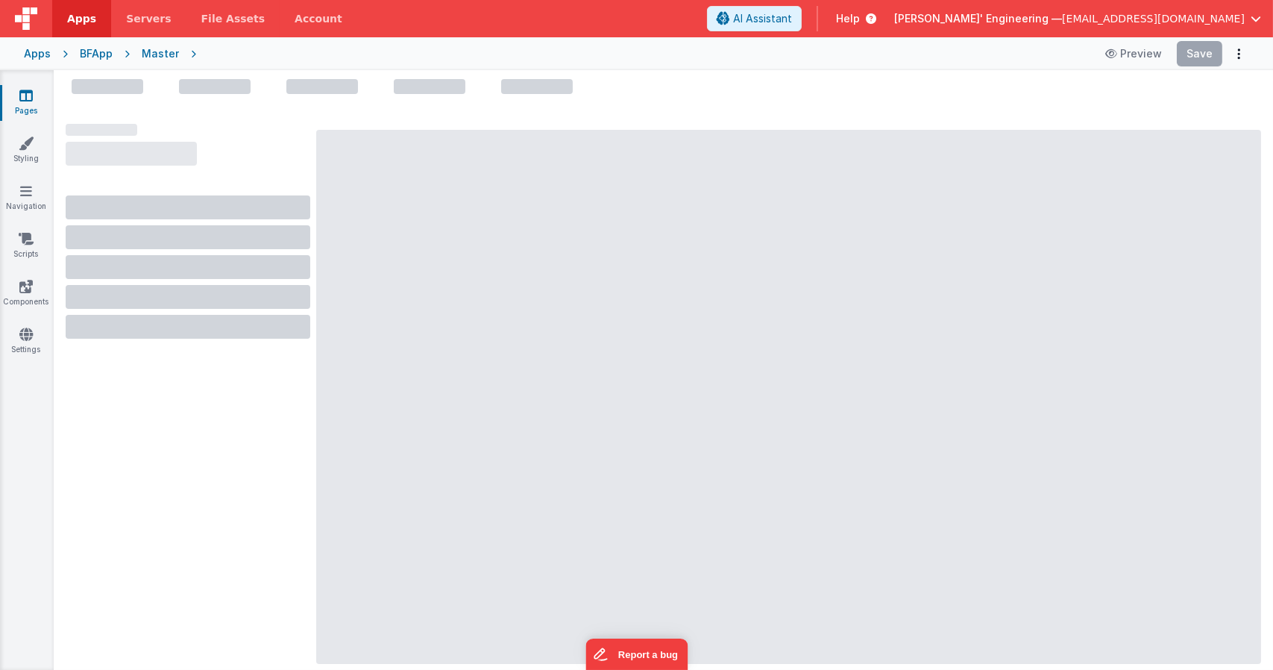
drag, startPoint x: 1224, startPoint y: 283, endPoint x: 808, endPoint y: 318, distance: 417.6
click at [1224, 282] on div at bounding box center [788, 397] width 945 height 534
click at [480, 216] on div at bounding box center [788, 397] width 945 height 534
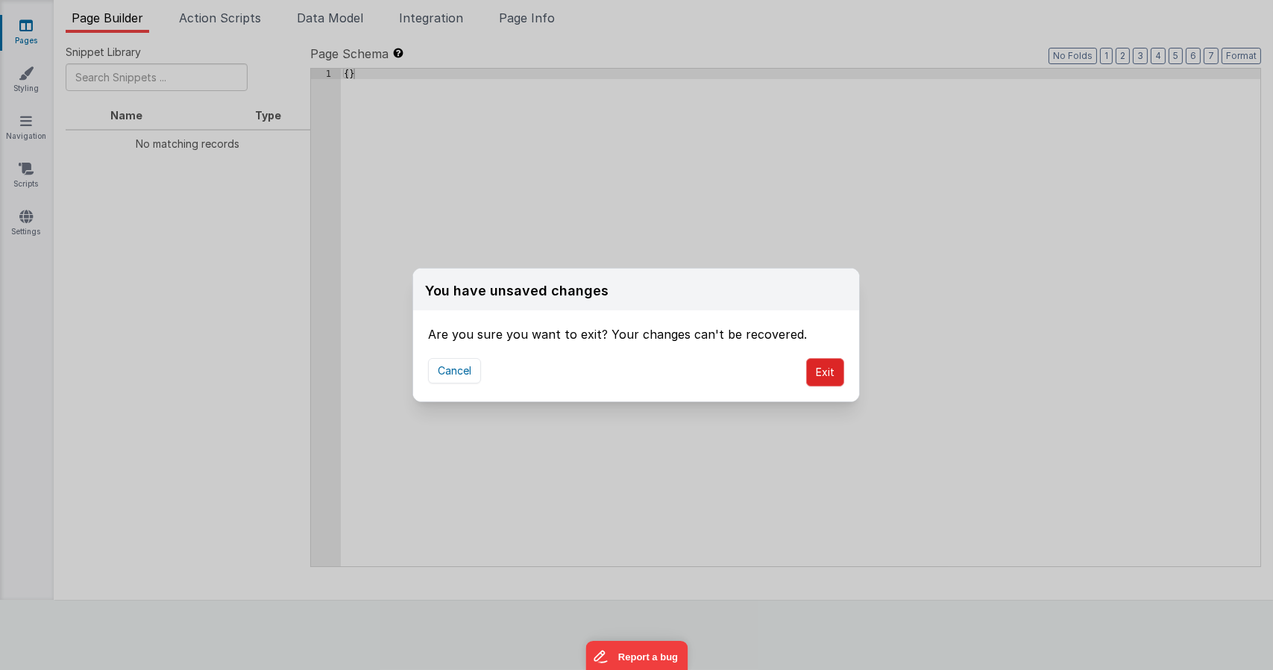
click at [816, 361] on button "Exit" at bounding box center [825, 372] width 38 height 28
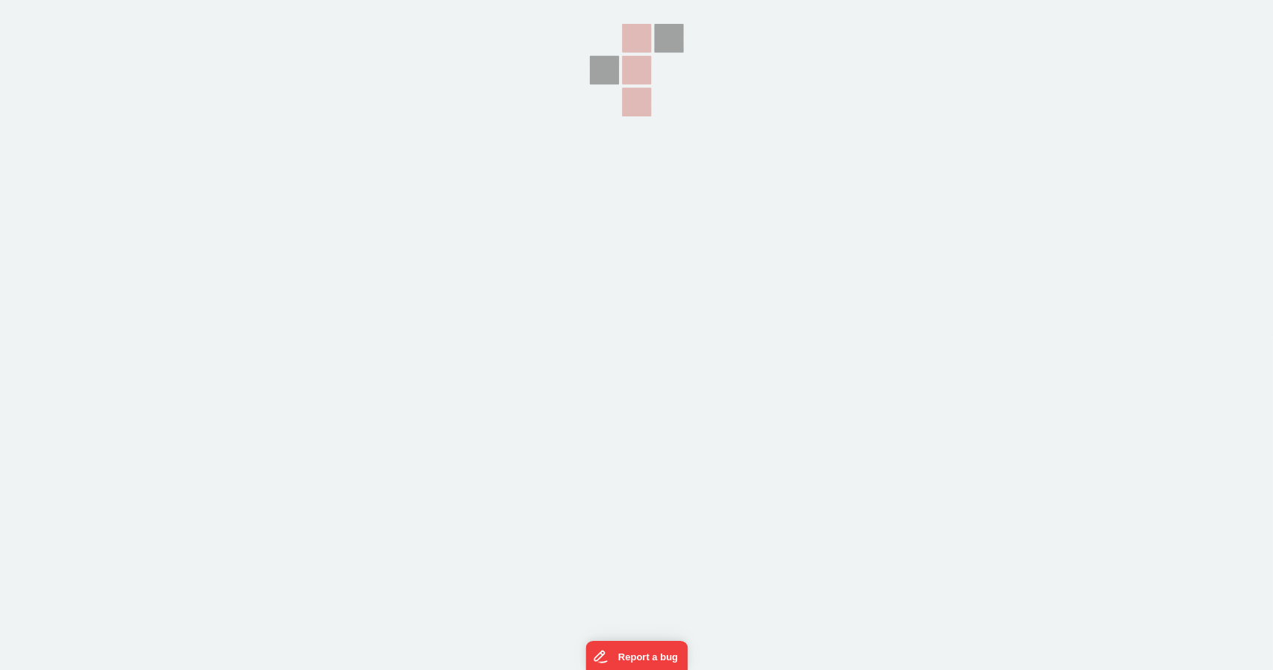
click at [488, 154] on section at bounding box center [636, 167] width 1273 height 335
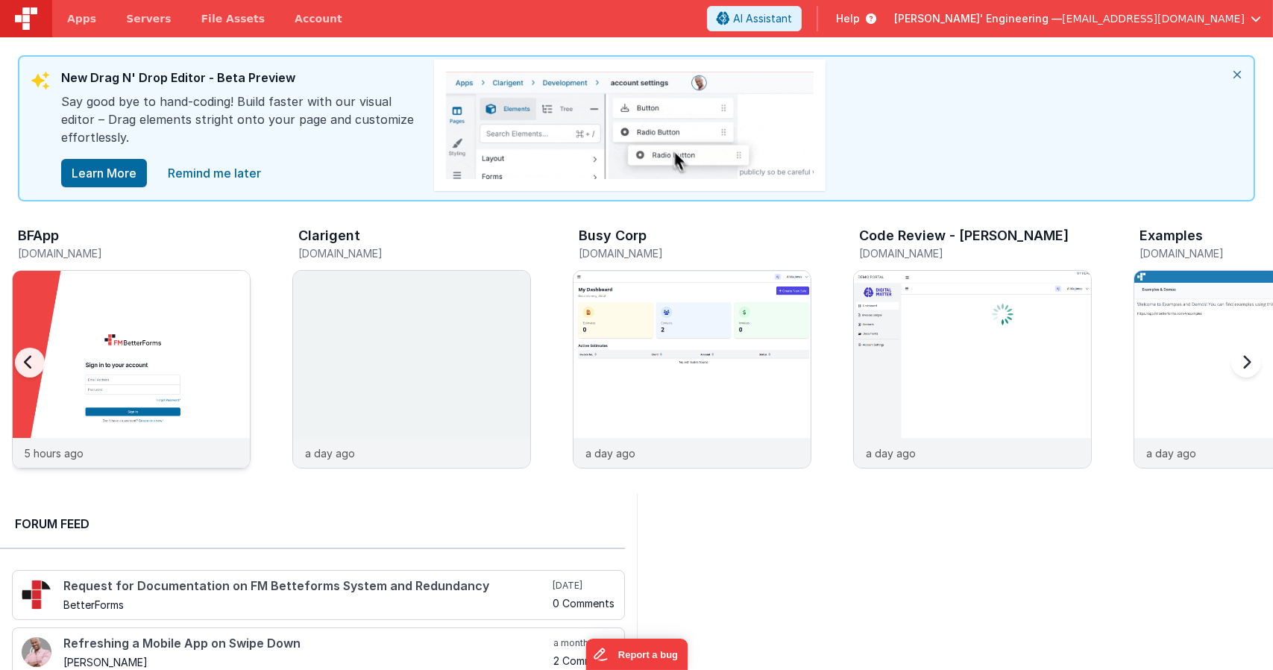
click at [217, 315] on img at bounding box center [131, 389] width 237 height 237
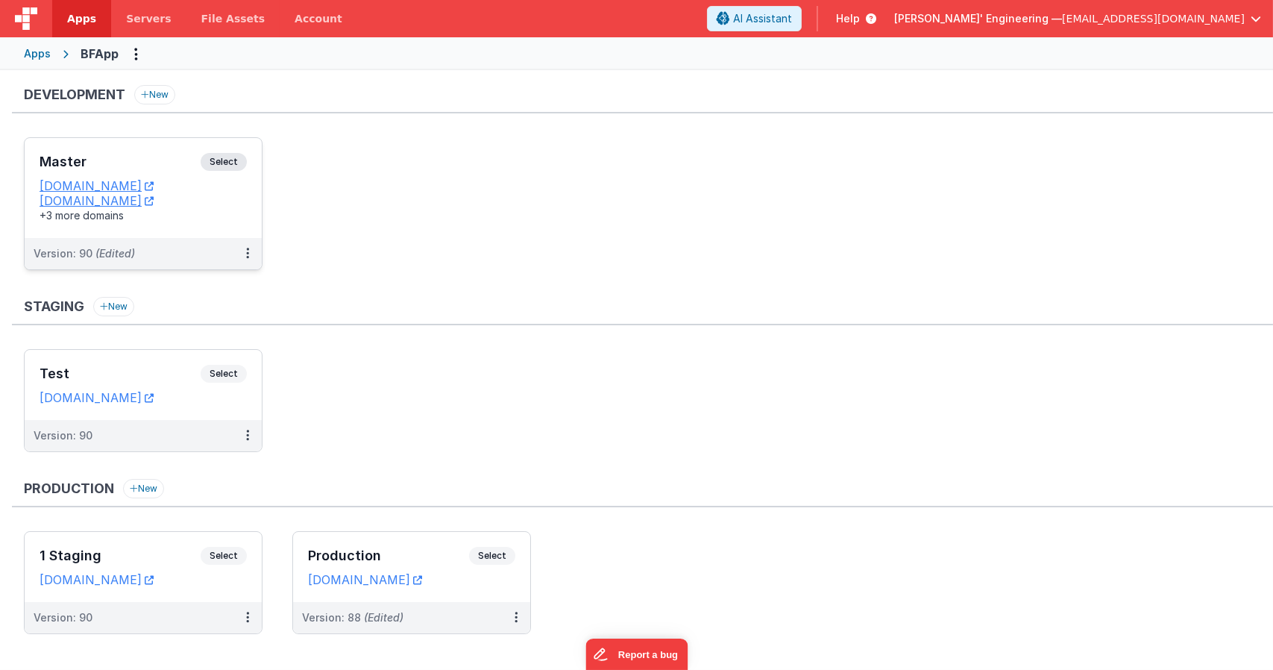
click at [227, 152] on div "Master Select URLs [DOMAIN_NAME] [DOMAIN_NAME] +3 more domains" at bounding box center [143, 188] width 237 height 100
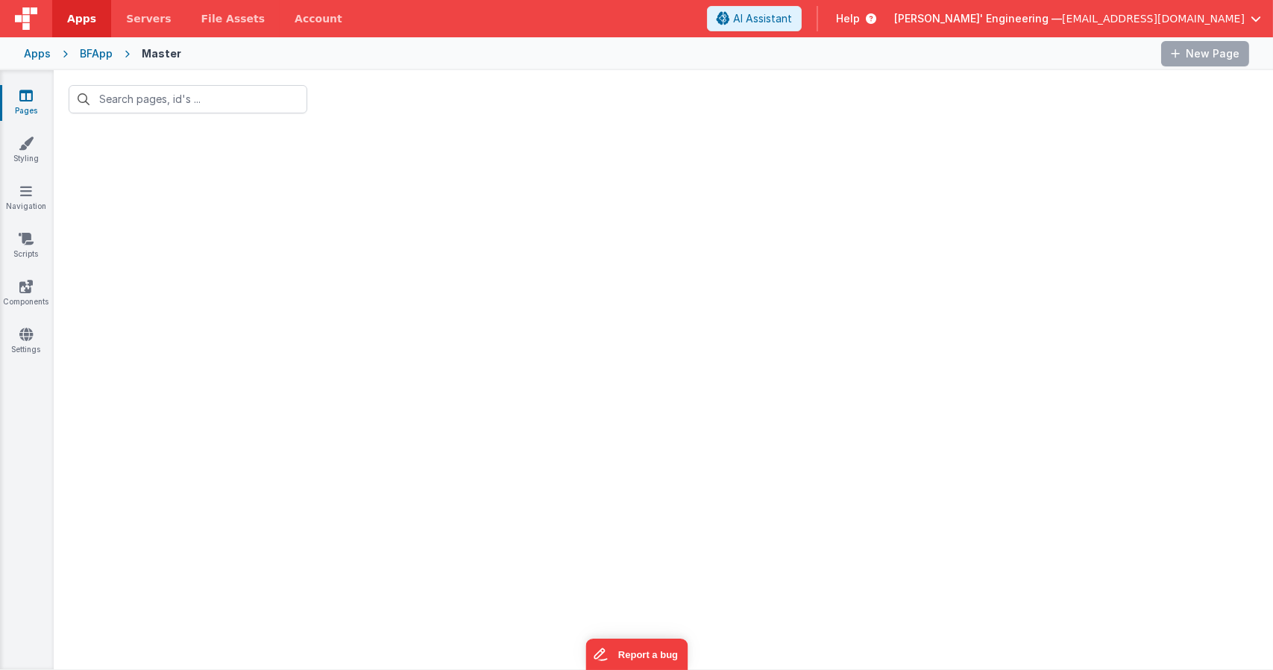
type input "[PERSON_NAME]"
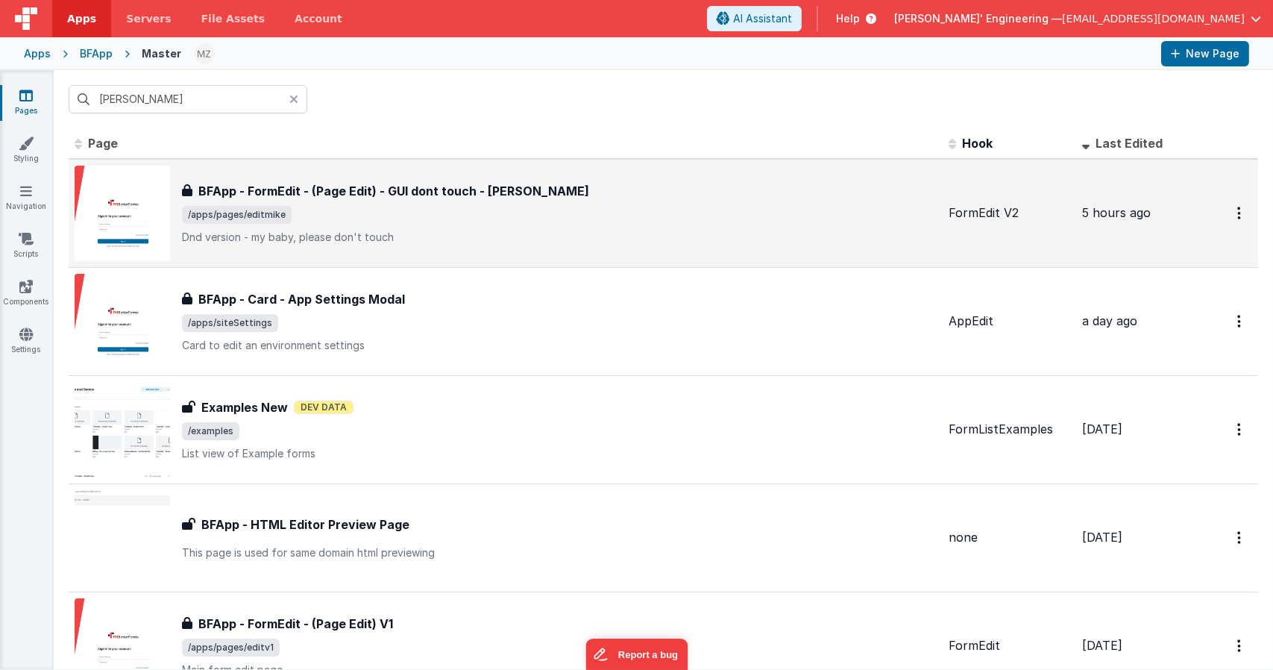
click at [379, 199] on h3 "BFApp - FormEdit - (Page Edit) - GUI dont touch - [PERSON_NAME]" at bounding box center [393, 191] width 391 height 18
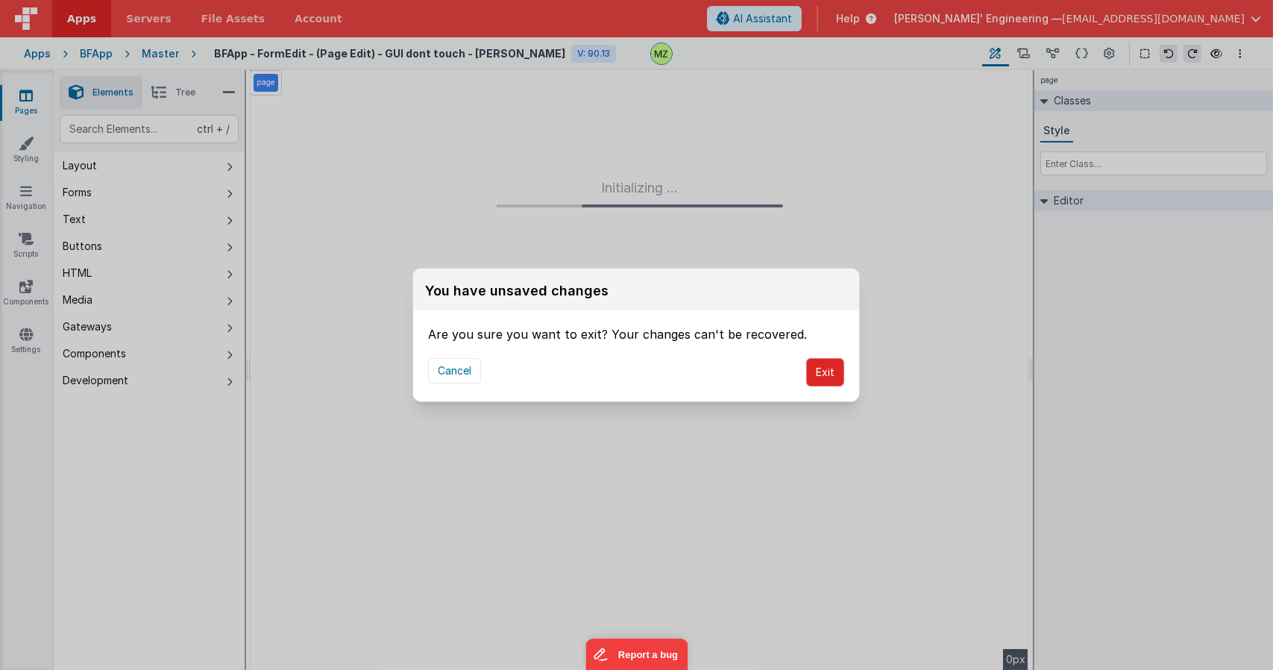
click at [834, 364] on button "Exit" at bounding box center [825, 372] width 38 height 28
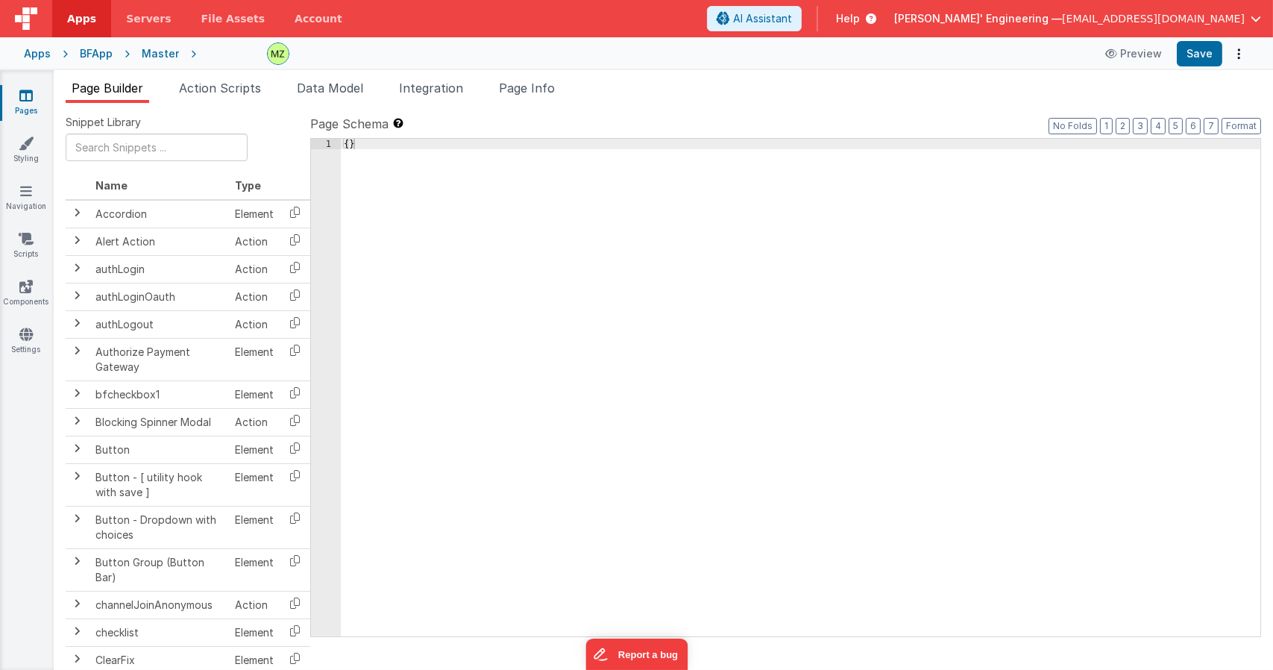
checkbox input "true"
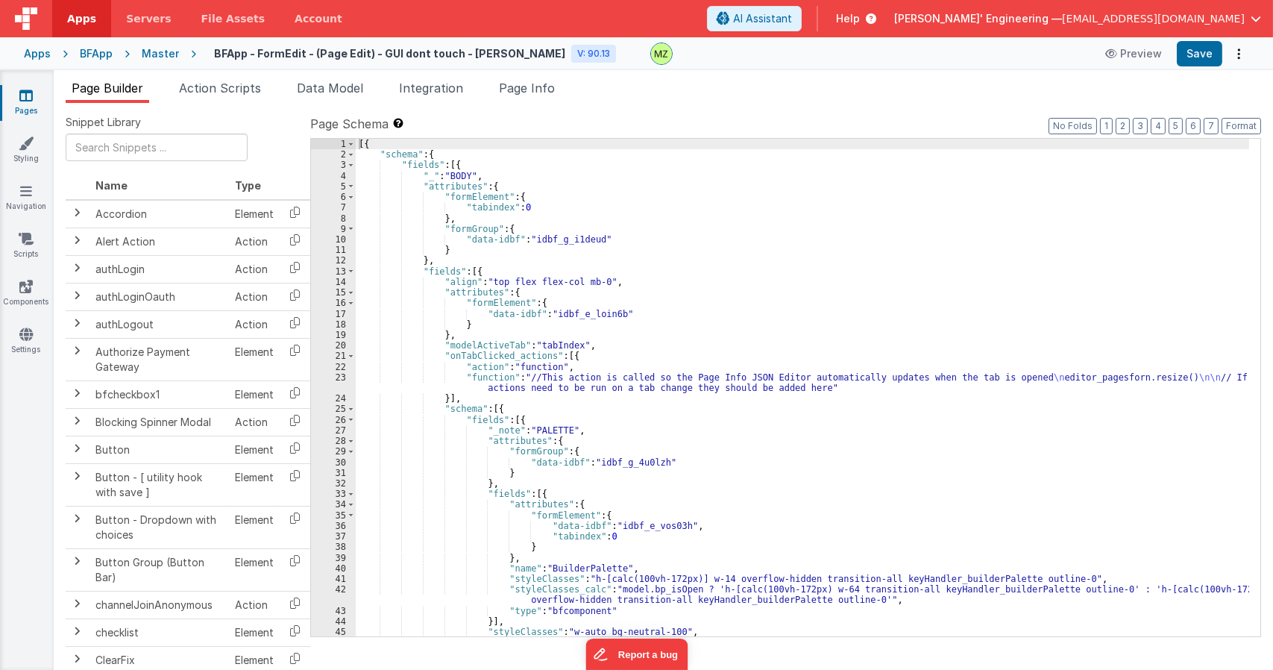
click at [536, 88] on span "Page Info" at bounding box center [527, 88] width 56 height 15
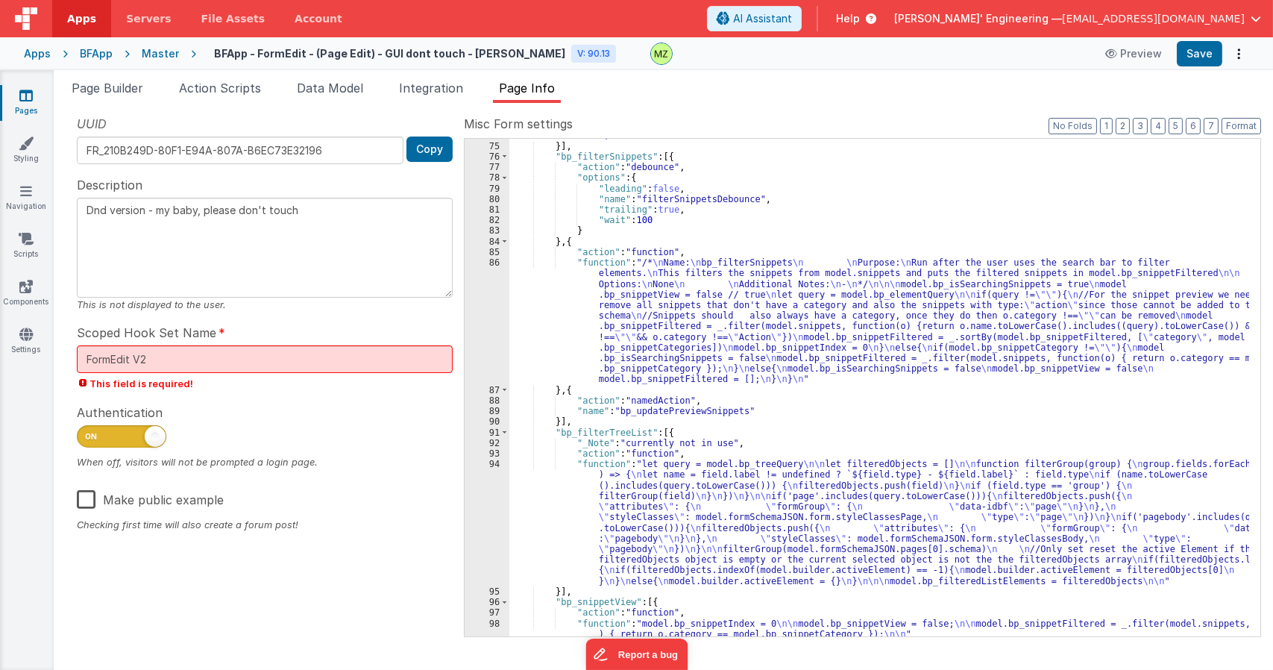
scroll to position [940, 0]
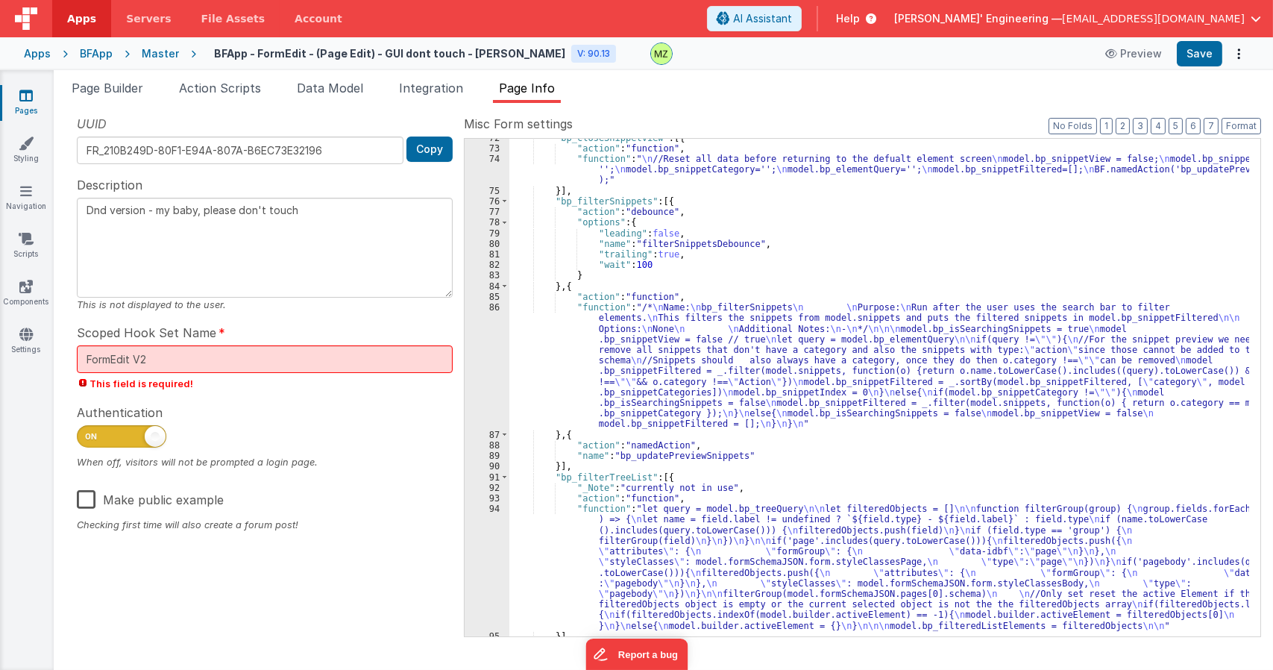
click at [787, 373] on div ""bp_closeSnippetView" : [{ "action" : "function" , "function" : " \n //Reset al…" at bounding box center [879, 392] width 740 height 518
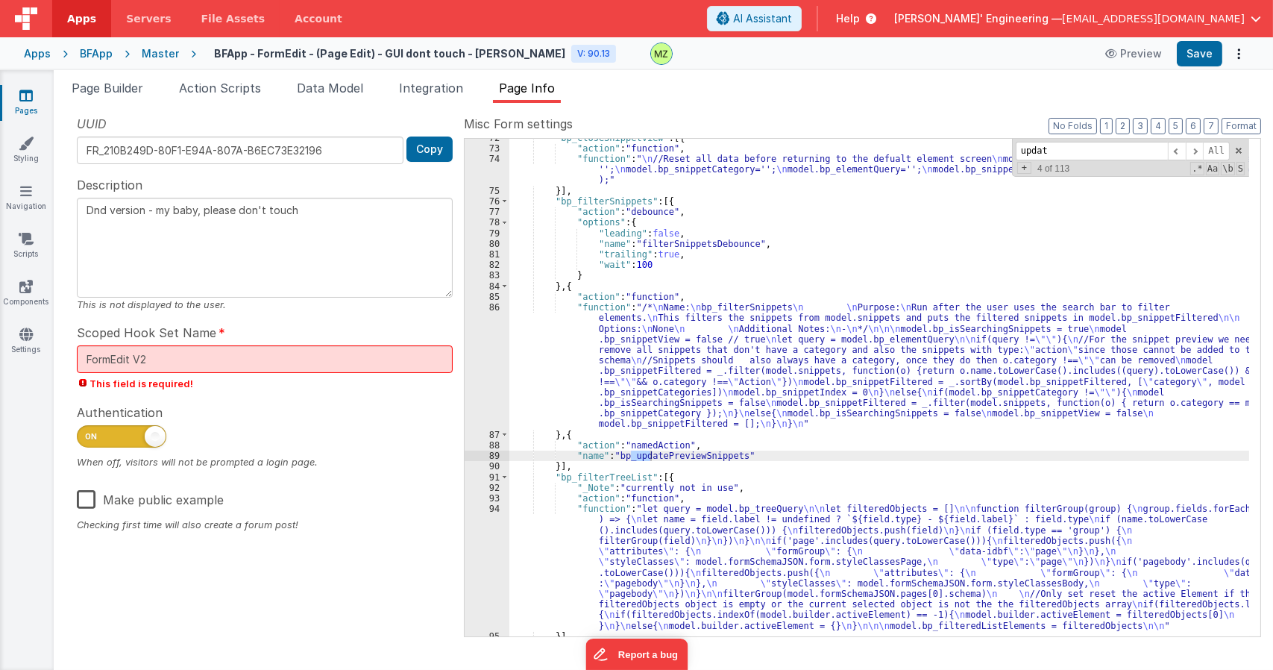
type input "update"
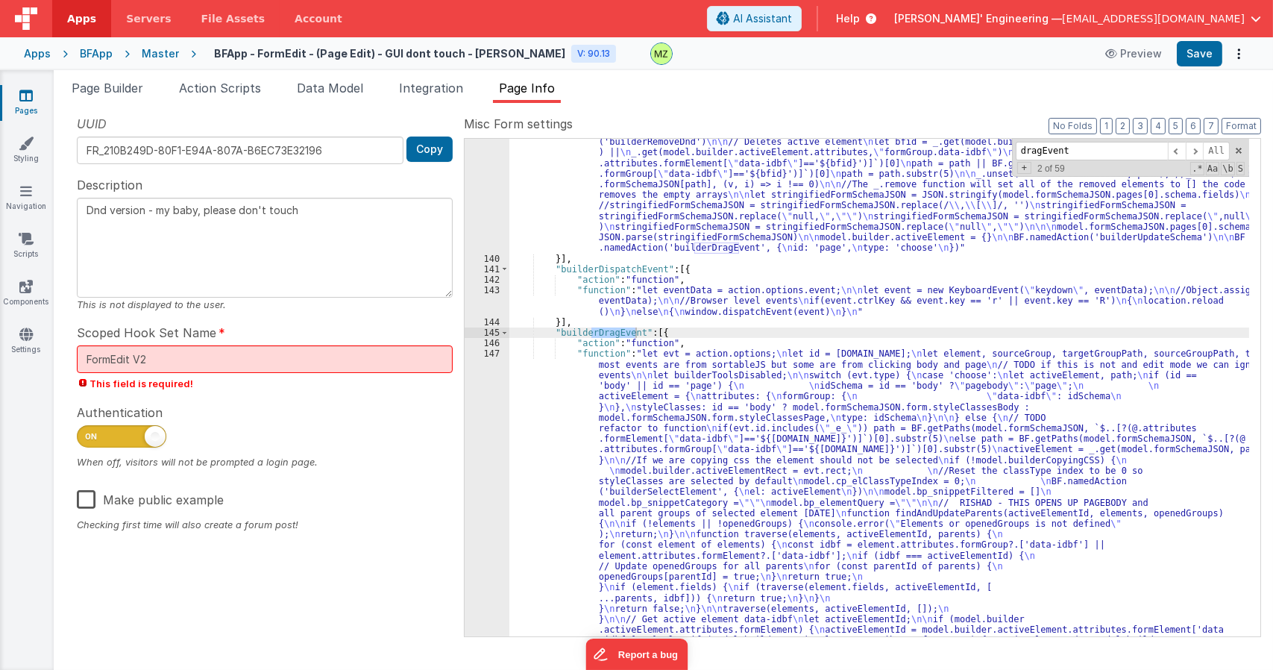
scroll to position [2027, 0]
type input "dragEvent"
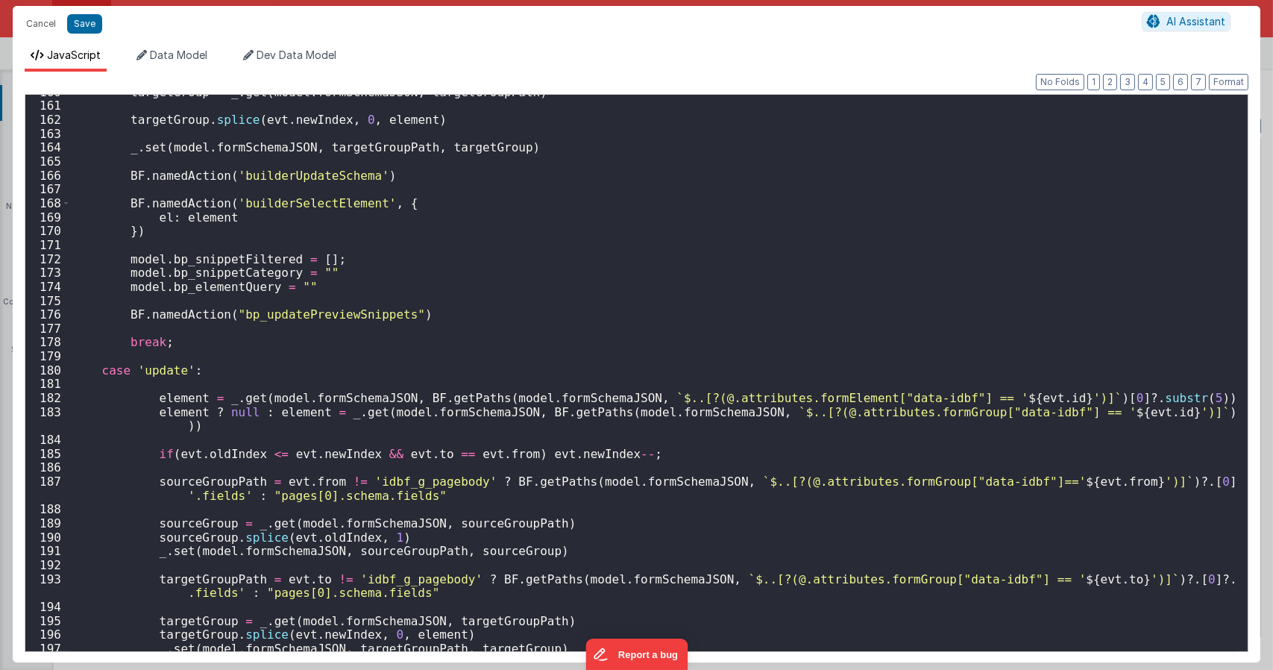
scroll to position [2353, 0]
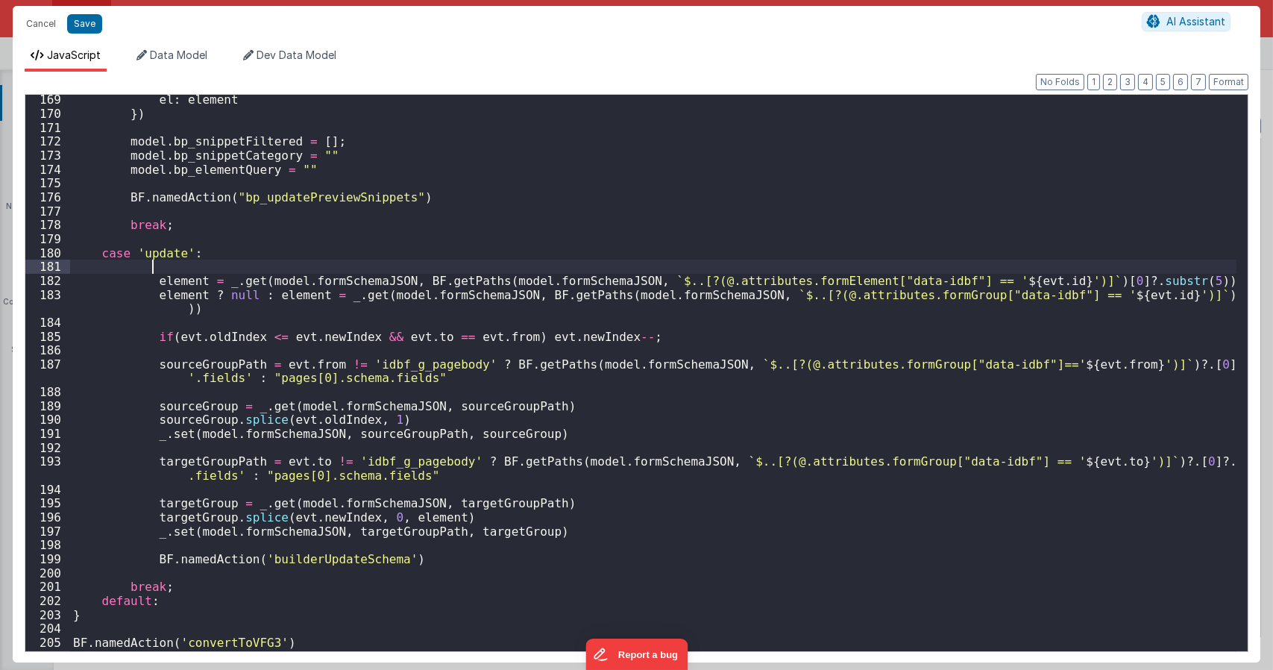
click at [185, 262] on div "el : element }) model . bp_snippetFiltered = [ ] ; model . bp_snippetCategory =…" at bounding box center [653, 383] width 1166 height 582
type textarea "Dnd version - my baby, please don't touch"
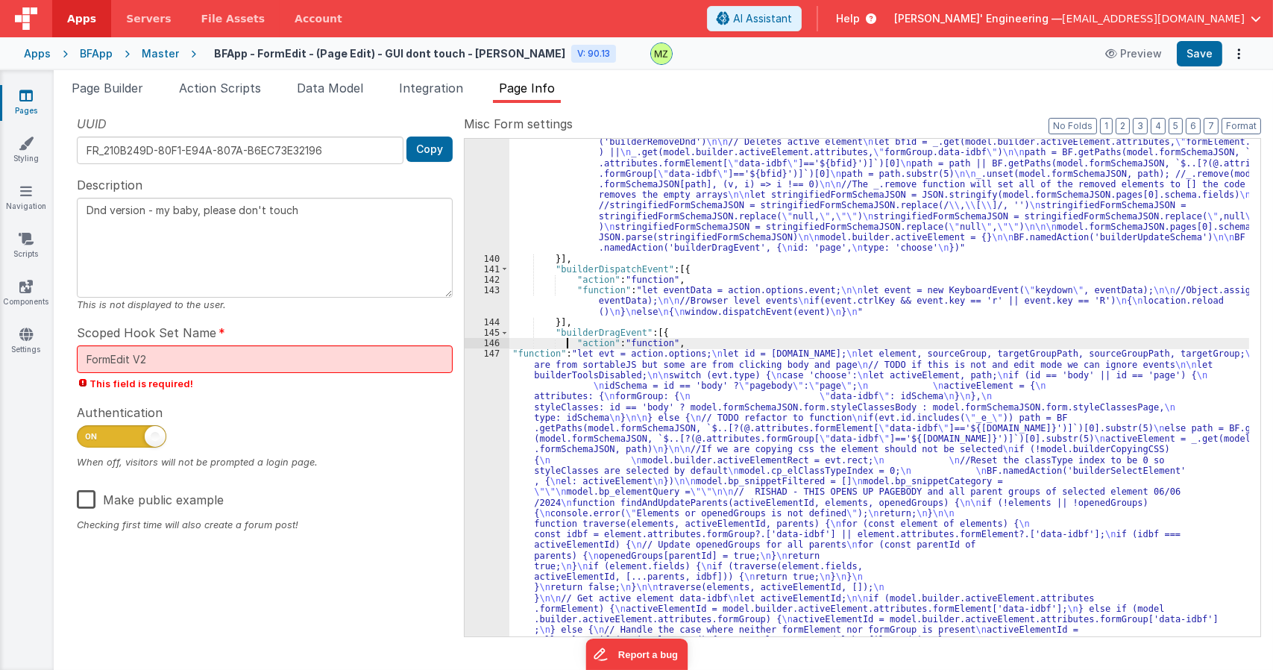
drag, startPoint x: 568, startPoint y: 344, endPoint x: 550, endPoint y: 351, distance: 19.4
click at [492, 359] on div "147" at bounding box center [487, 671] width 45 height 647
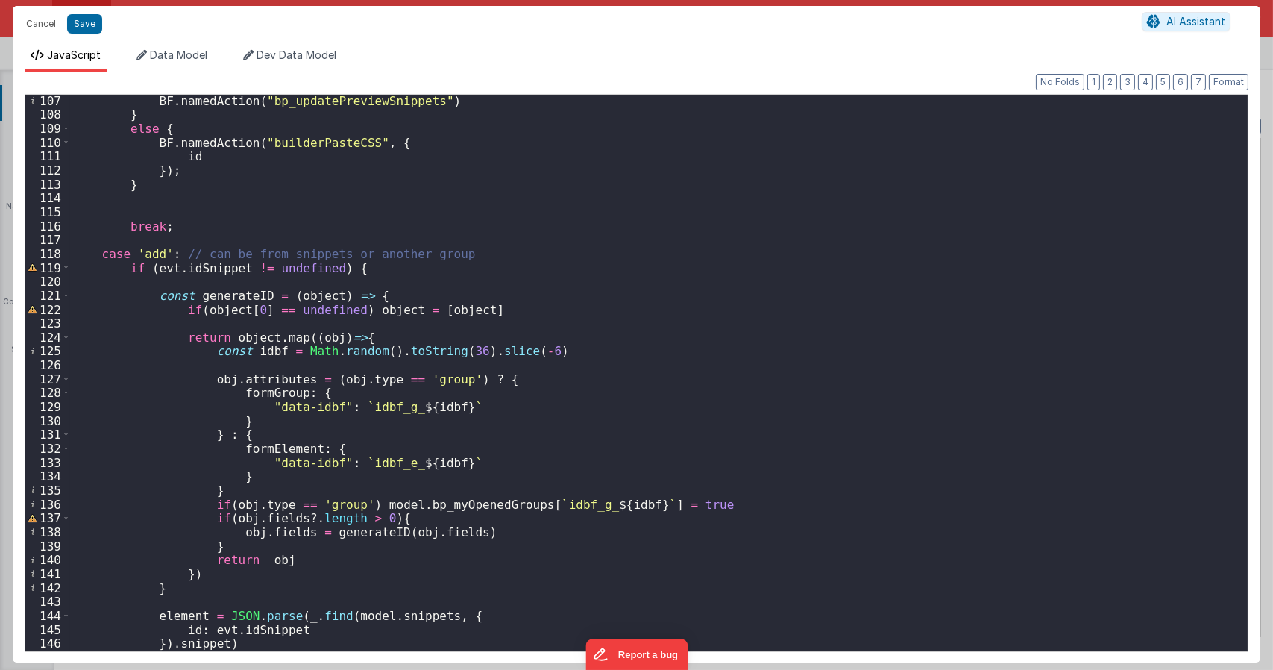
scroll to position [1521, 0]
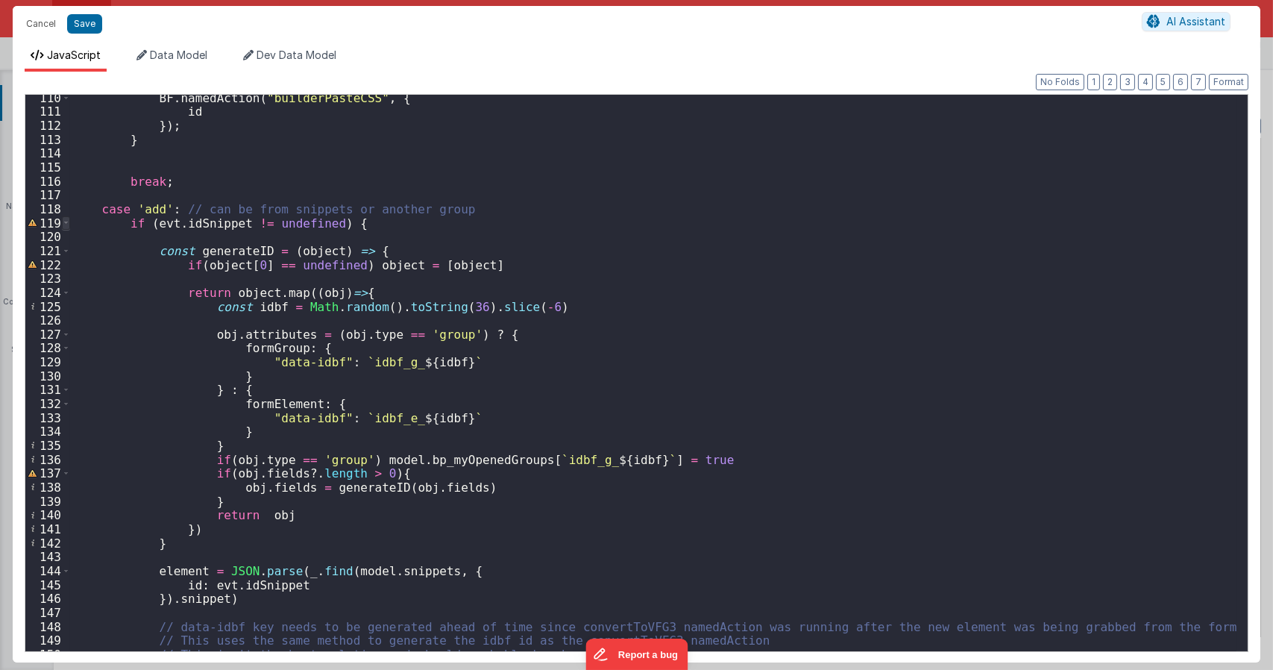
click at [66, 221] on span at bounding box center [66, 223] width 8 height 14
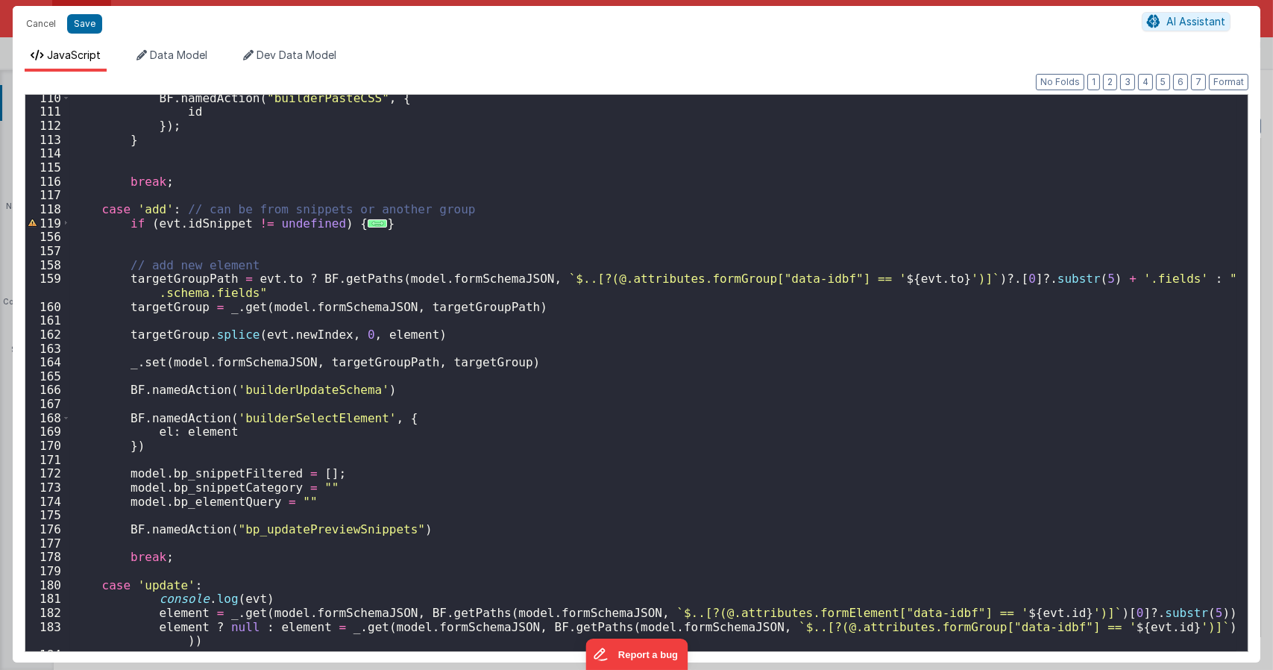
click at [284, 228] on div "BF . namedAction ( "builderPasteCSS" , { id }) ; } break ; case 'add' : // can …" at bounding box center [653, 383] width 1166 height 584
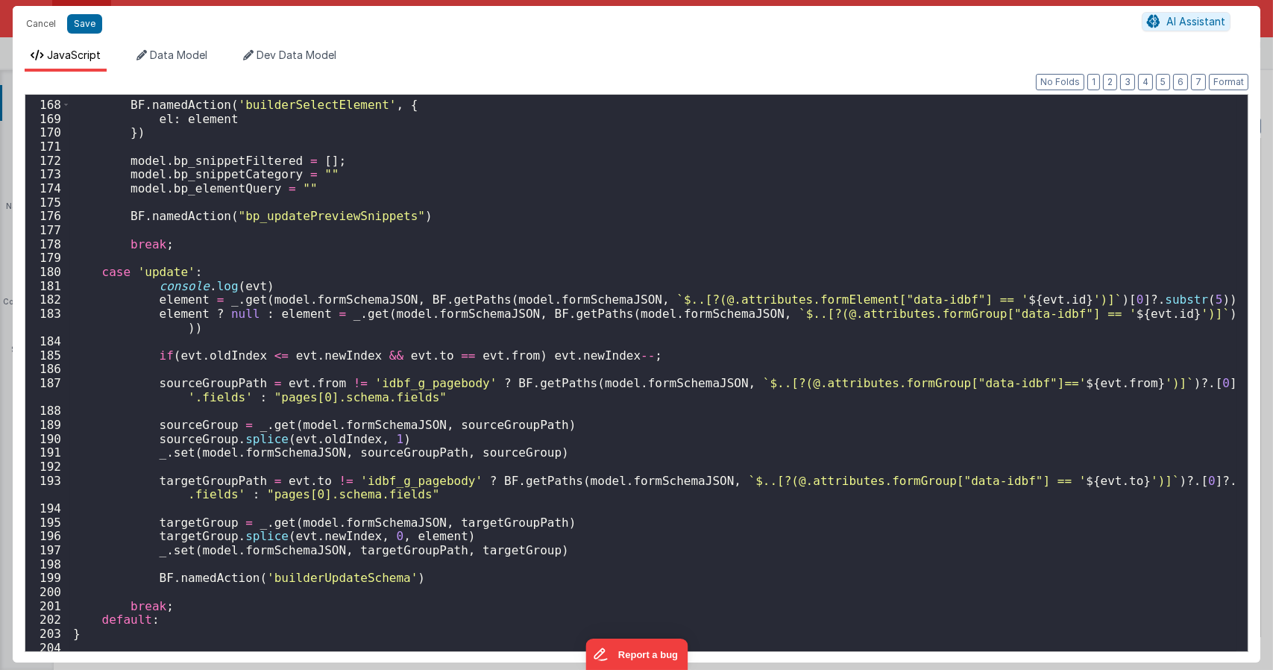
scroll to position [1851, 0]
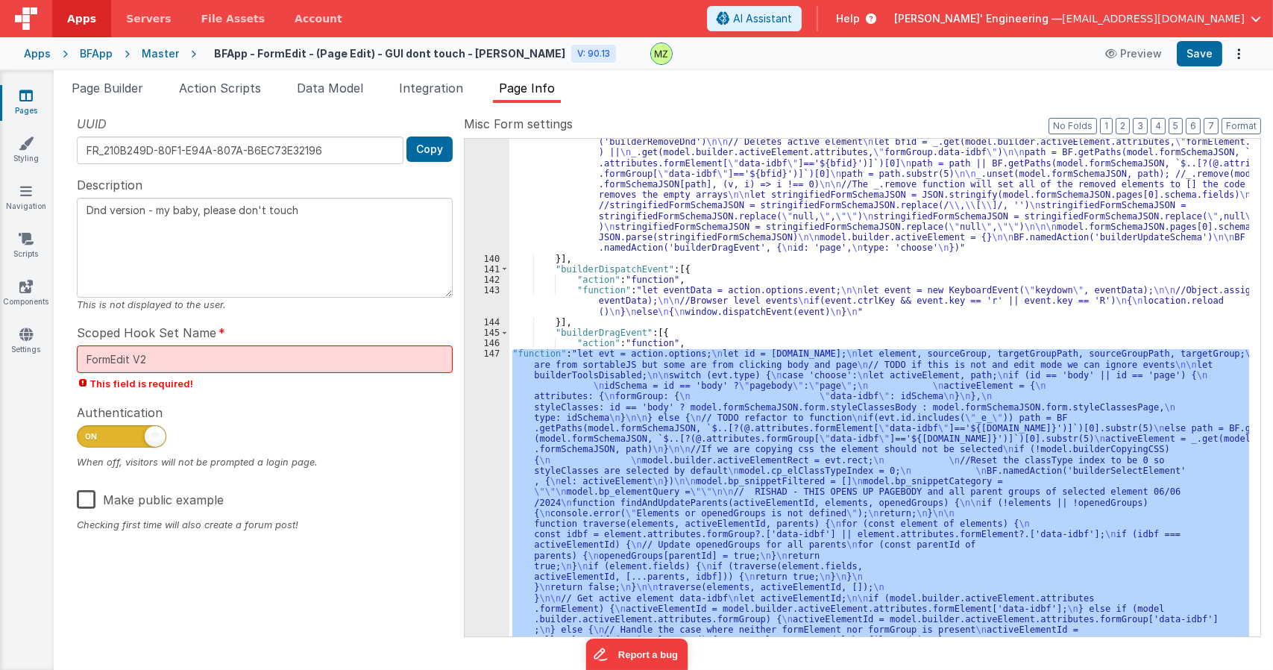
click at [522, 371] on div ""function" : "if(model.builder.activeElement.type != \" page \" && model.builde…" at bounding box center [879, 387] width 740 height 497
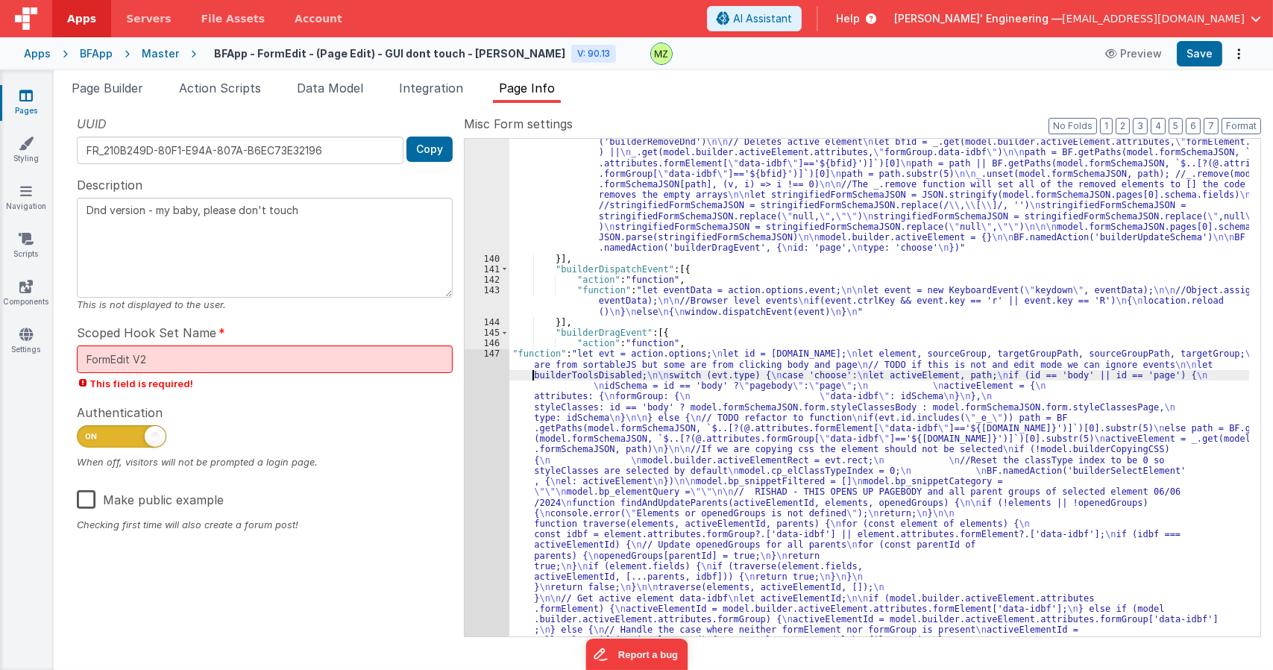
click at [497, 356] on div "147" at bounding box center [487, 671] width 45 height 647
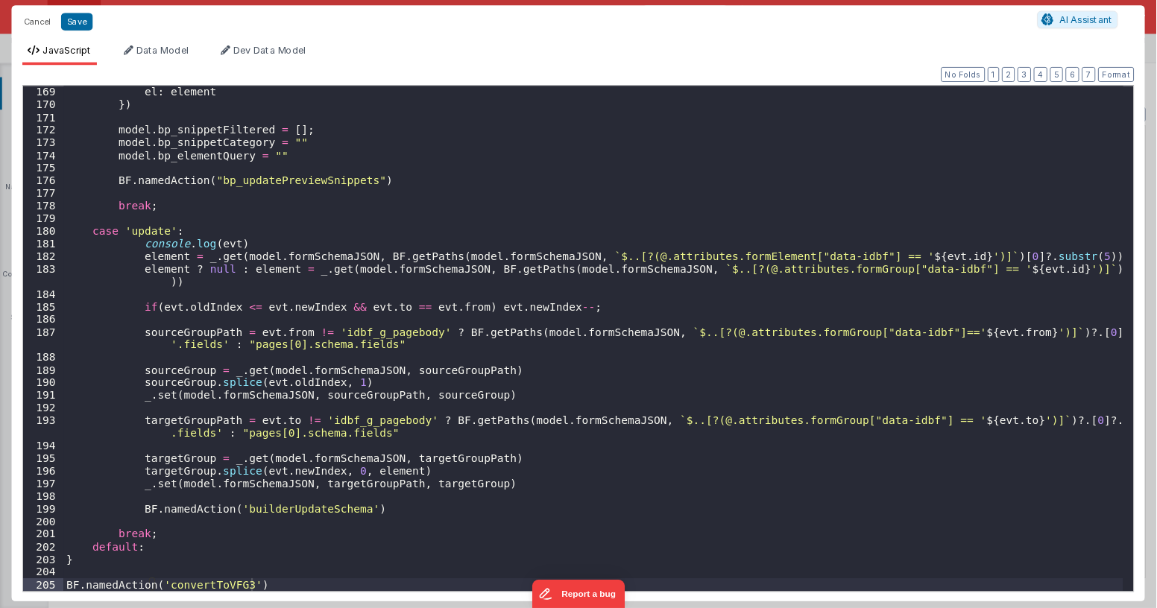
scroll to position [2353, 0]
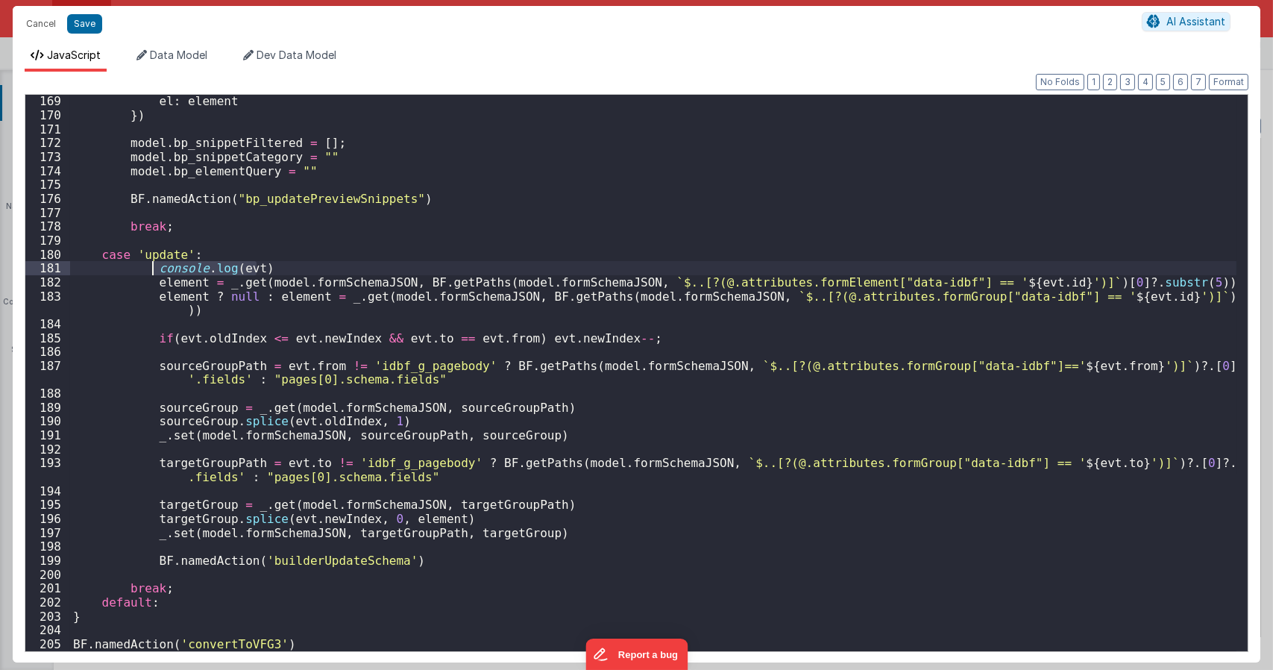
drag, startPoint x: 259, startPoint y: 273, endPoint x: 153, endPoint y: 268, distance: 106.0
click at [153, 268] on div "el : element }) model . bp_snippetFiltered = [ ] ; model . bp_snippetCategory =…" at bounding box center [653, 386] width 1166 height 584
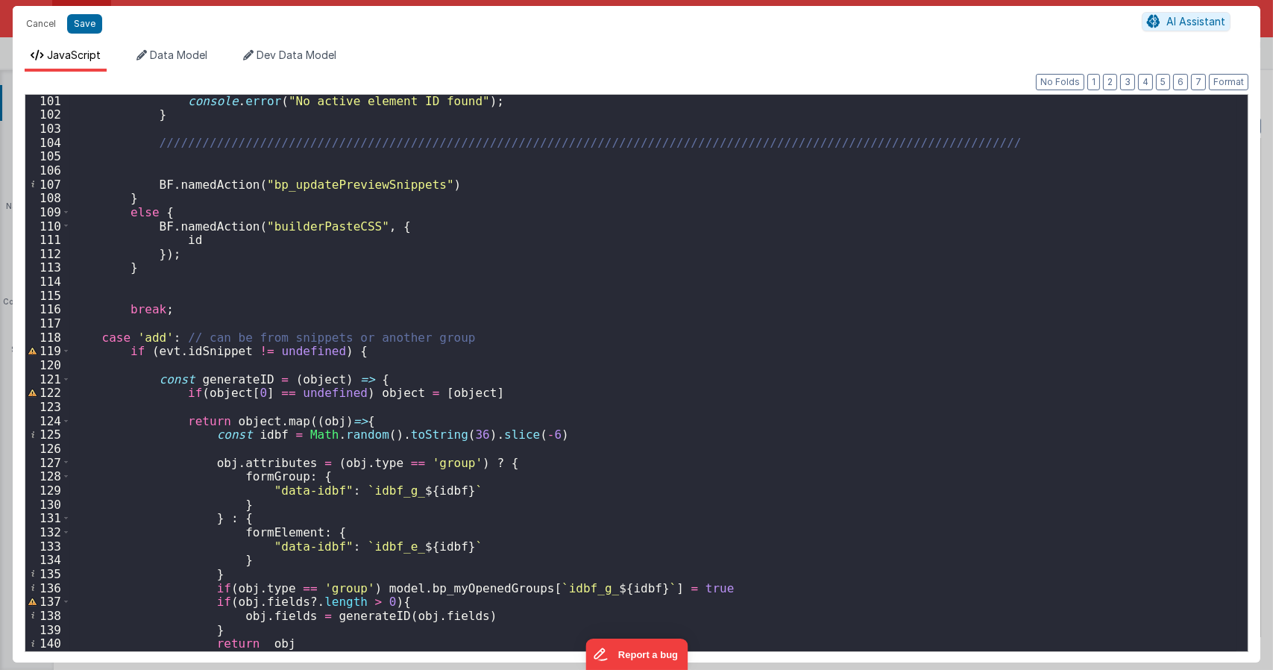
scroll to position [1393, 0]
click at [455, 337] on div "console . error ( "No active element ID found" ) ; } //////////////////////////…" at bounding box center [653, 386] width 1166 height 584
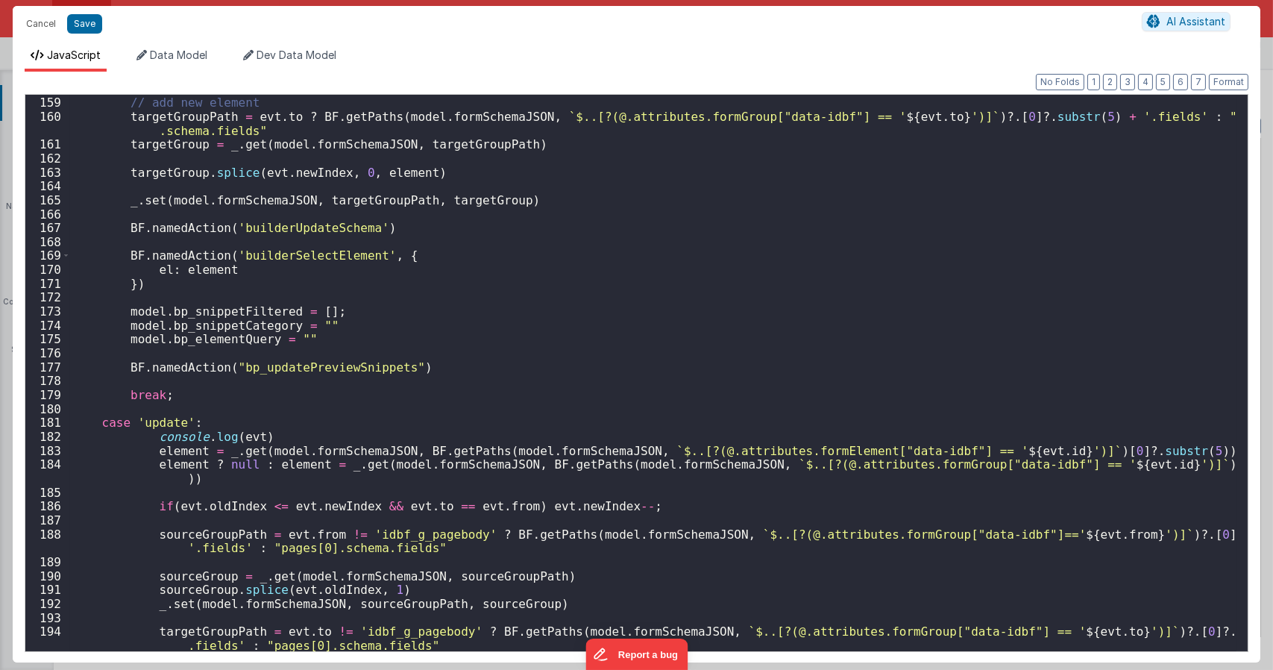
scroll to position [2366, 0]
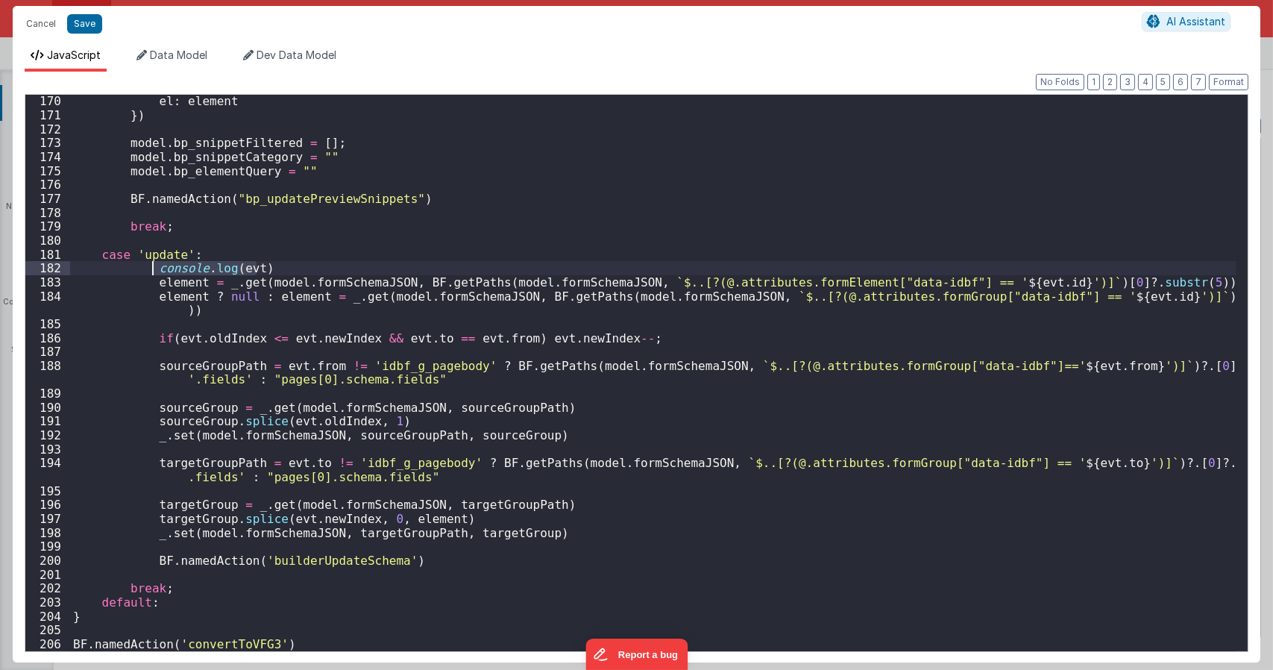
drag, startPoint x: 263, startPoint y: 268, endPoint x: 154, endPoint y: 269, distance: 108.9
click at [154, 269] on div "el : element }) model . bp_snippetFiltered = [ ] ; model . bp_snippetCategory =…" at bounding box center [653, 386] width 1166 height 584
drag, startPoint x: 210, startPoint y: 272, endPoint x: 134, endPoint y: 305, distance: 82.8
click at [154, 271] on div "el : element }) model . bp_snippetFiltered = [ ] ; model . bp_snippetCategory =…" at bounding box center [653, 386] width 1166 height 584
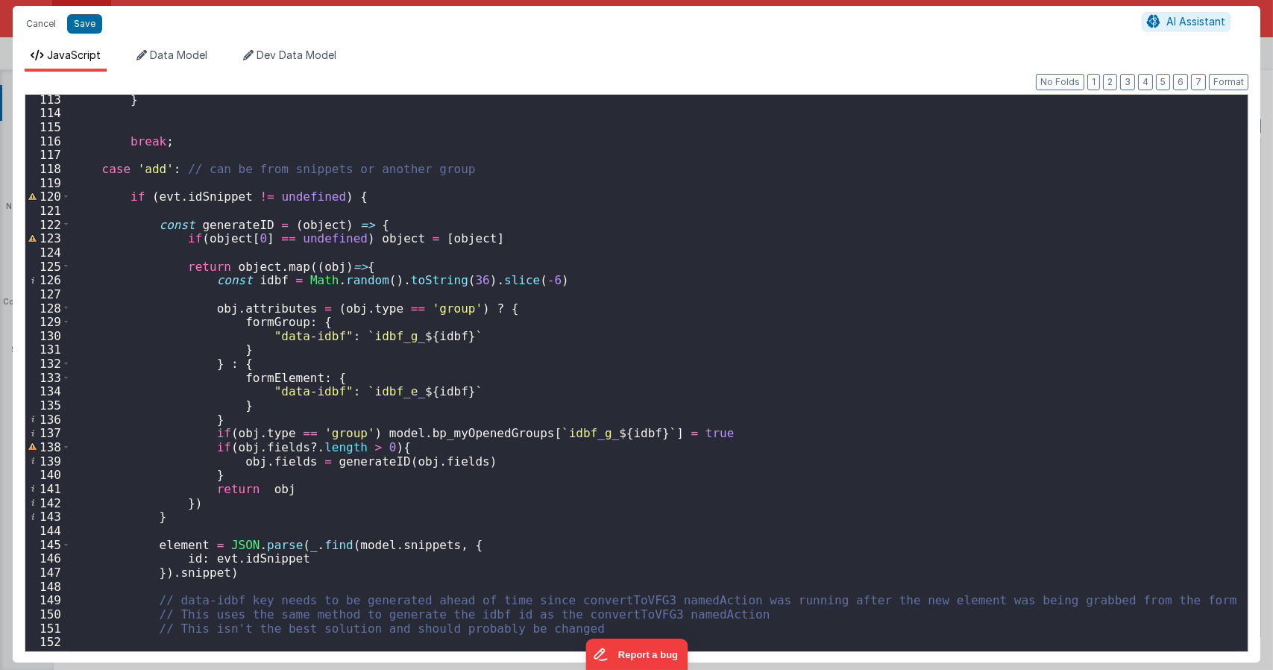
scroll to position [1426, 0]
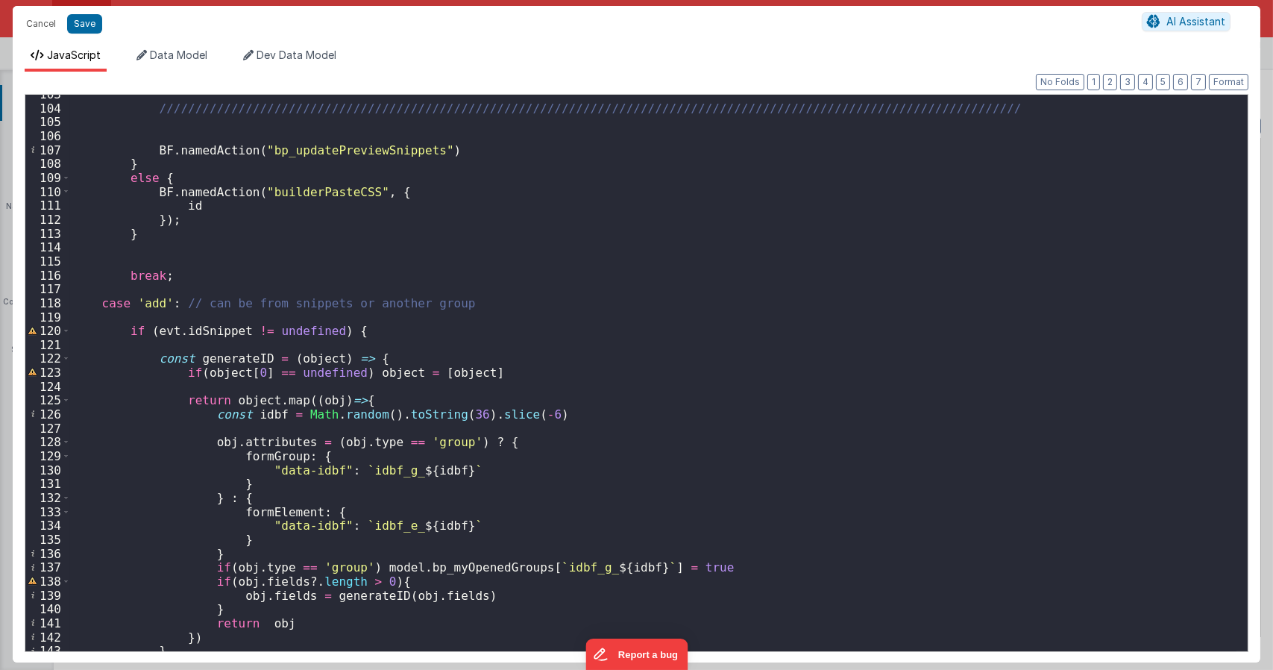
click at [188, 315] on div "///////////////////////////////////////////////////////////////////////////////…" at bounding box center [653, 379] width 1166 height 584
click at [98, 318] on div "///////////////////////////////////////////////////////////////////////////////…" at bounding box center [653, 379] width 1166 height 584
type textarea "Dnd version - my baby, please don't touch"
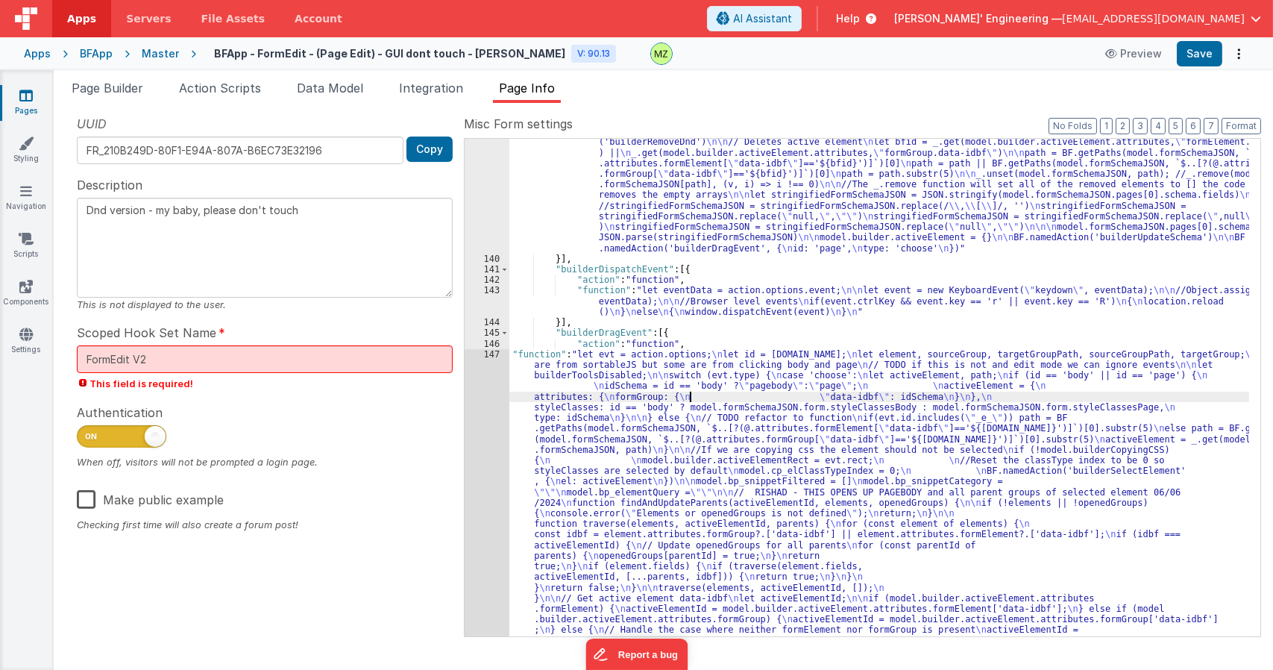
type input "u"
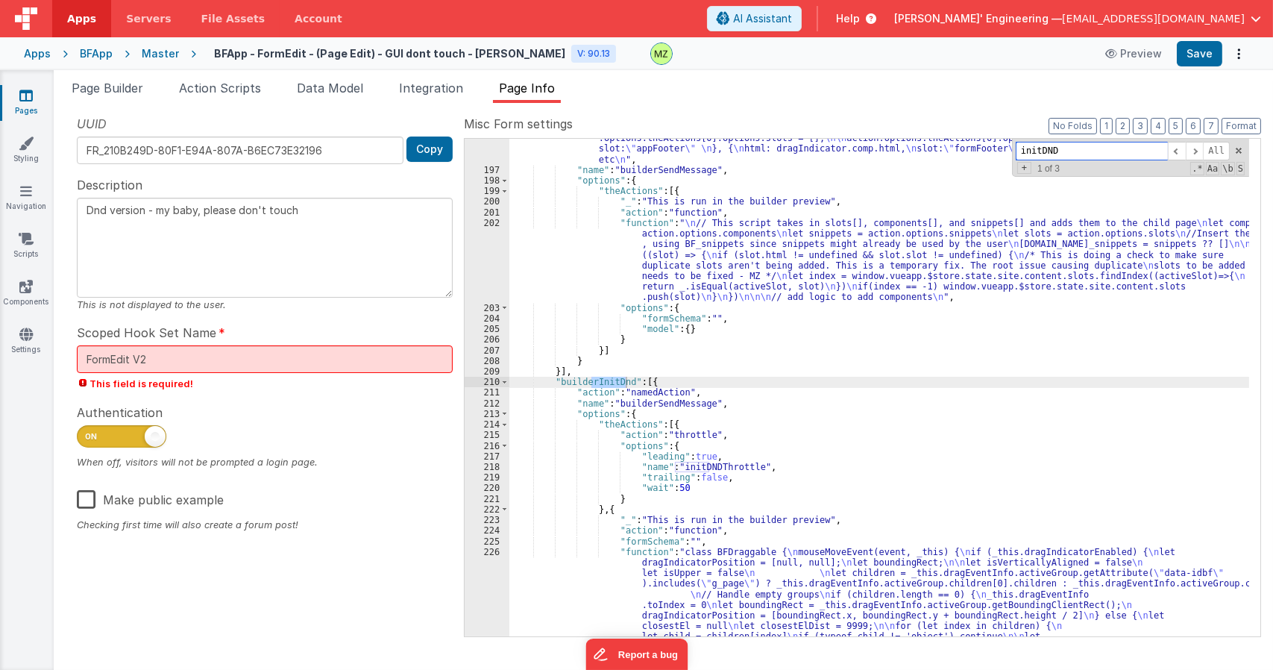
scroll to position [3968, 0]
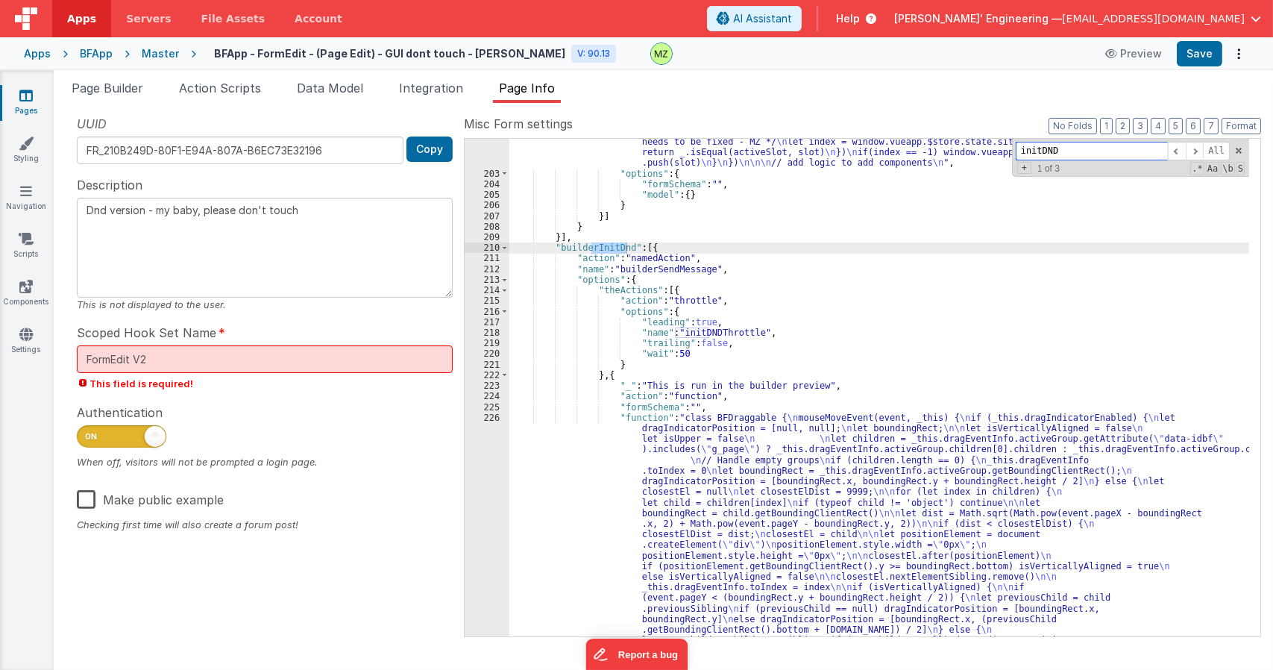
type input "initDND"
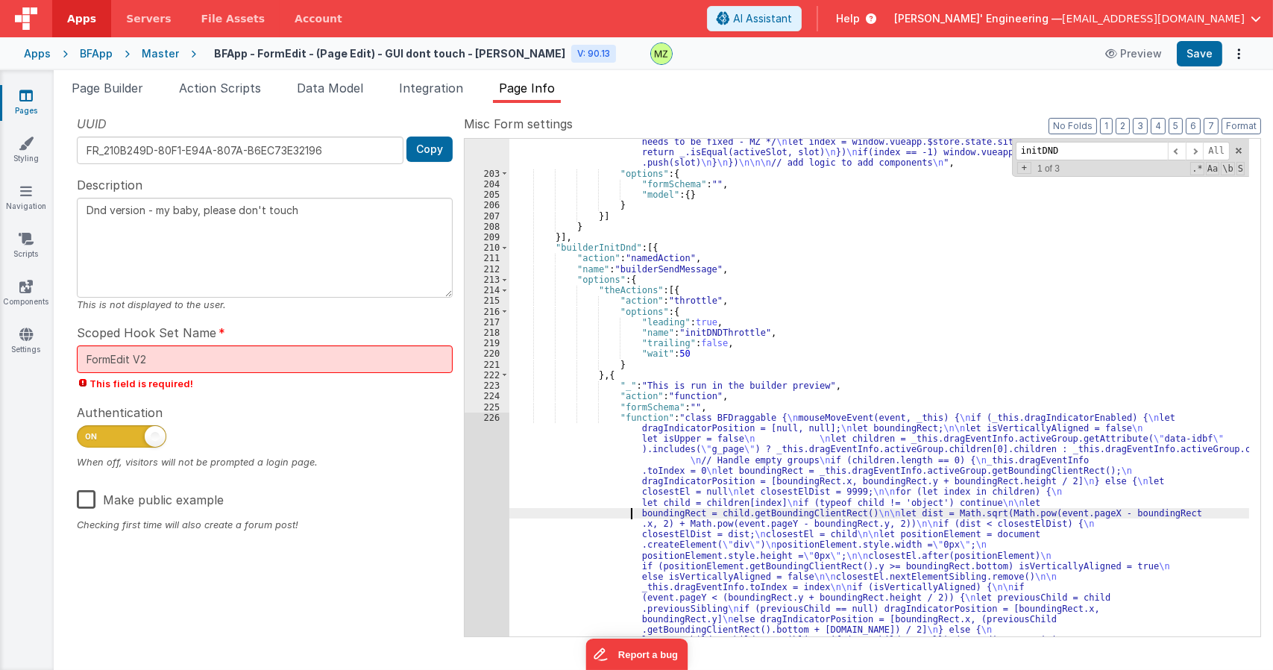
click at [493, 406] on div "225" at bounding box center [487, 407] width 45 height 10
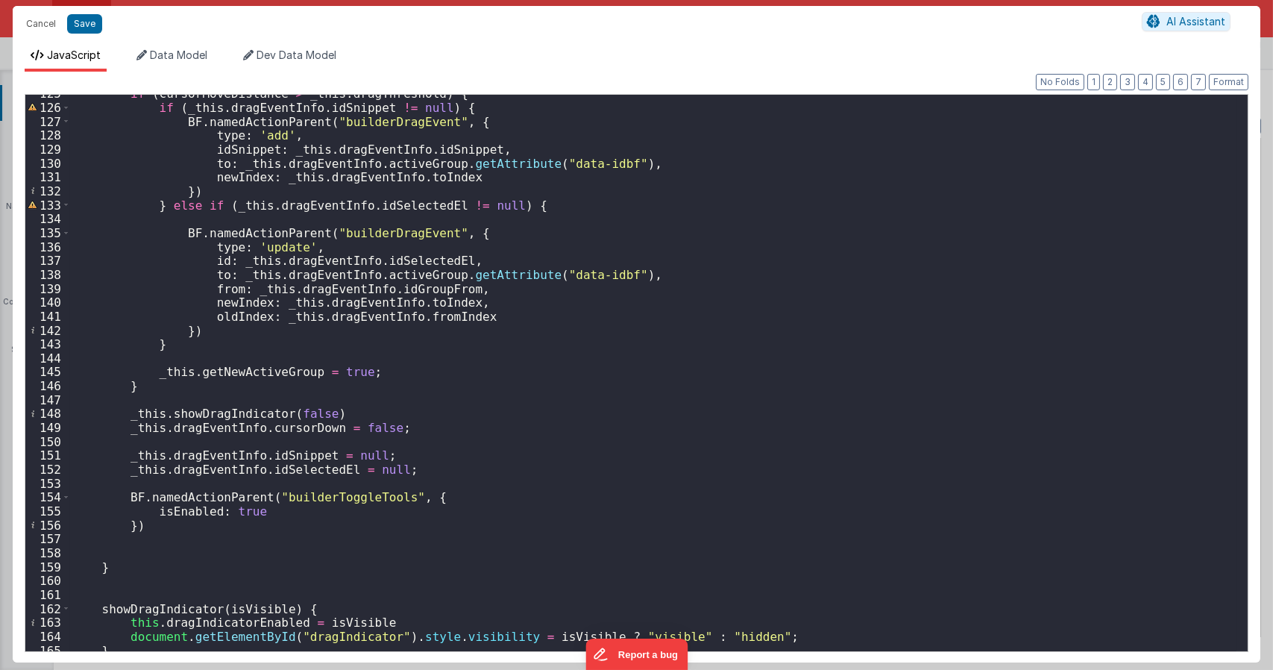
scroll to position [1790, 0]
click at [433, 321] on div "if ( cursorMoveDistance > _this . dragThreshold ) { if ( _this . dragEventInfo …" at bounding box center [653, 378] width 1166 height 584
click at [239, 289] on div "if ( cursorMoveDistance > _this . dragThreshold ) { if ( _this . dragEventInfo …" at bounding box center [653, 378] width 1166 height 584
click at [244, 292] on div "if ( cursorMoveDistance > _this . dragThreshold ) { if ( _this . dragEventInfo …" at bounding box center [653, 373] width 1166 height 556
drag, startPoint x: 245, startPoint y: 292, endPoint x: 413, endPoint y: 292, distance: 167.8
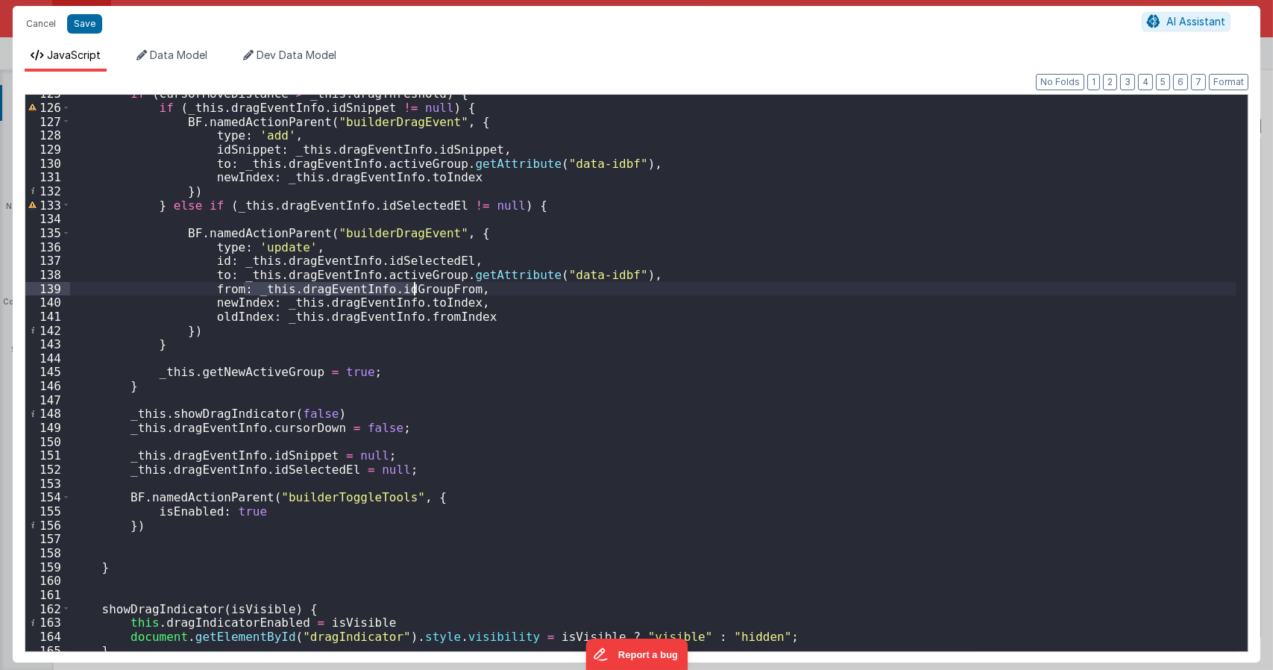
click at [413, 292] on div "if ( cursorMoveDistance > _this . dragThreshold ) { if ( _this . dragEventInfo …" at bounding box center [653, 378] width 1166 height 584
click at [413, 293] on div "if ( cursorMoveDistance > _this . dragThreshold ) { if ( _this . dragEventInfo …" at bounding box center [653, 373] width 1166 height 556
click at [413, 293] on div "if ( cursorMoveDistance > _this . dragThreshold ) { if ( _this . dragEventInfo …" at bounding box center [653, 378] width 1166 height 584
click at [421, 294] on div "if ( cursorMoveDistance > _this . dragThreshold ) { if ( _this . dragEventInfo …" at bounding box center [653, 378] width 1166 height 584
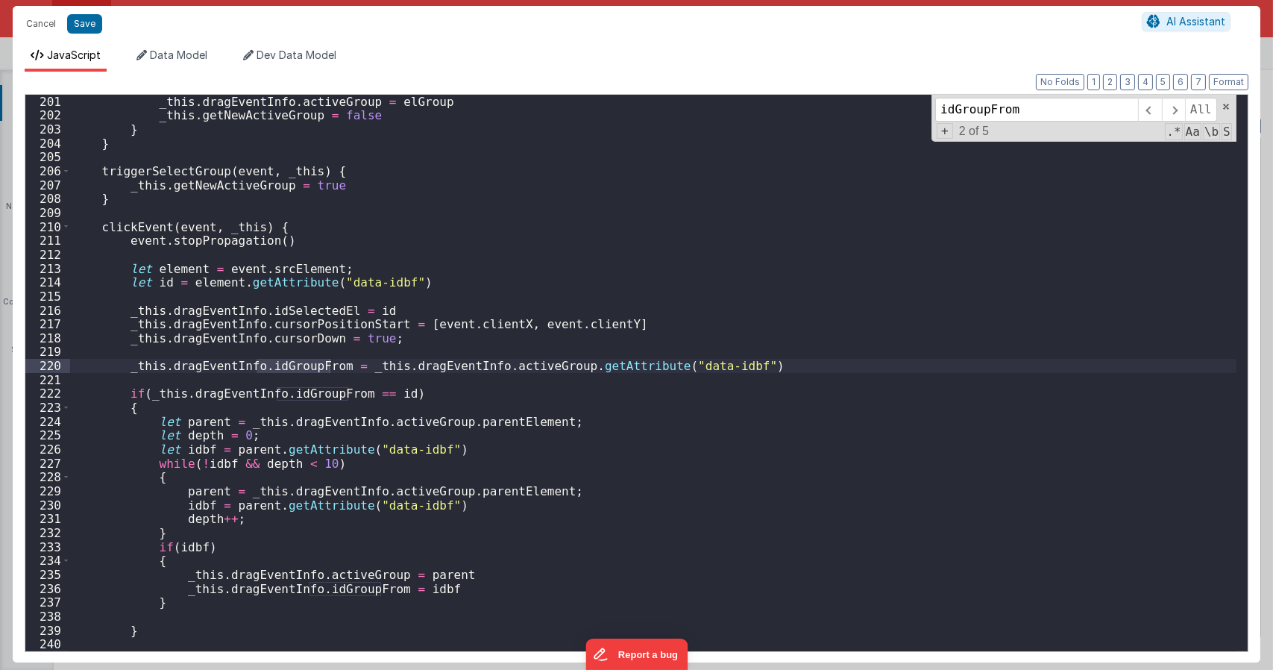
scroll to position [2839, 0]
click at [313, 351] on div "_this . dragEventInfo . activeGroup = elGroup _this . getNewActiveGroup = false…" at bounding box center [653, 394] width 1166 height 598
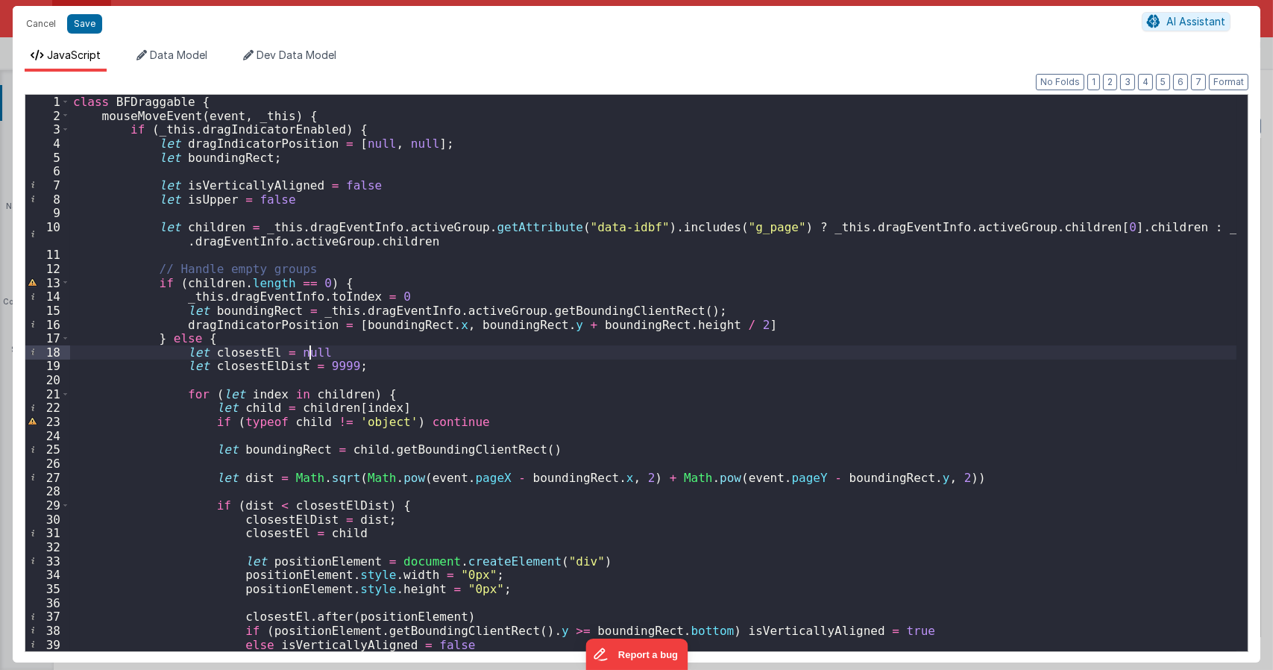
drag, startPoint x: 445, startPoint y: 357, endPoint x: 457, endPoint y: 435, distance: 78.5
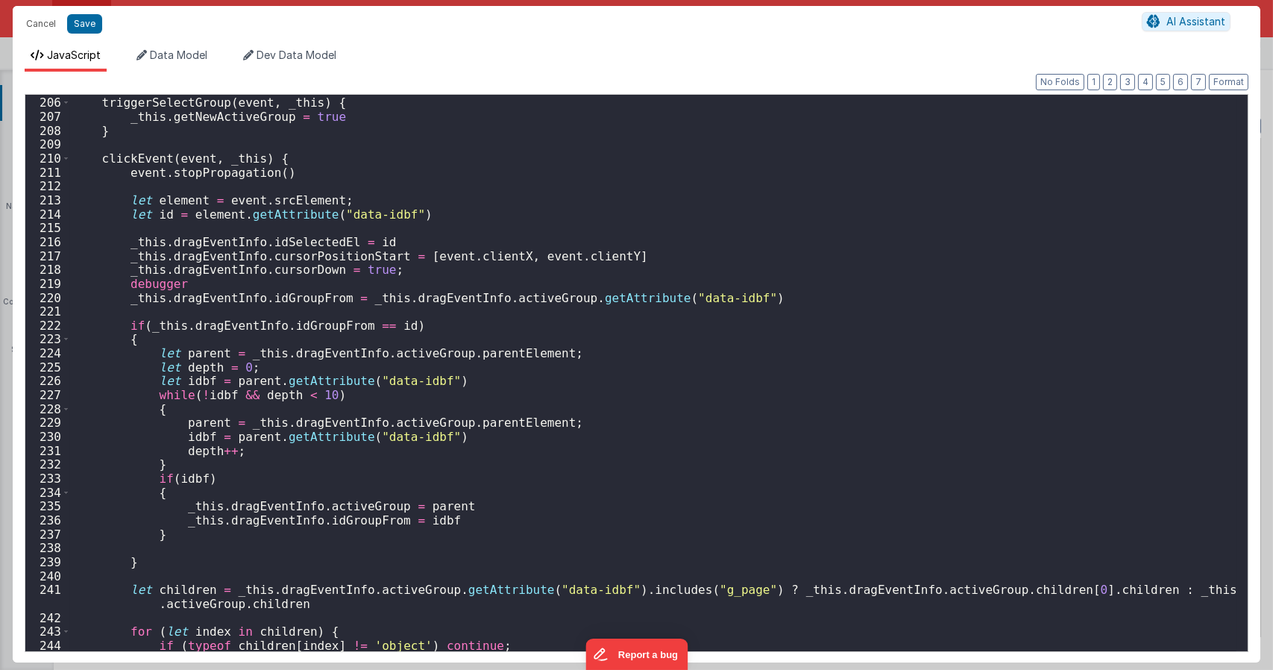
scroll to position [2908, 0]
drag, startPoint x: 190, startPoint y: 281, endPoint x: 127, endPoint y: 283, distance: 63.4
click at [127, 283] on div "triggerSelectGroup ( event , _this ) { _this . getNewActiveGroup = true } click…" at bounding box center [653, 374] width 1166 height 584
click at [291, 183] on div "triggerSelectGroup ( event , _this ) { _this . getNewActiveGroup = true } click…" at bounding box center [653, 374] width 1166 height 584
click at [72, 189] on div "triggerSelectGroup ( event , _this ) { _this . getNewActiveGroup = true } click…" at bounding box center [653, 374] width 1166 height 584
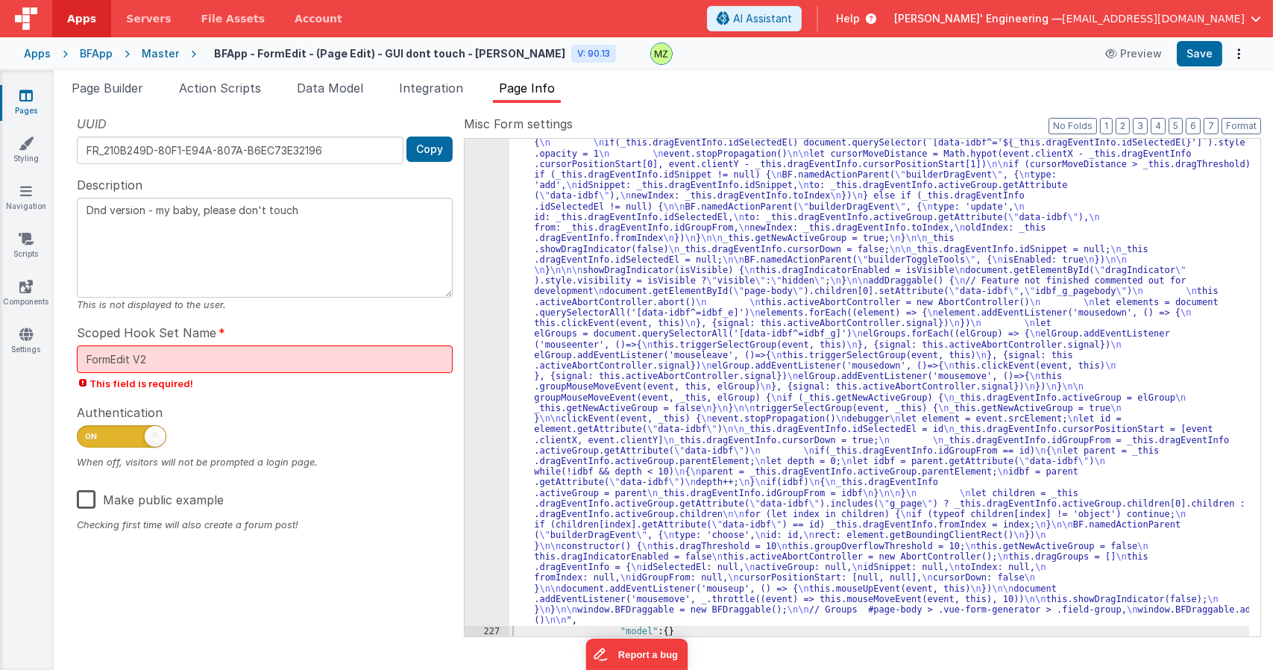
drag, startPoint x: 581, startPoint y: 289, endPoint x: 477, endPoint y: 186, distance: 145.5
click at [581, 288] on div ""function" : "class BFDraggable { \n mouseMoveEvent(event, _this) { \n if (_thi…" at bounding box center [879, 375] width 740 height 1515
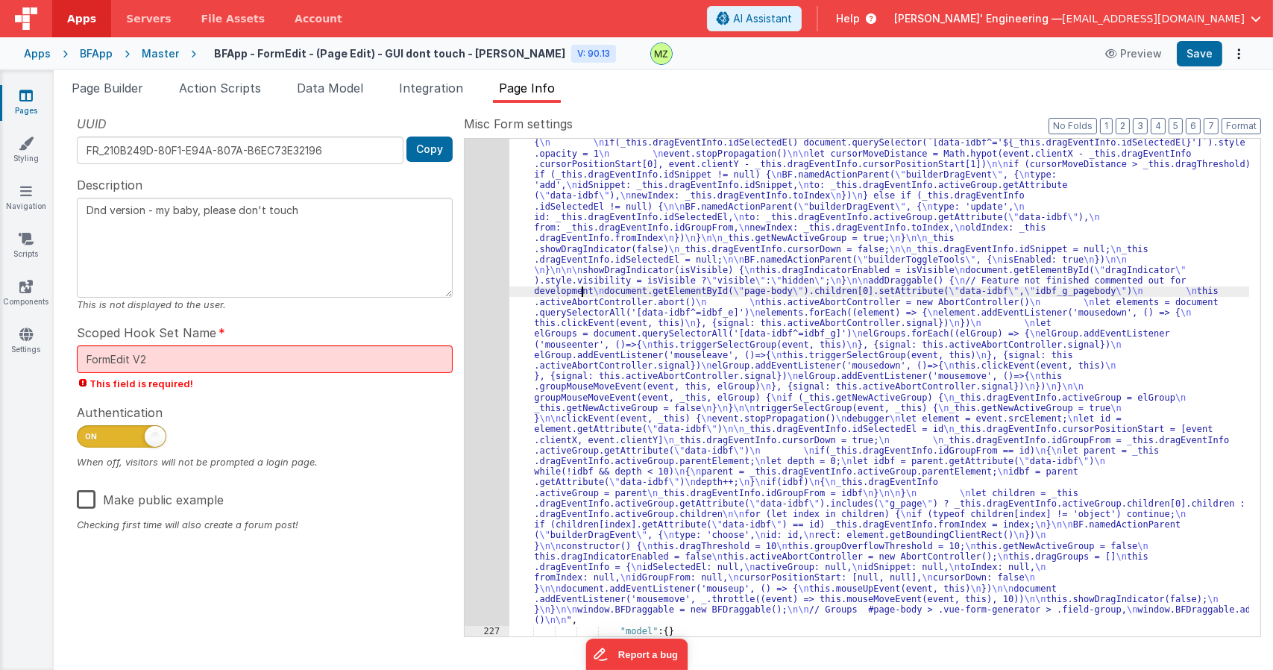
click at [499, 183] on div "226" at bounding box center [487, 121] width 45 height 1007
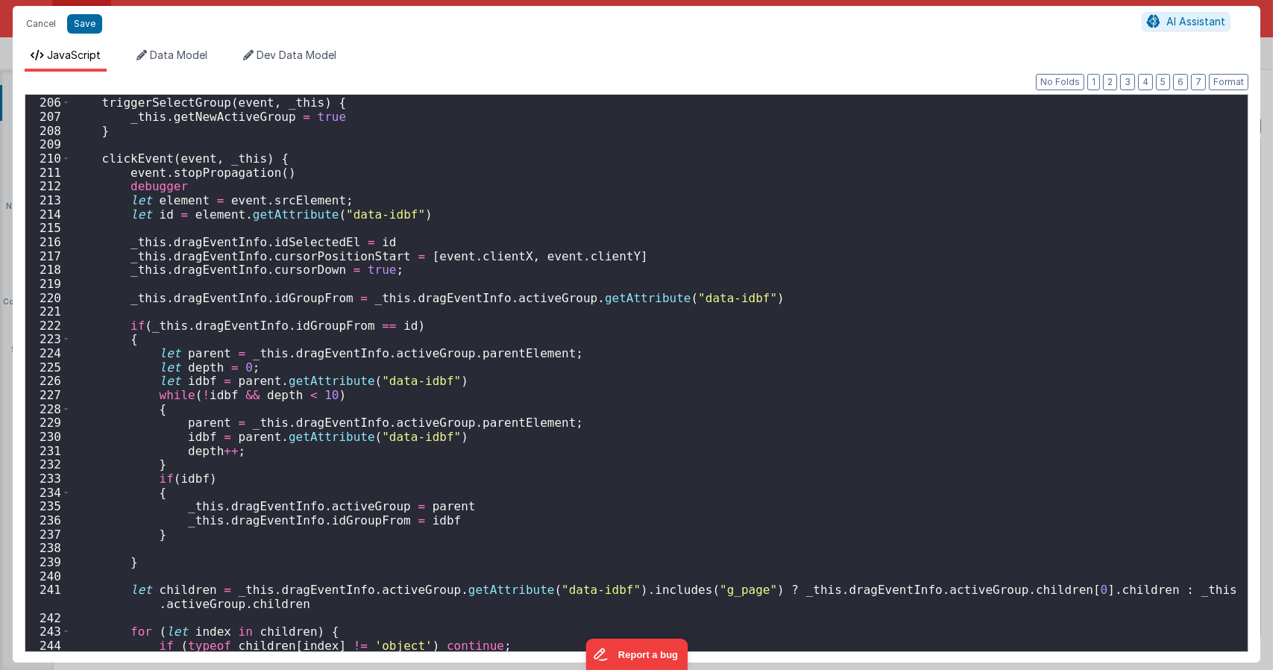
click at [397, 396] on div "triggerSelectGroup ( event , _this ) { _this . getNewActiveGroup = true } click…" at bounding box center [653, 374] width 1166 height 584
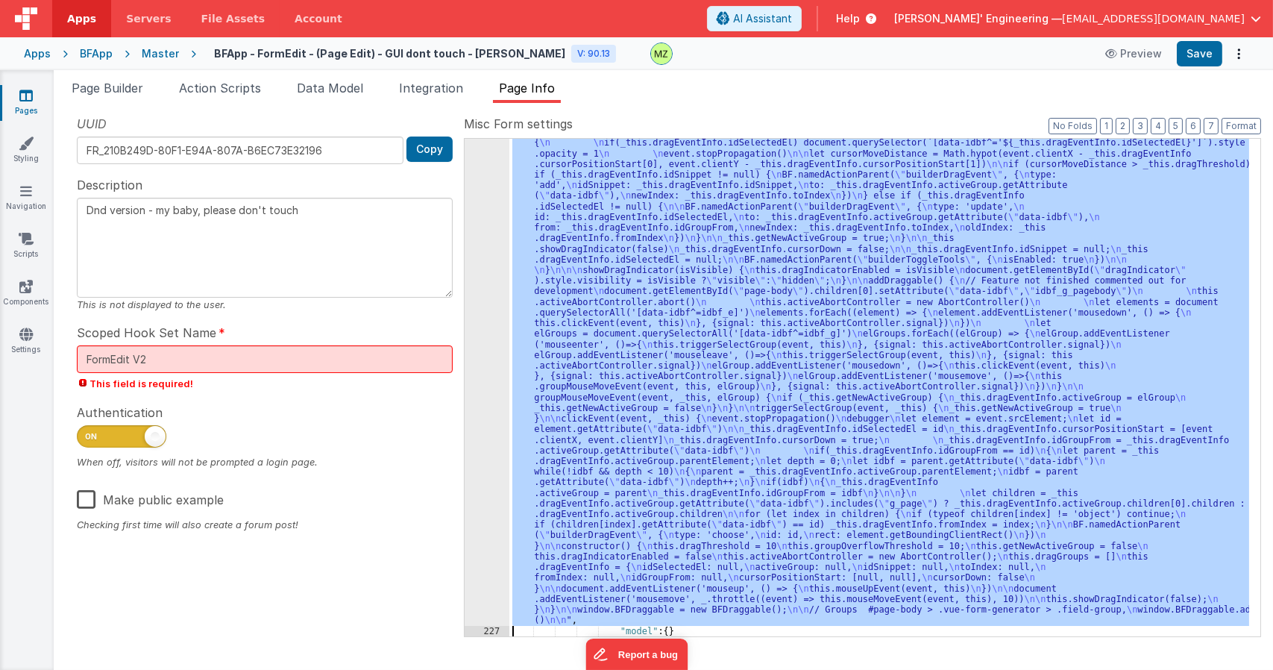
click at [479, 327] on div "226" at bounding box center [487, 121] width 45 height 1007
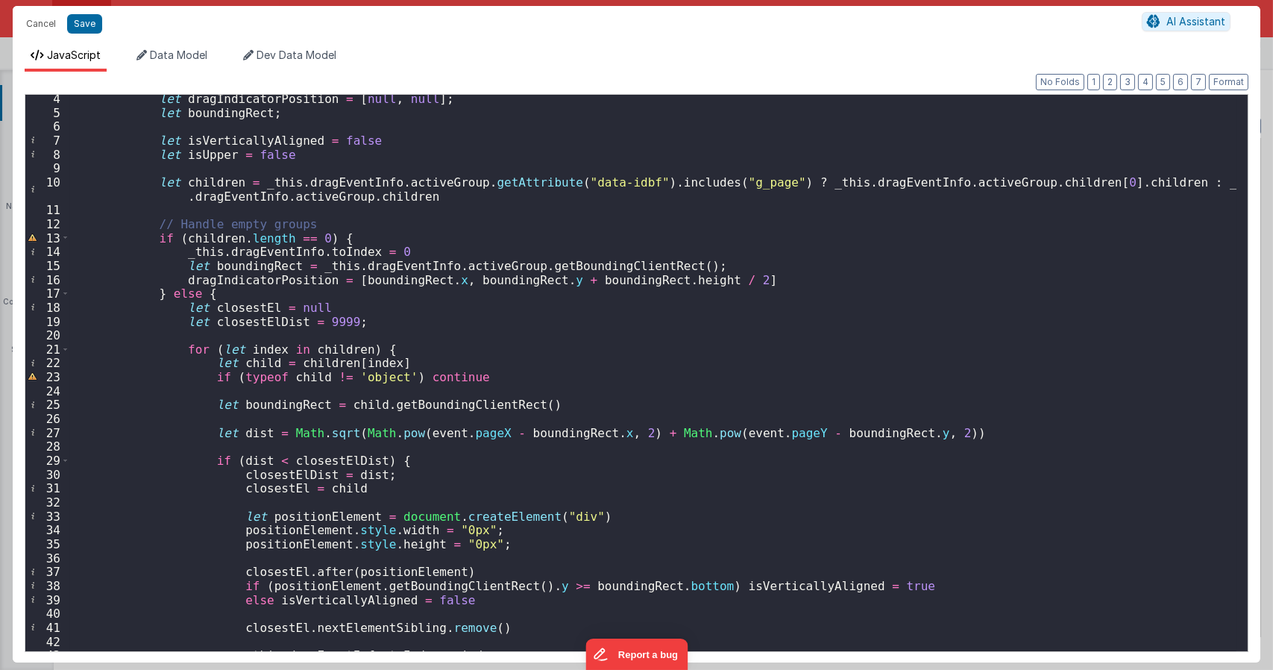
scroll to position [0, 0]
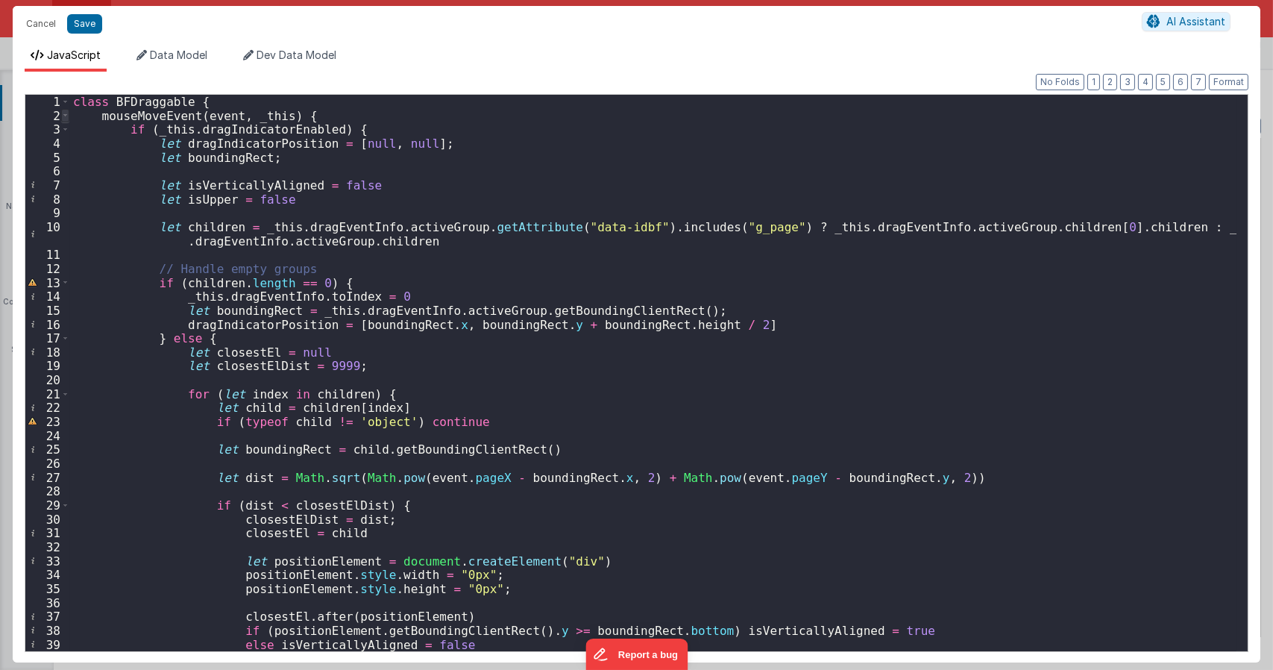
click at [61, 113] on span at bounding box center [65, 116] width 8 height 14
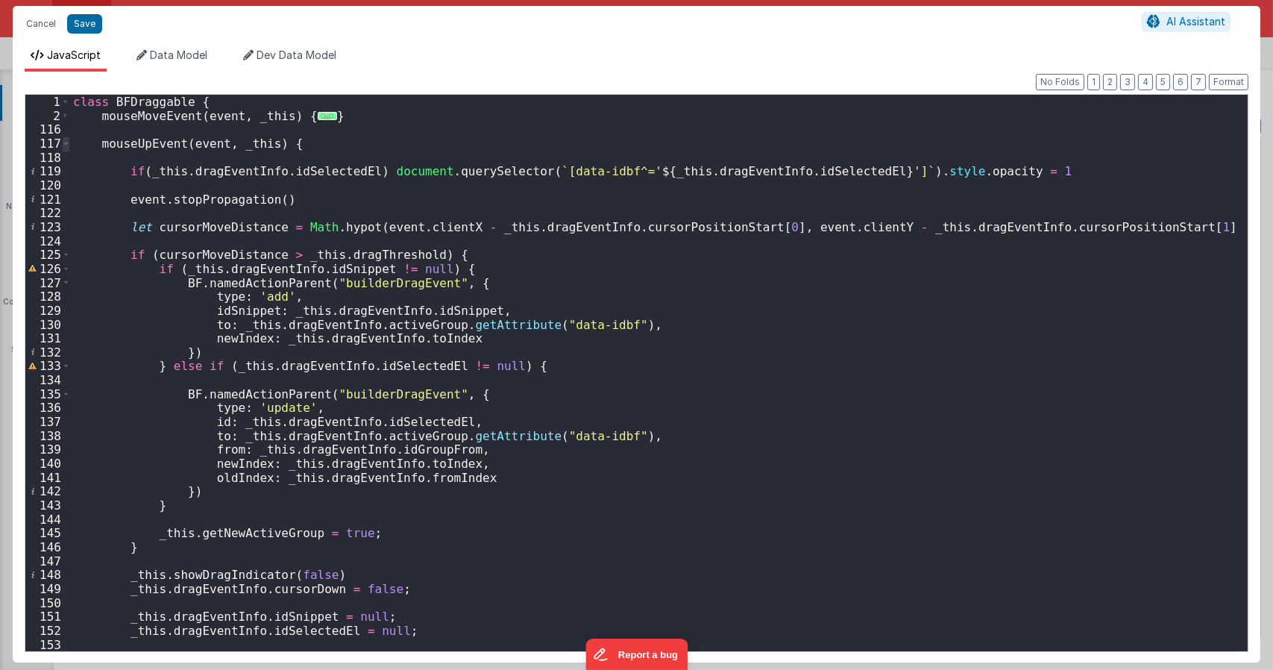
click at [63, 141] on span at bounding box center [66, 143] width 8 height 14
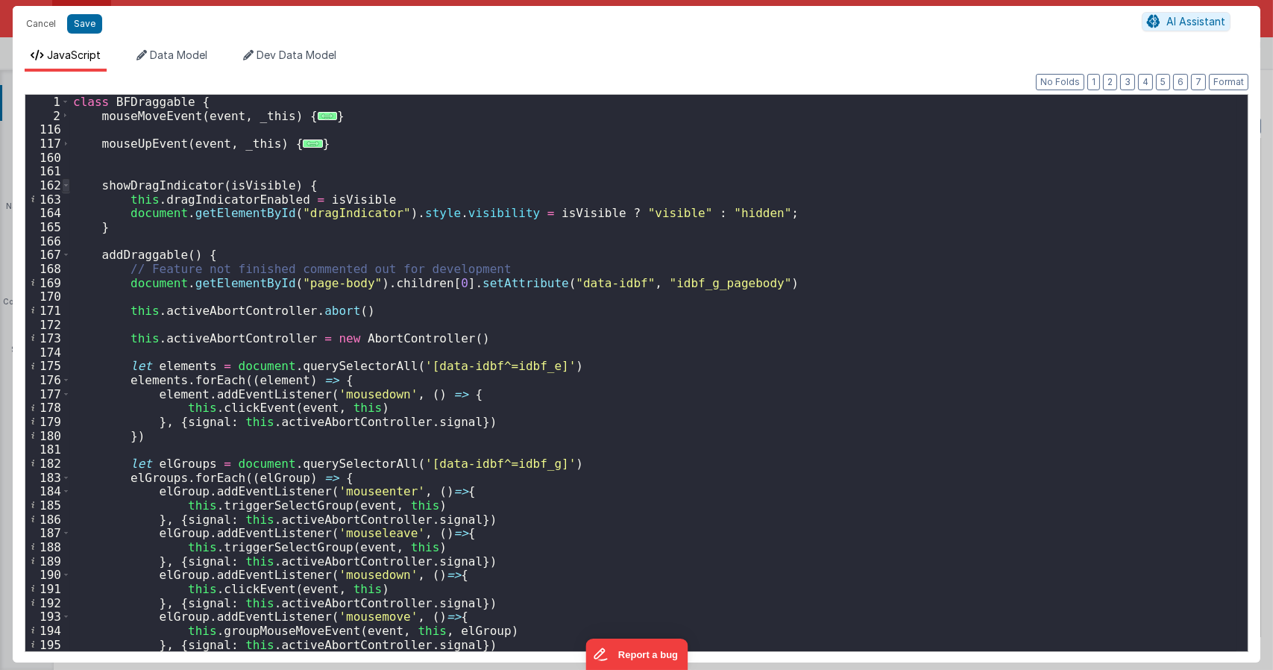
click at [67, 188] on span at bounding box center [66, 185] width 8 height 14
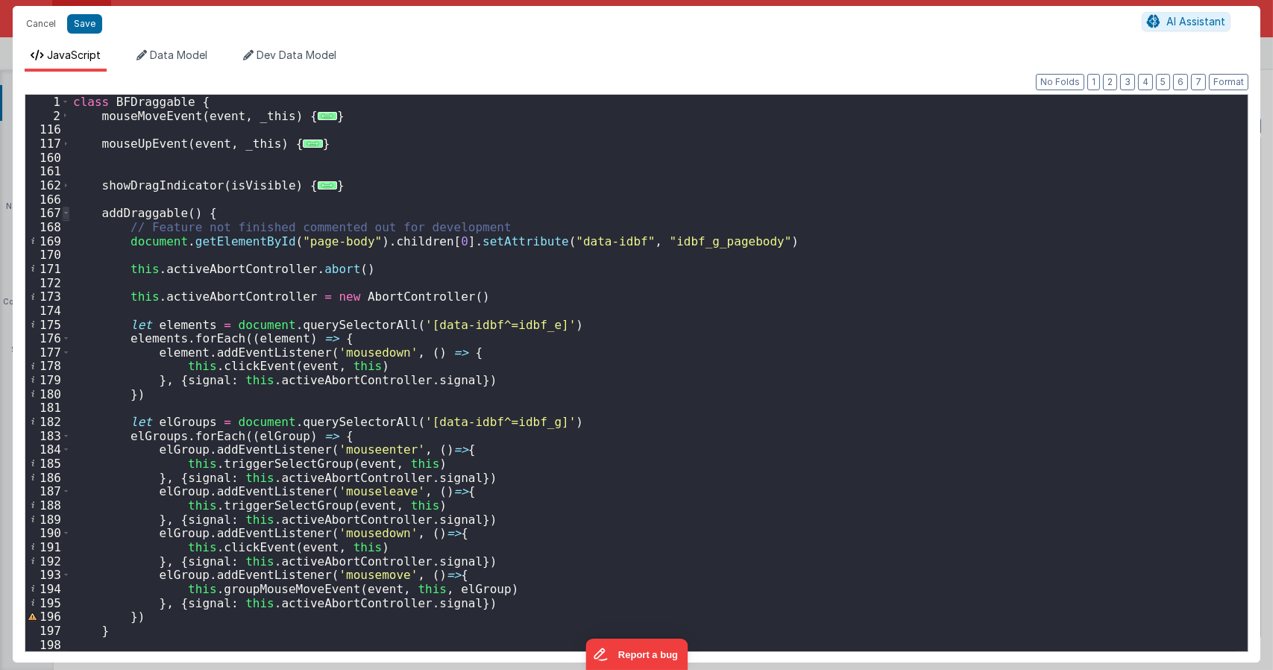
click at [65, 211] on span at bounding box center [66, 213] width 8 height 14
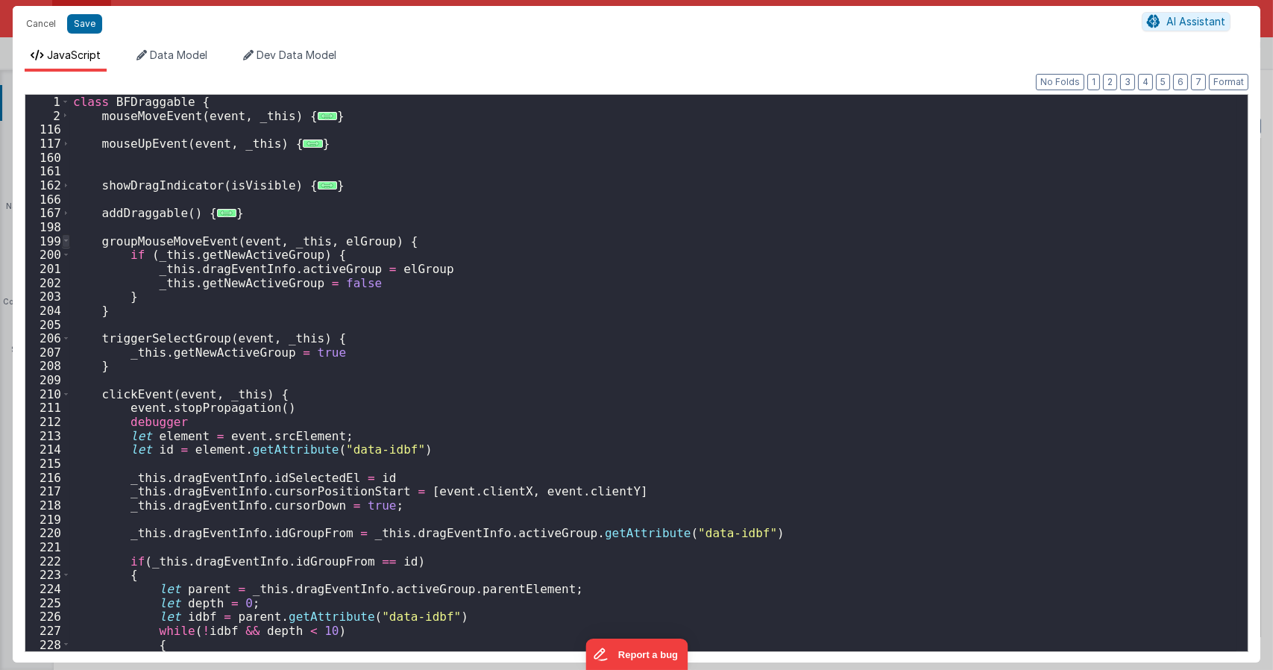
click at [62, 239] on span at bounding box center [66, 241] width 8 height 14
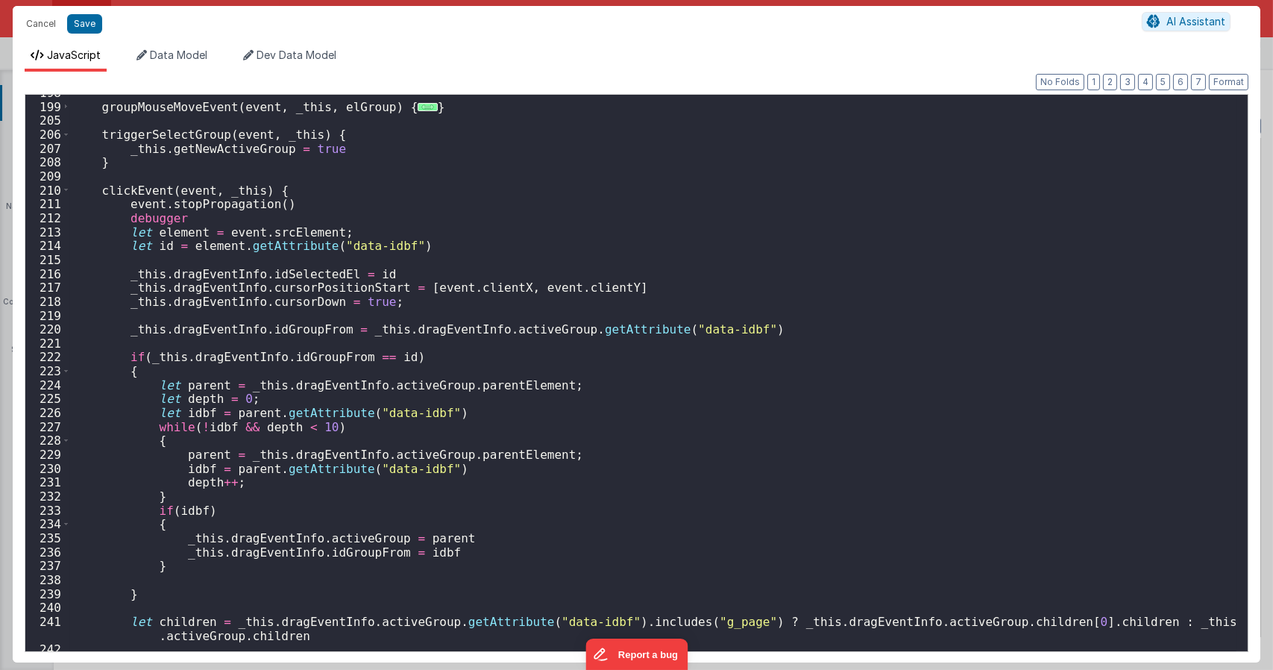
scroll to position [179, 0]
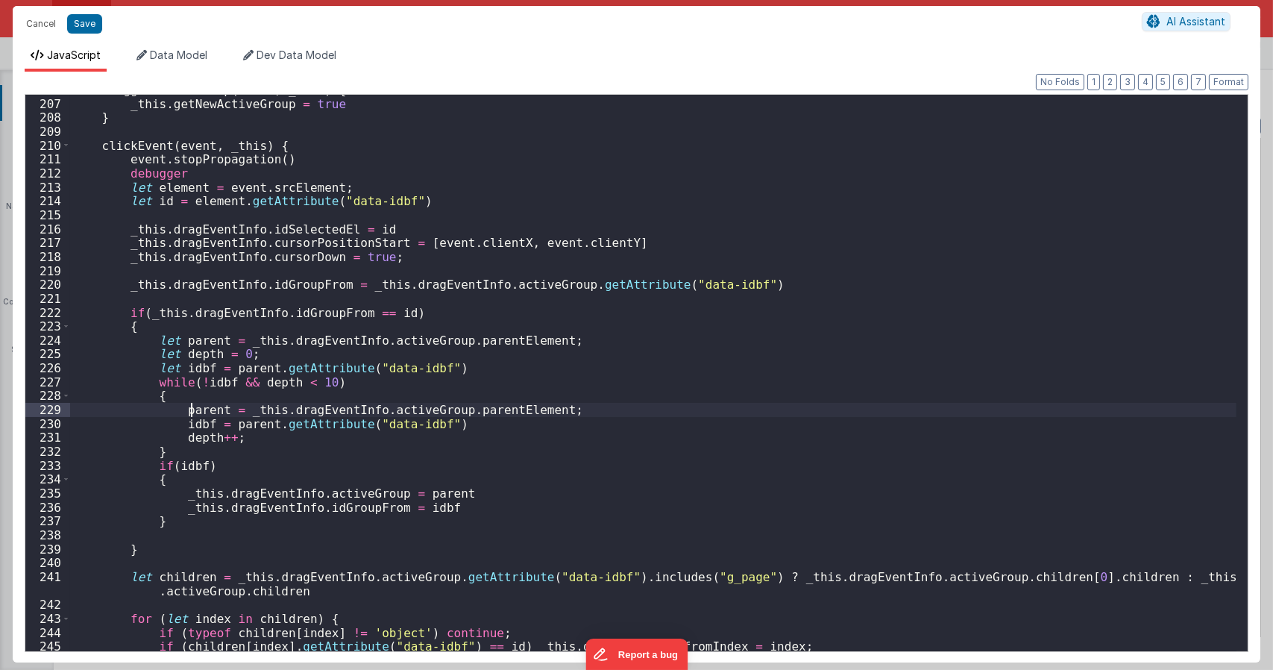
click at [190, 413] on div "triggerSelectGroup ( event , _this ) { _this . getNewActiveGroup = true } click…" at bounding box center [653, 375] width 1166 height 584
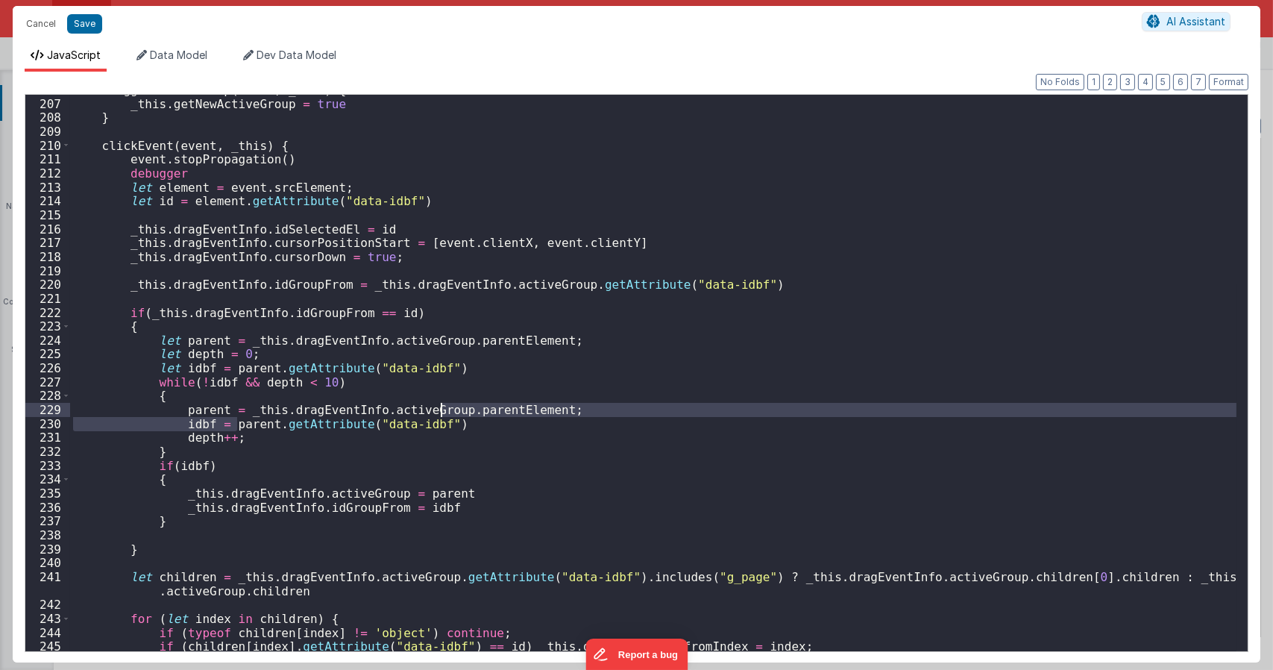
drag, startPoint x: 236, startPoint y: 418, endPoint x: 438, endPoint y: 408, distance: 201.6
click at [438, 408] on div "triggerSelectGroup ( event , _this ) { _this . getNewActiveGroup = true } click…" at bounding box center [653, 375] width 1166 height 584
click at [438, 408] on div "triggerSelectGroup ( event , _this ) { _this . getNewActiveGroup = true } click…" at bounding box center [653, 373] width 1166 height 556
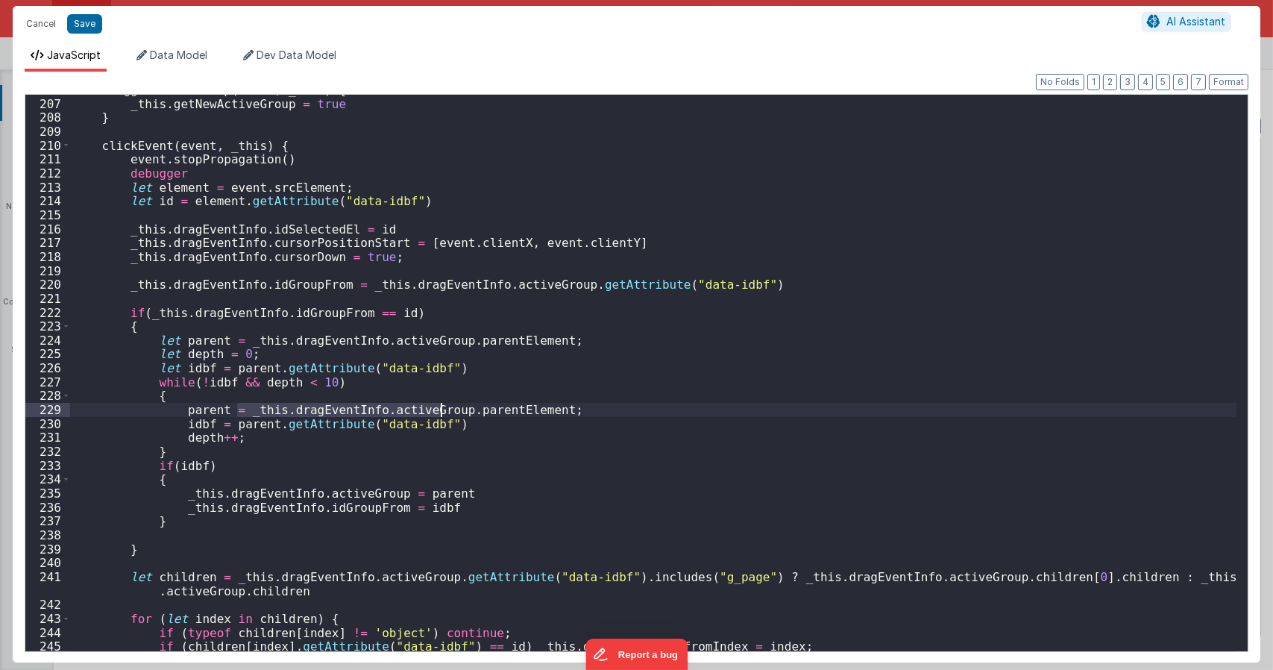
drag, startPoint x: 279, startPoint y: 415, endPoint x: 438, endPoint y: 405, distance: 159.9
click at [438, 405] on div "triggerSelectGroup ( event , _this ) { _this . getNewActiveGroup = true } click…" at bounding box center [653, 375] width 1166 height 584
click at [516, 448] on div "triggerSelectGroup ( event , _this ) { _this . getNewActiveGroup = true } click…" at bounding box center [653, 375] width 1166 height 584
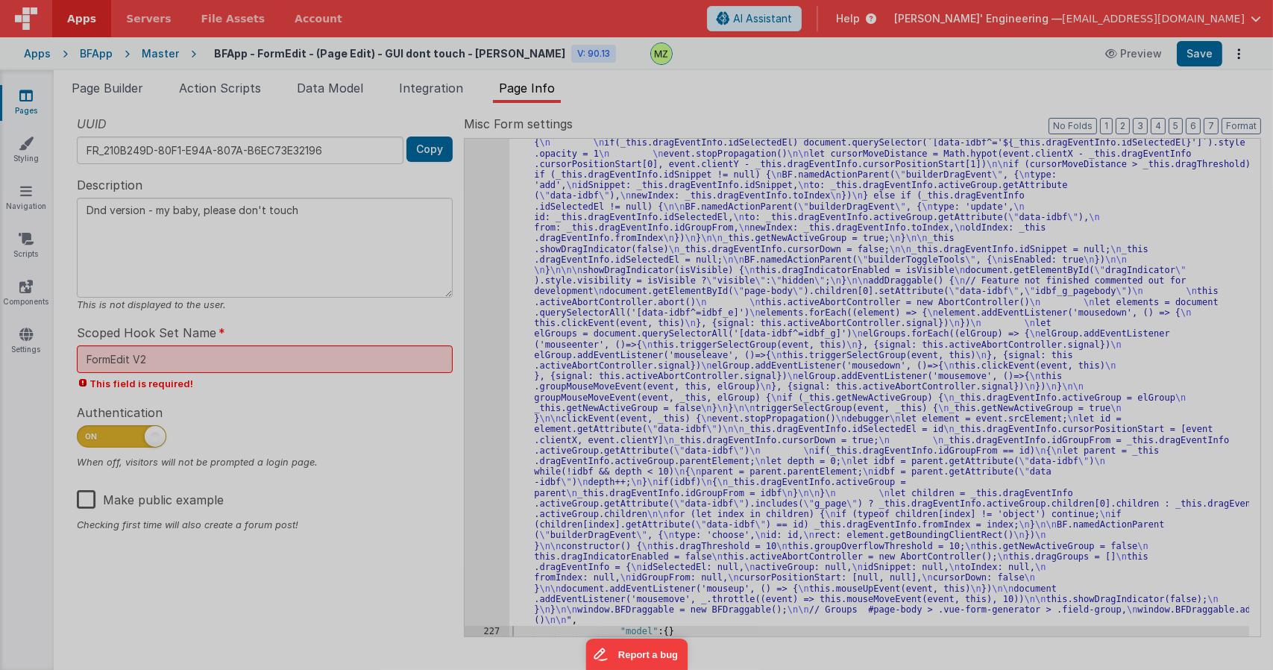
type textarea "Dnd version - my baby, please don't touch"
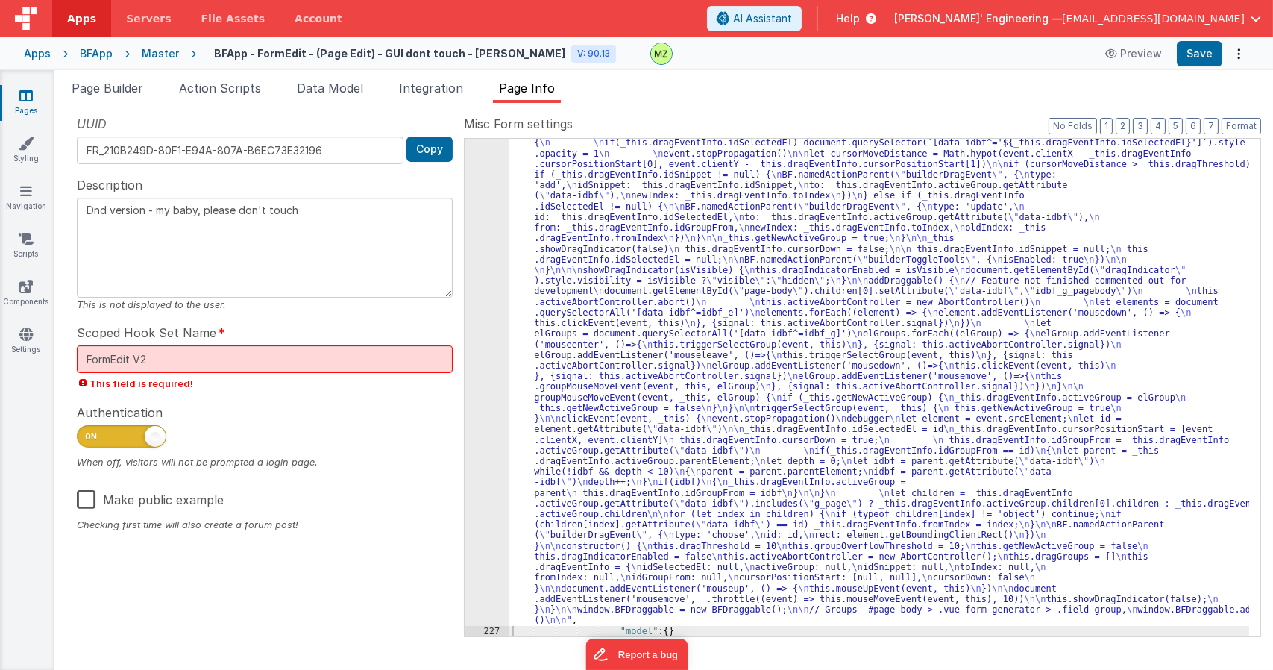
click at [715, 309] on div ""function" : "class BFDraggable { \n mouseMoveEvent(event, _this) { \n if (_thi…" at bounding box center [879, 375] width 740 height 1515
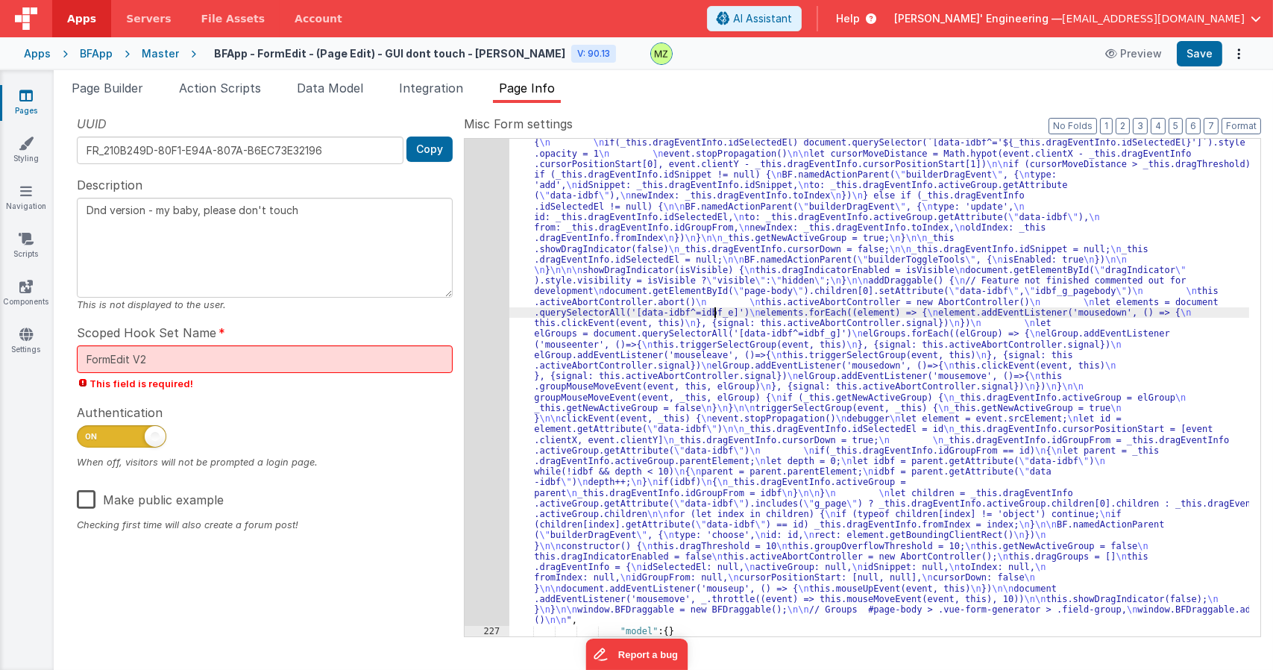
click at [494, 239] on div "226" at bounding box center [487, 121] width 45 height 1007
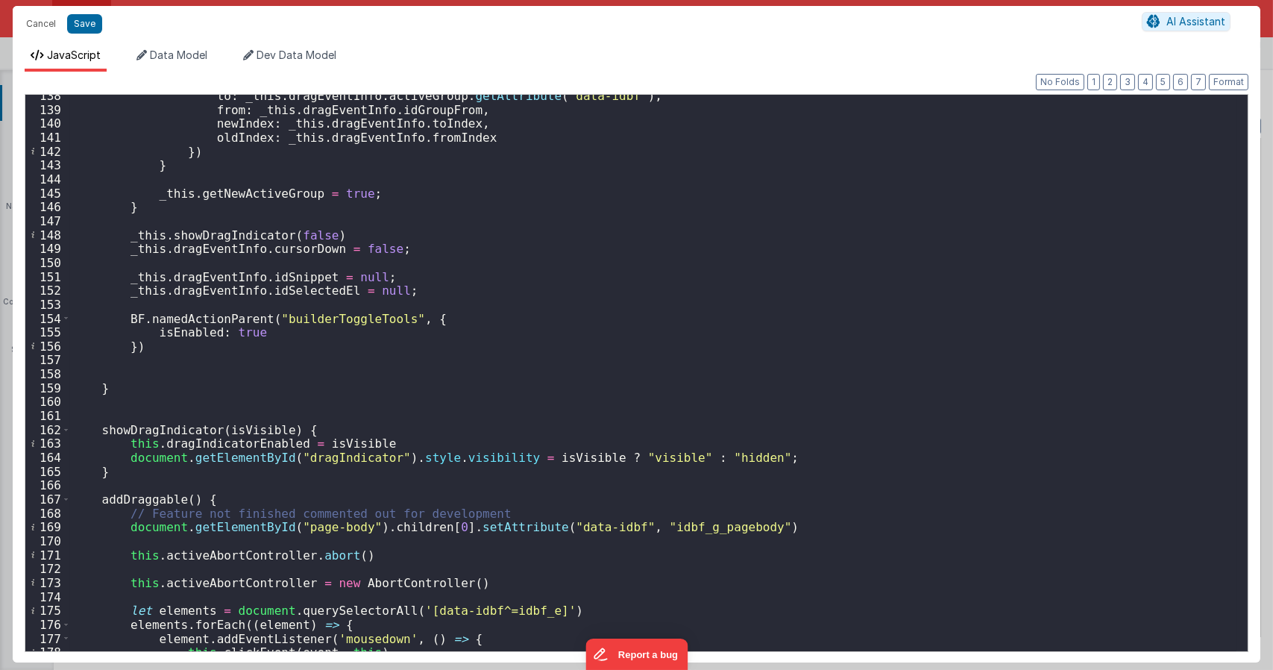
scroll to position [2013, 0]
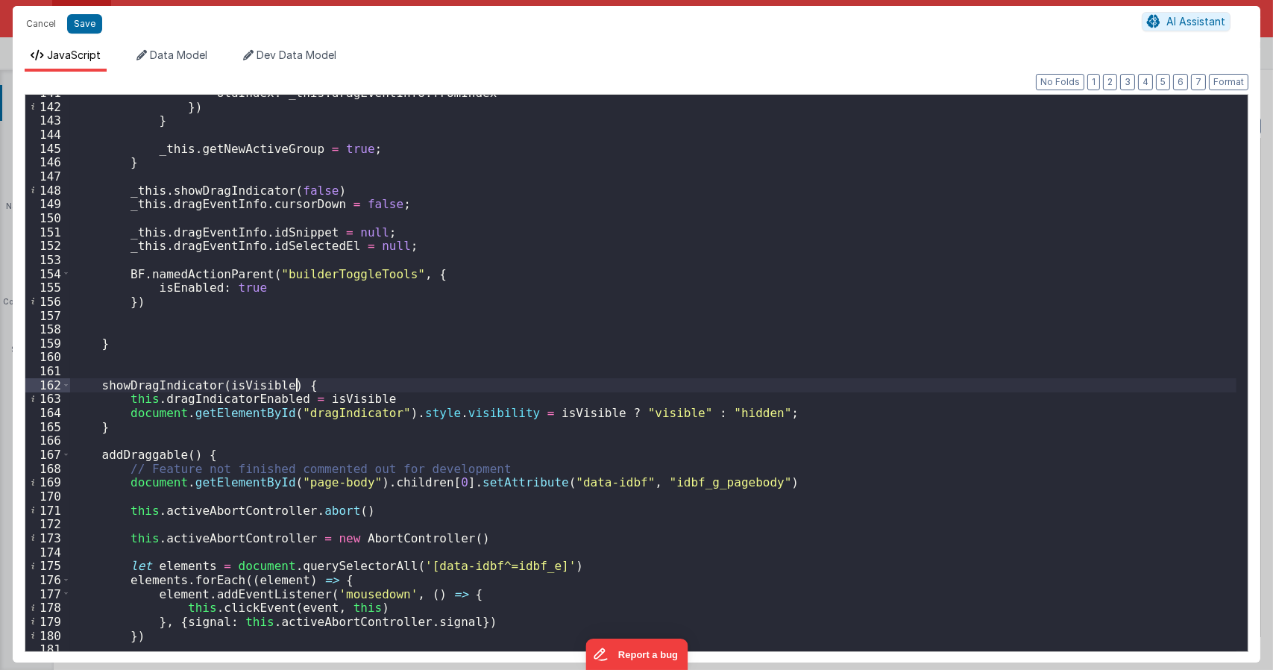
click at [512, 391] on div "oldIndex : _this . dragEventInfo . fromIndex }) } _this . getNewActiveGroup = t…" at bounding box center [653, 378] width 1166 height 584
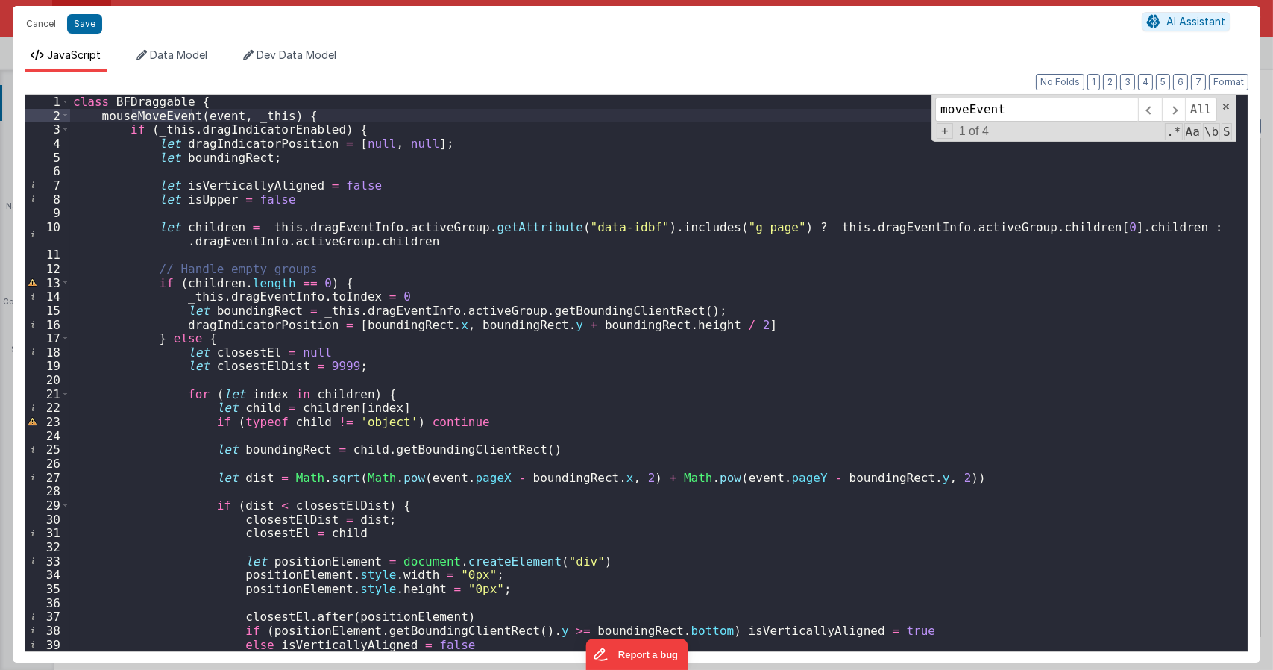
scroll to position [0, 0]
type input "moveEvent"
click at [180, 235] on div "class BFDraggable { mouseMoveEvent ( event , _this ) { if ( _this . dragIndicat…" at bounding box center [653, 387] width 1166 height 584
click at [176, 225] on div "class BFDraggable { mouseMoveEvent ( event , _this ) { if ( _this . dragIndicat…" at bounding box center [653, 387] width 1166 height 584
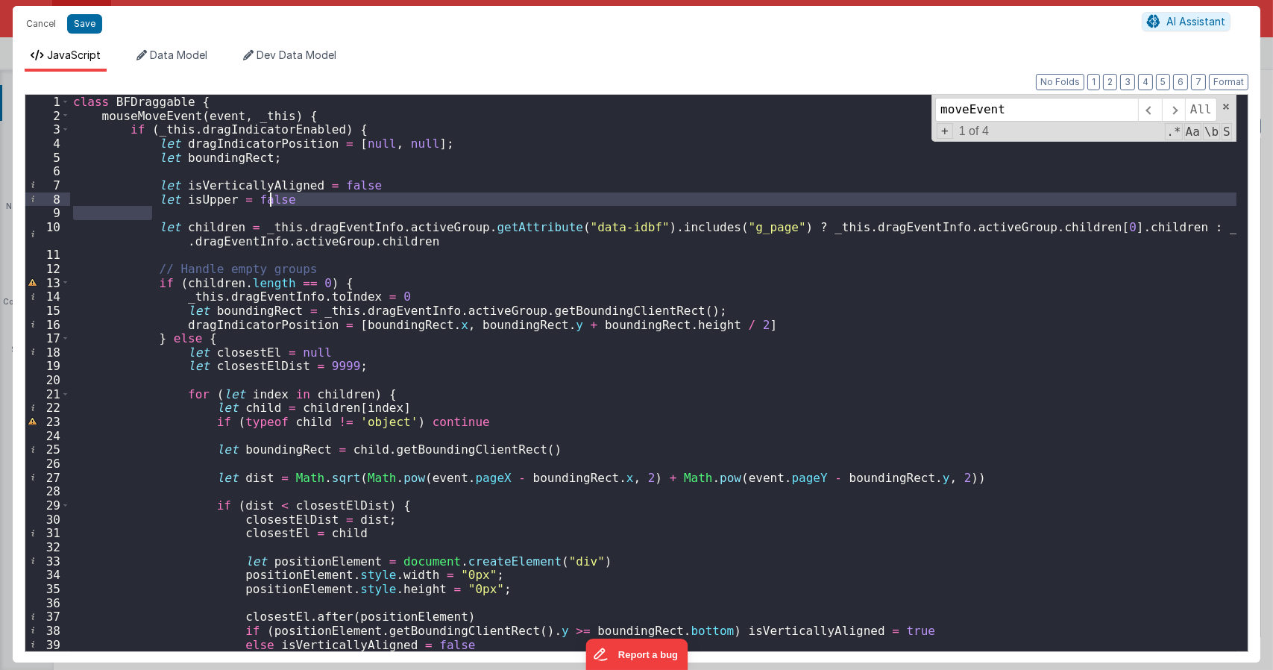
drag, startPoint x: 268, startPoint y: 215, endPoint x: 271, endPoint y: 205, distance: 10.7
click at [271, 205] on div "class BFDraggable { mouseMoveEvent ( event , _this ) { if ( _this . dragIndicat…" at bounding box center [653, 387] width 1166 height 584
click at [262, 228] on div "class BFDraggable { mouseMoveEvent ( event , _this ) { if ( _this . dragIndicat…" at bounding box center [653, 387] width 1166 height 584
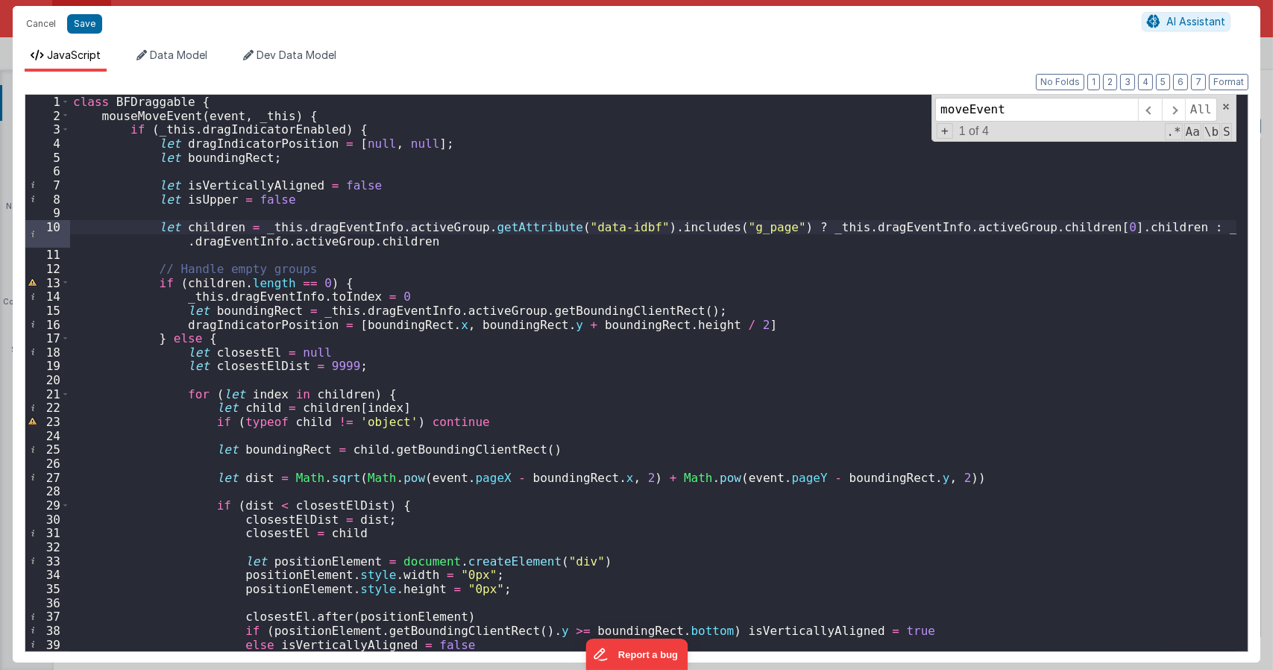
click at [286, 259] on div "class BFDraggable { mouseMoveEvent ( event , _this ) { if ( _this . dragIndicat…" at bounding box center [653, 387] width 1166 height 584
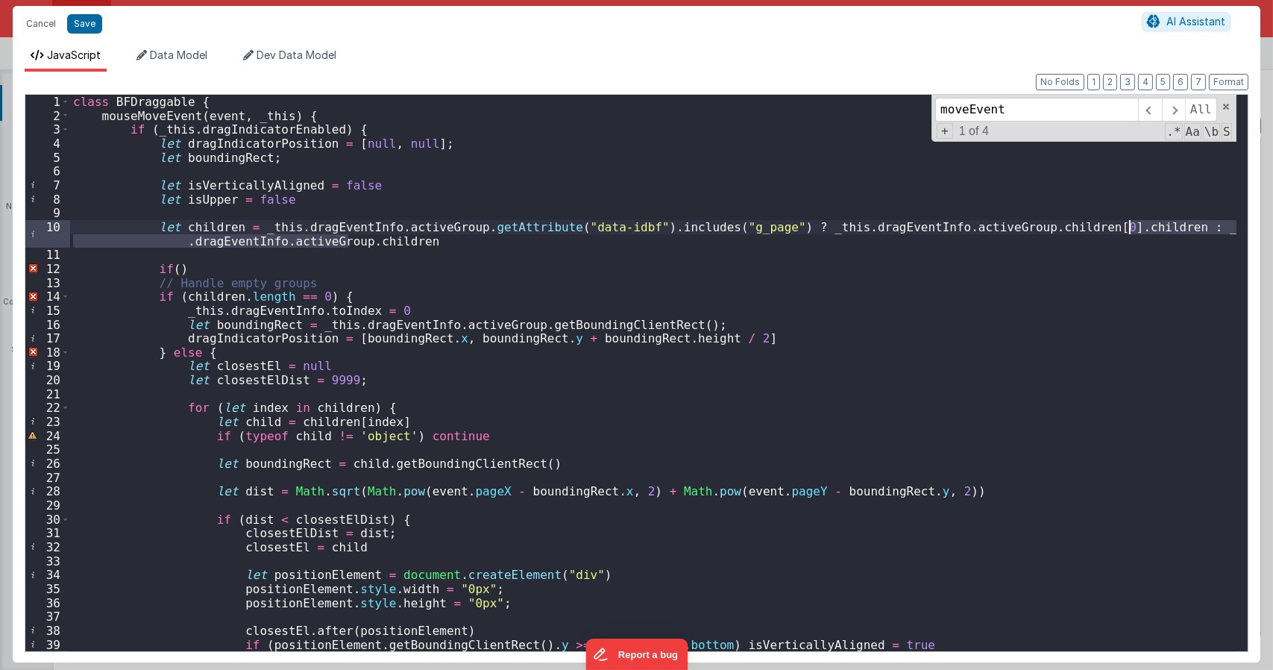
drag, startPoint x: 348, startPoint y: 242, endPoint x: 1130, endPoint y: 226, distance: 781.6
click at [1130, 226] on div "class BFDraggable { mouseMoveEvent ( event , _this ) { if ( _this . dragIndicat…" at bounding box center [653, 387] width 1166 height 584
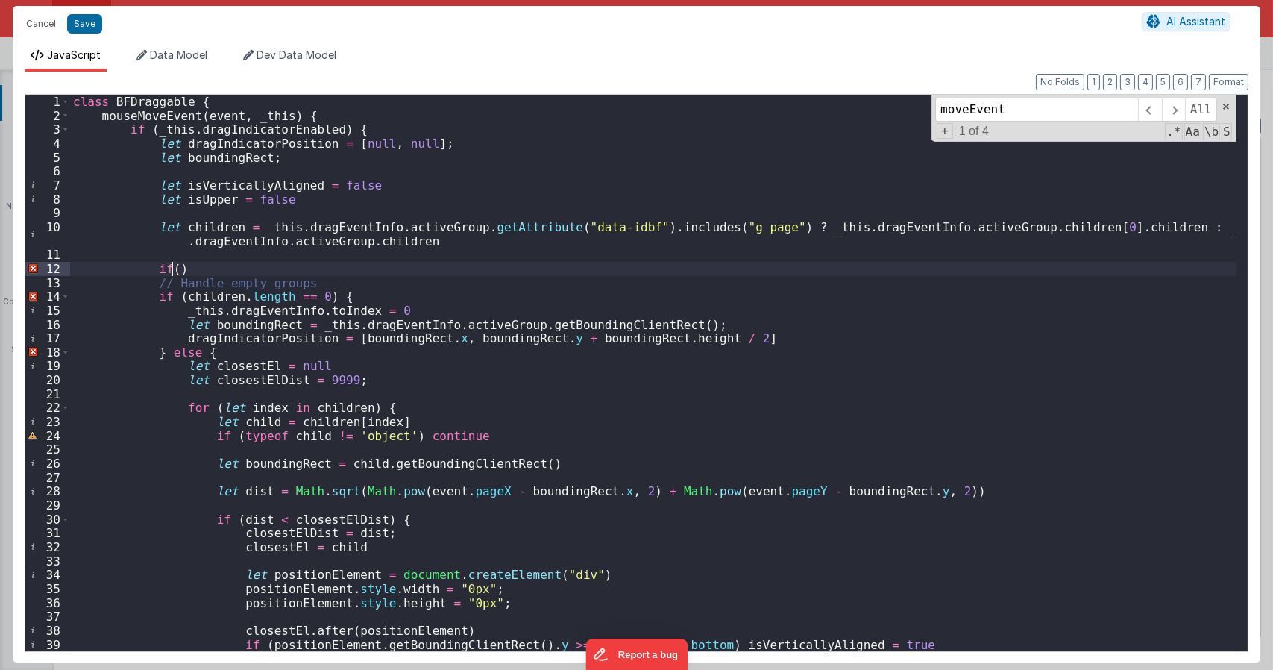
click at [170, 269] on div "class BFDraggable { mouseMoveEvent ( event , _this ) { if ( _this . dragIndicat…" at bounding box center [653, 387] width 1166 height 584
paste textarea
click at [546, 268] on div "class BFDraggable { mouseMoveEvent ( event , _this ) { if ( _this . dragIndicat…" at bounding box center [653, 387] width 1166 height 584
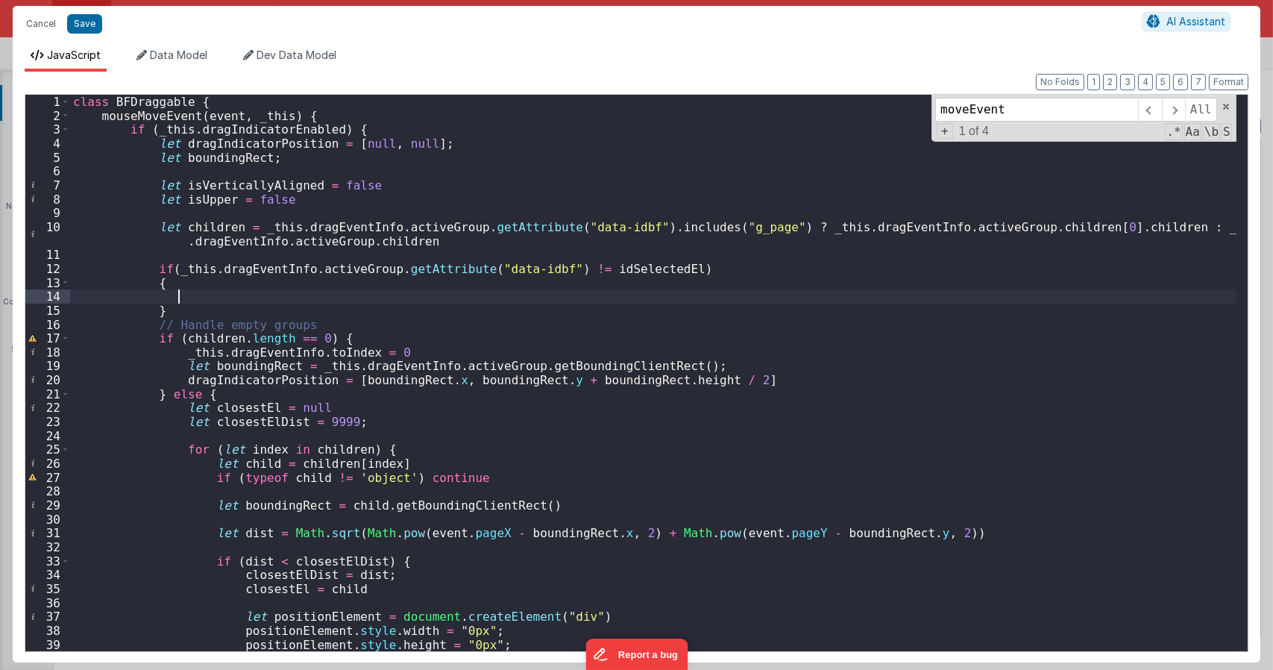
scroll to position [89, 0]
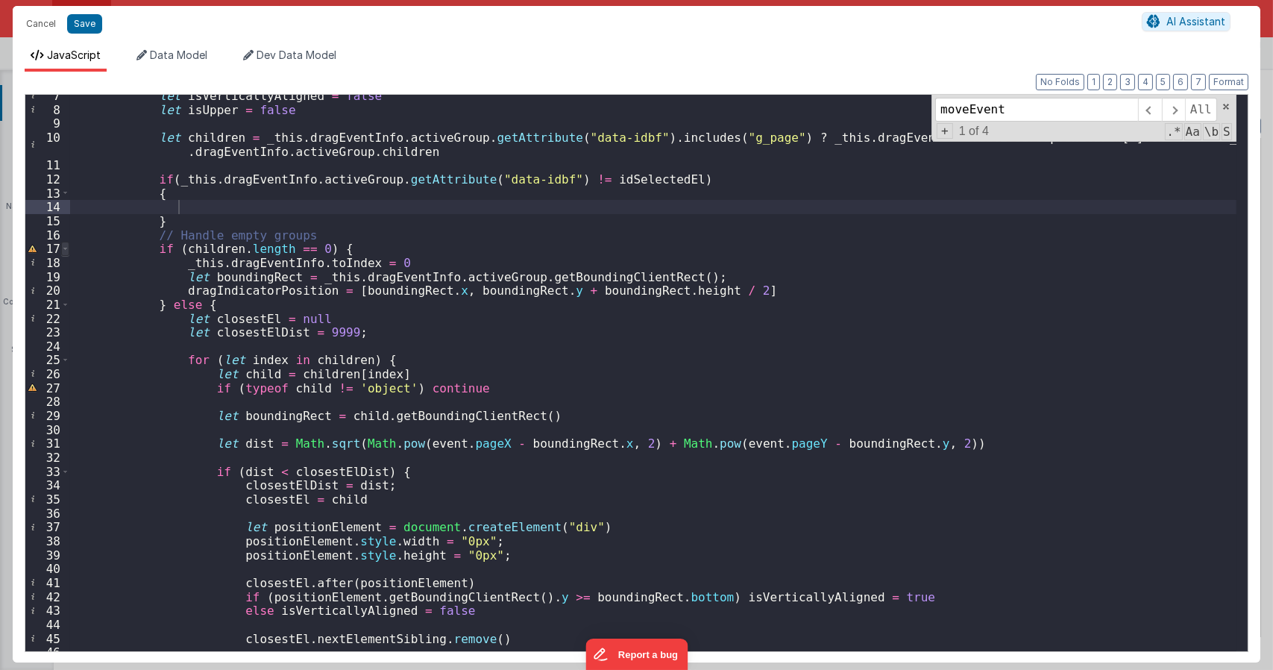
click at [66, 250] on span at bounding box center [65, 249] width 8 height 14
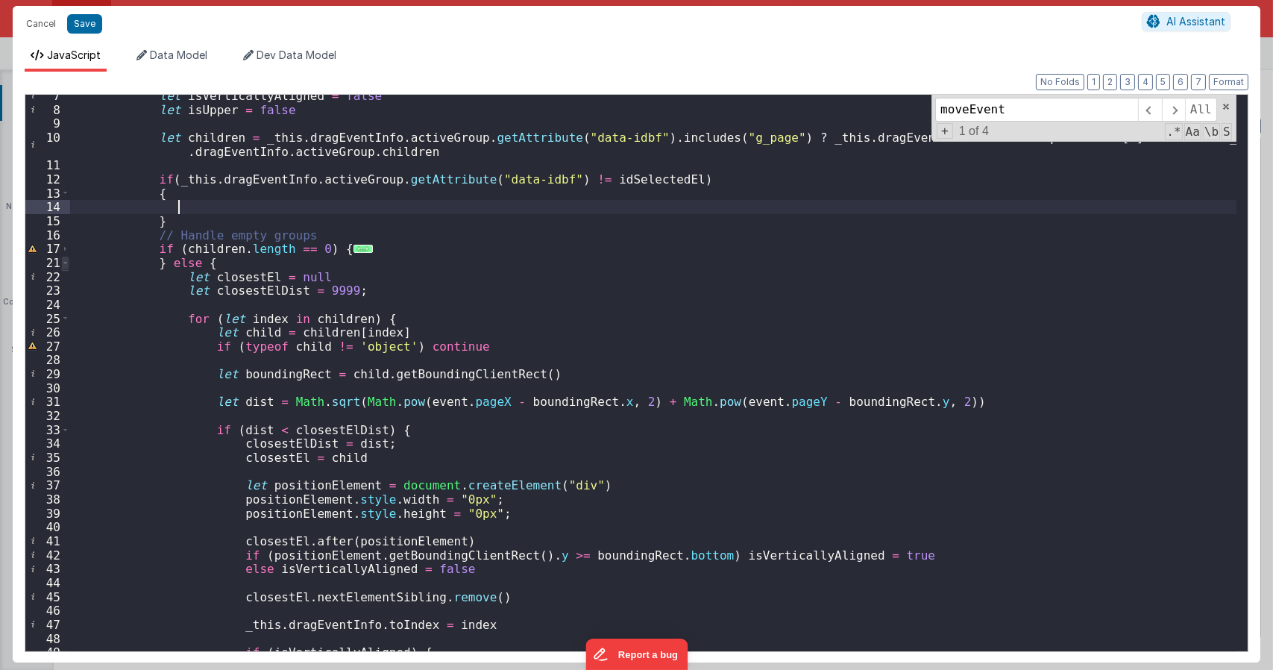
click at [64, 268] on span at bounding box center [65, 263] width 8 height 14
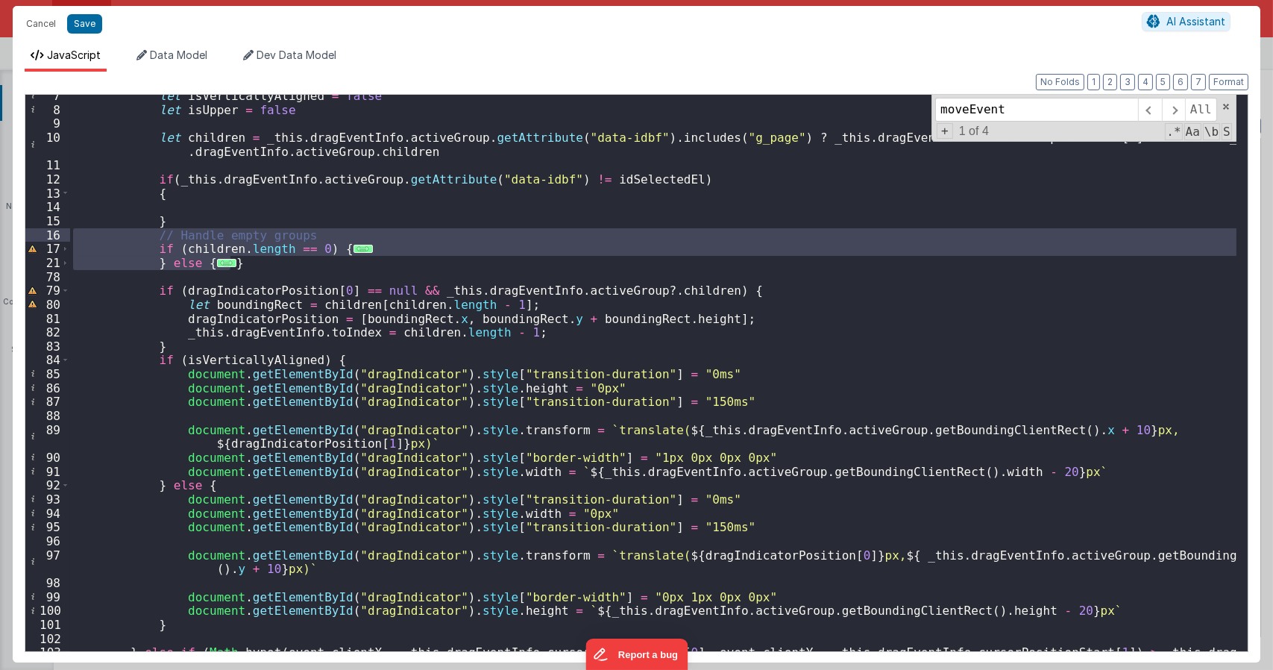
drag, startPoint x: 254, startPoint y: 265, endPoint x: 37, endPoint y: 232, distance: 218.7
click at [37, 232] on div "7 8 9 10 11 12 13 14 15 16 17 21 78 79 80 81 82 83 84 85 86 87 88 89 90 91 92 9…" at bounding box center [637, 373] width 1224 height 558
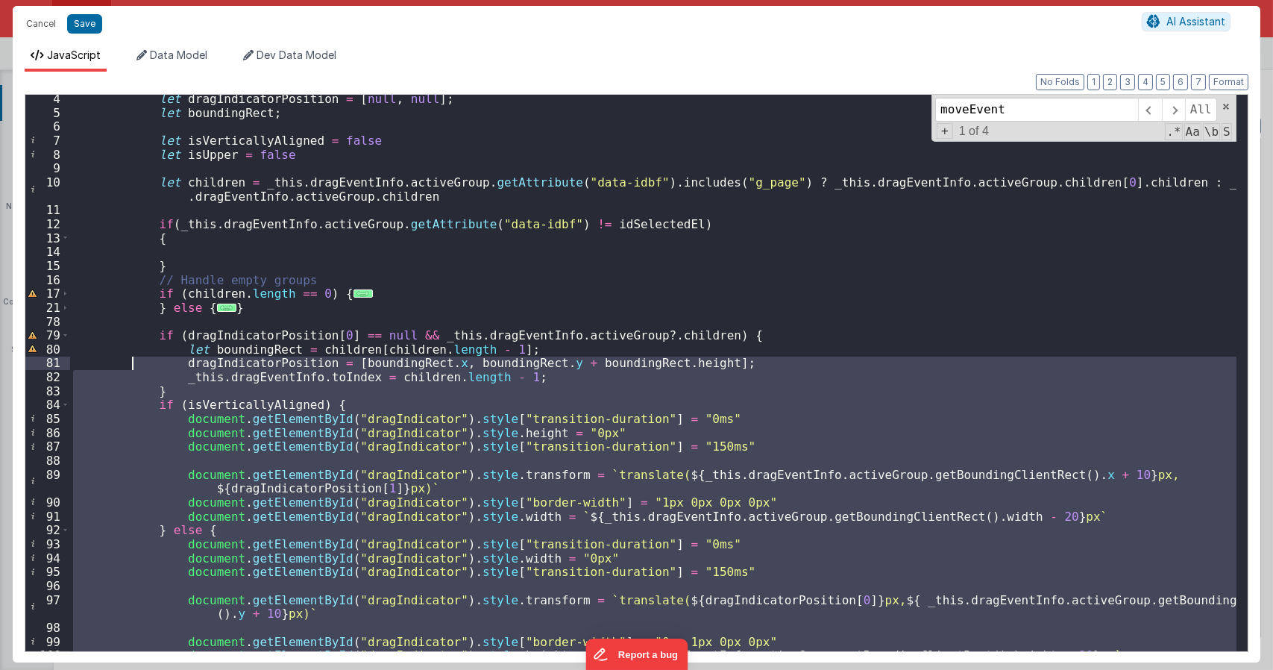
scroll to position [0, 0]
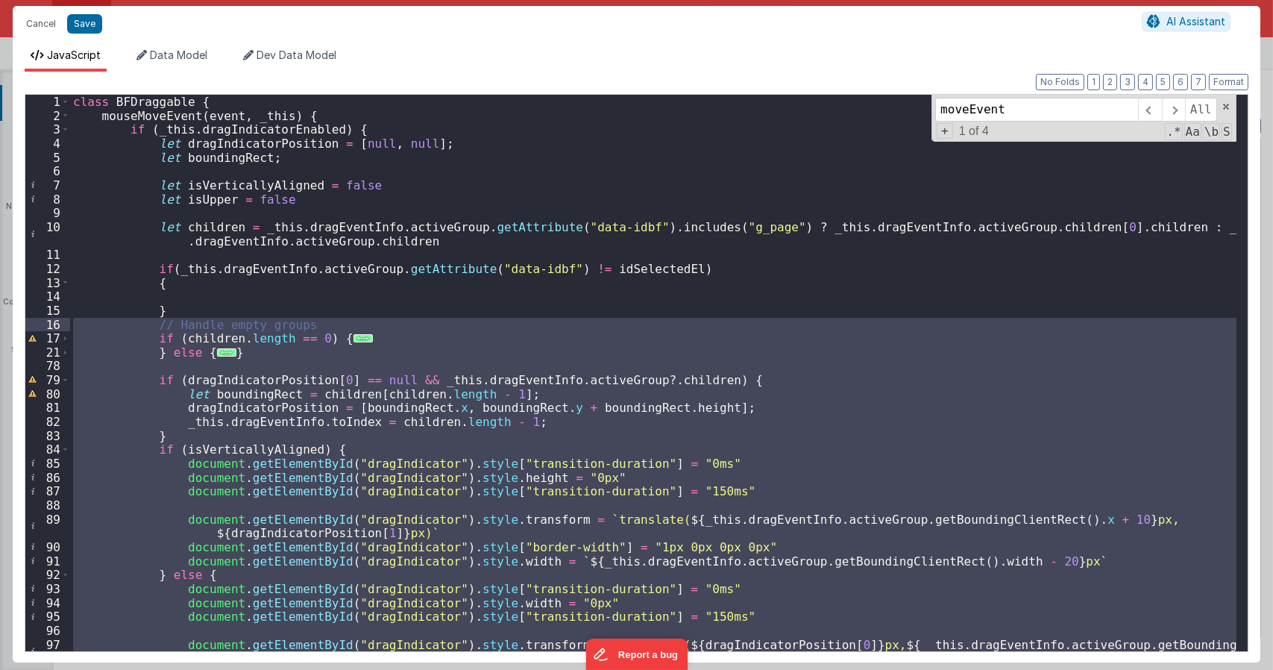
drag, startPoint x: 176, startPoint y: 531, endPoint x: 14, endPoint y: 313, distance: 271.3
click at [27, 324] on div "1 2 3 4 5 6 7 8 9 10 11 12 13 14 15 16 17 21 78 79 80 81 82 83 84 85 86 87 88 8…" at bounding box center [637, 373] width 1224 height 558
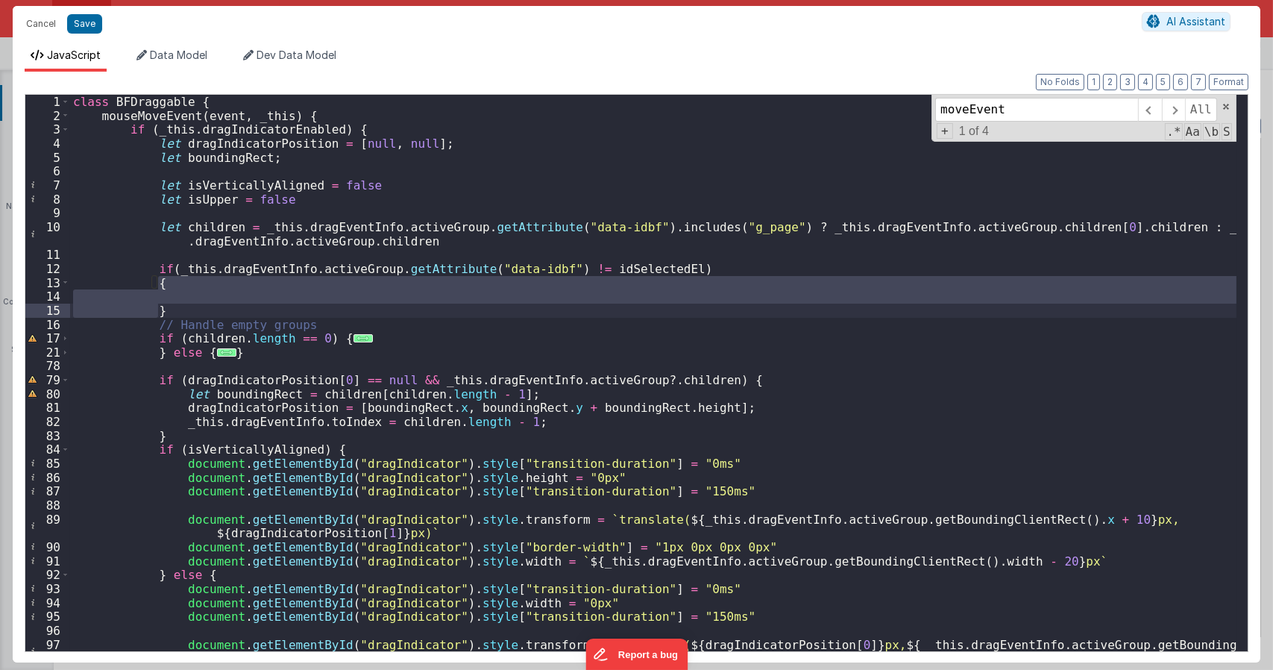
click at [232, 299] on div "class BFDraggable { mouseMoveEvent ( event , _this ) { if ( _this . dragIndicat…" at bounding box center [653, 373] width 1166 height 556
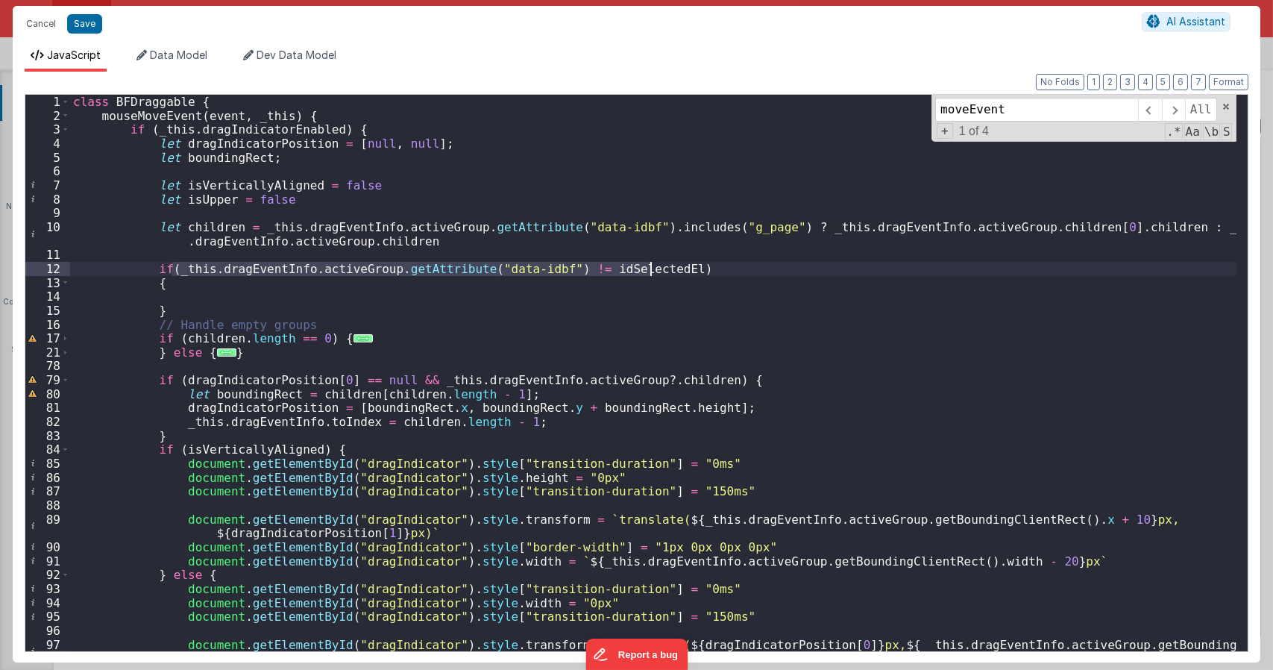
drag, startPoint x: 198, startPoint y: 273, endPoint x: 651, endPoint y: 274, distance: 452.6
click at [651, 274] on div "class BFDraggable { mouseMoveEvent ( event , _this ) { if ( _this . dragIndicat…" at bounding box center [653, 394] width 1166 height 598
click at [322, 130] on div "class BFDraggable { mouseMoveEvent ( event , _this ) { if ( _this . dragIndicat…" at bounding box center [653, 394] width 1166 height 598
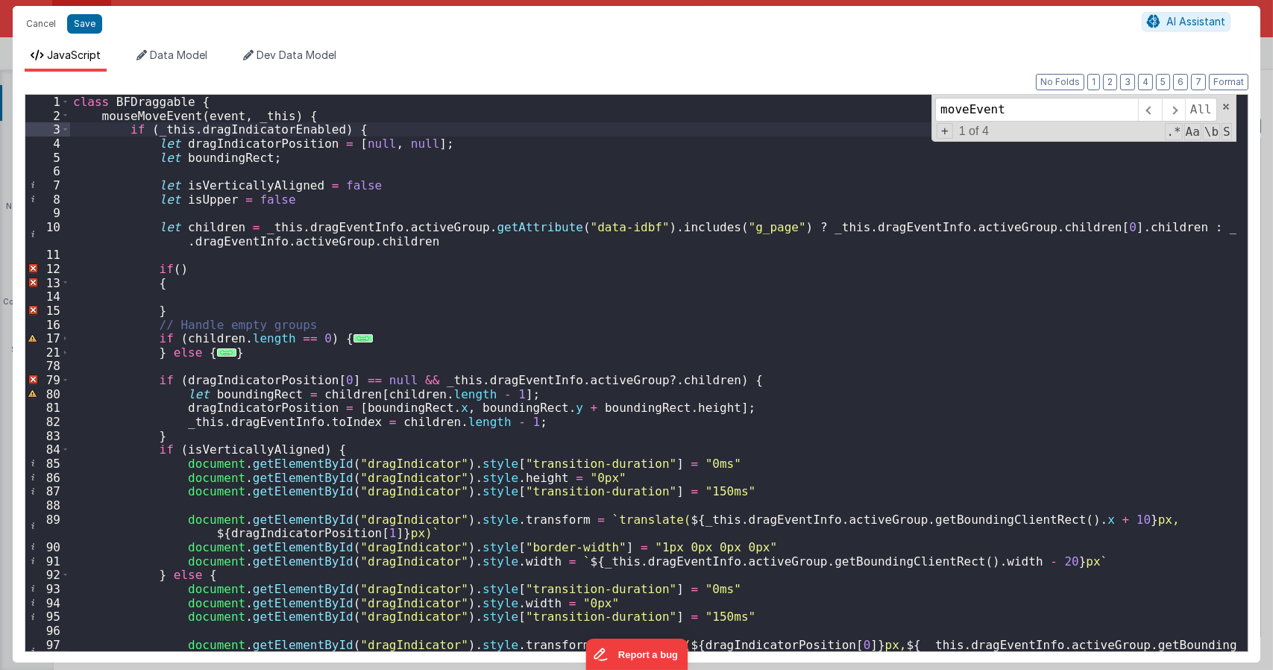
click at [171, 270] on div "class BFDraggable { mouseMoveEvent ( event , _this ) { if ( _this . dragIndicat…" at bounding box center [653, 394] width 1166 height 598
click at [171, 270] on div "class BFDraggable { mouseMoveEvent ( event , _this ) { if ( _this . dragIndicat…" at bounding box center [653, 373] width 1166 height 556
click at [221, 311] on div "class BFDraggable { mouseMoveEvent ( event , _this ) { if ( _this . dragIndicat…" at bounding box center [653, 394] width 1166 height 598
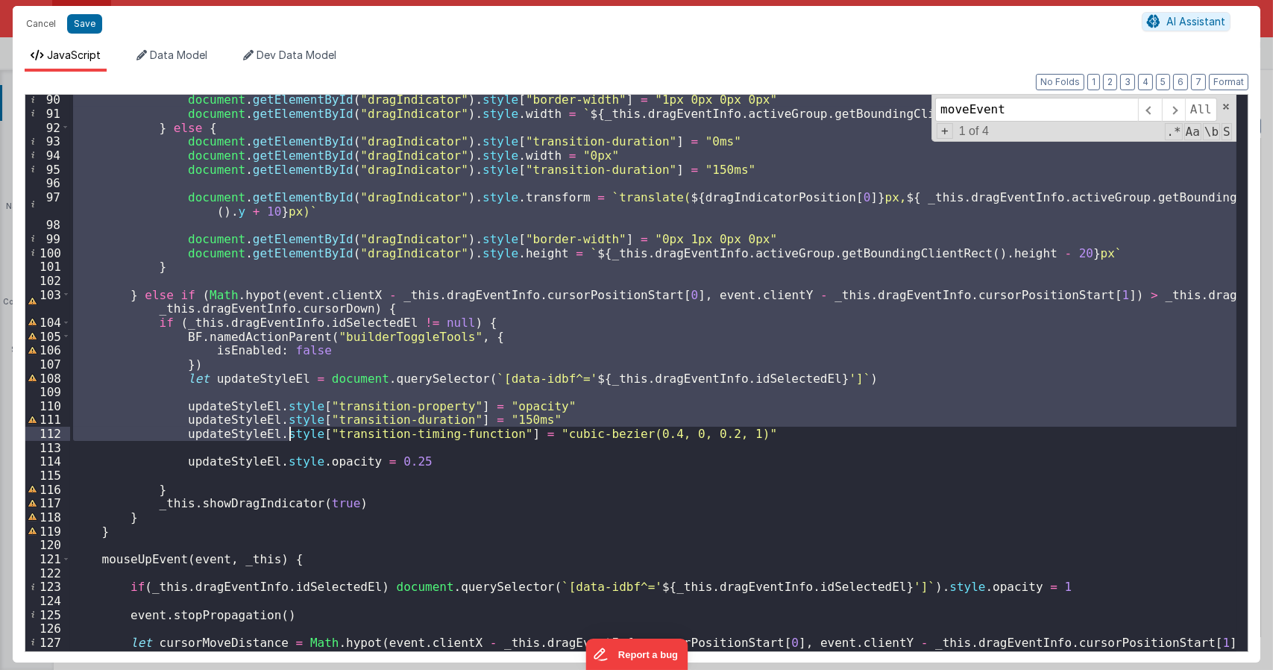
scroll to position [447, 0]
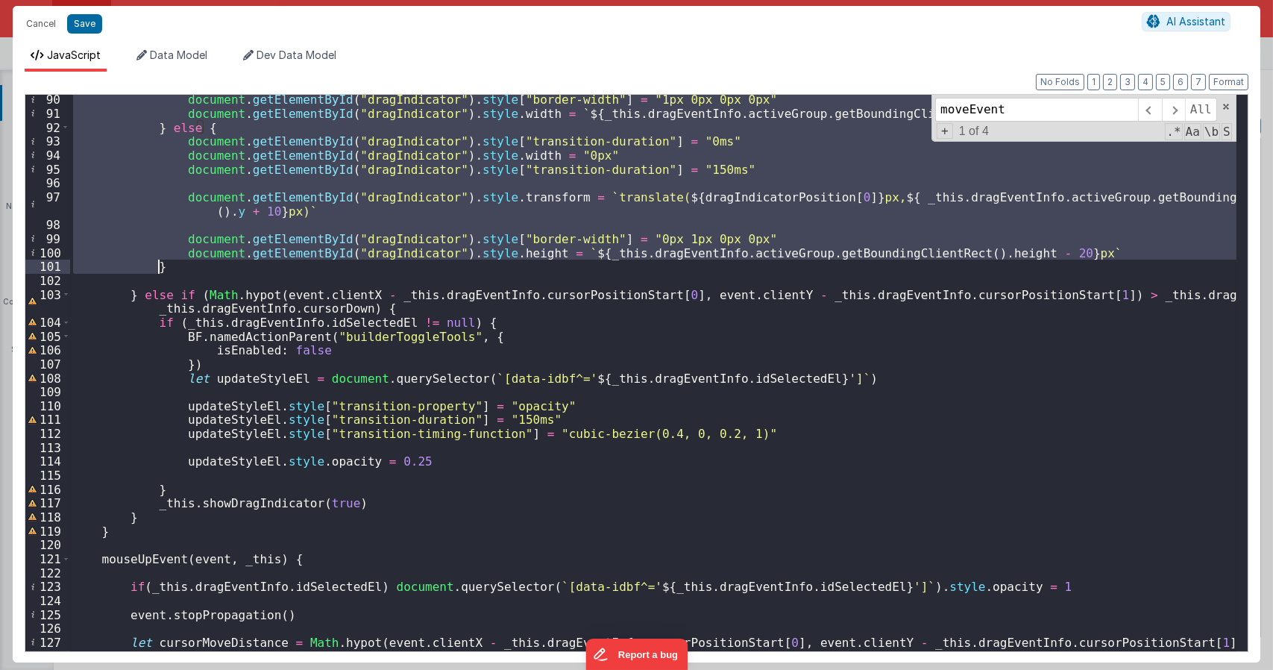
drag, startPoint x: 154, startPoint y: 328, endPoint x: 295, endPoint y: 268, distance: 153.0
click at [295, 268] on div "document . getElementById ( "dragIndicator" ) . style [ "border-width" ] = "1px…" at bounding box center [653, 384] width 1166 height 584
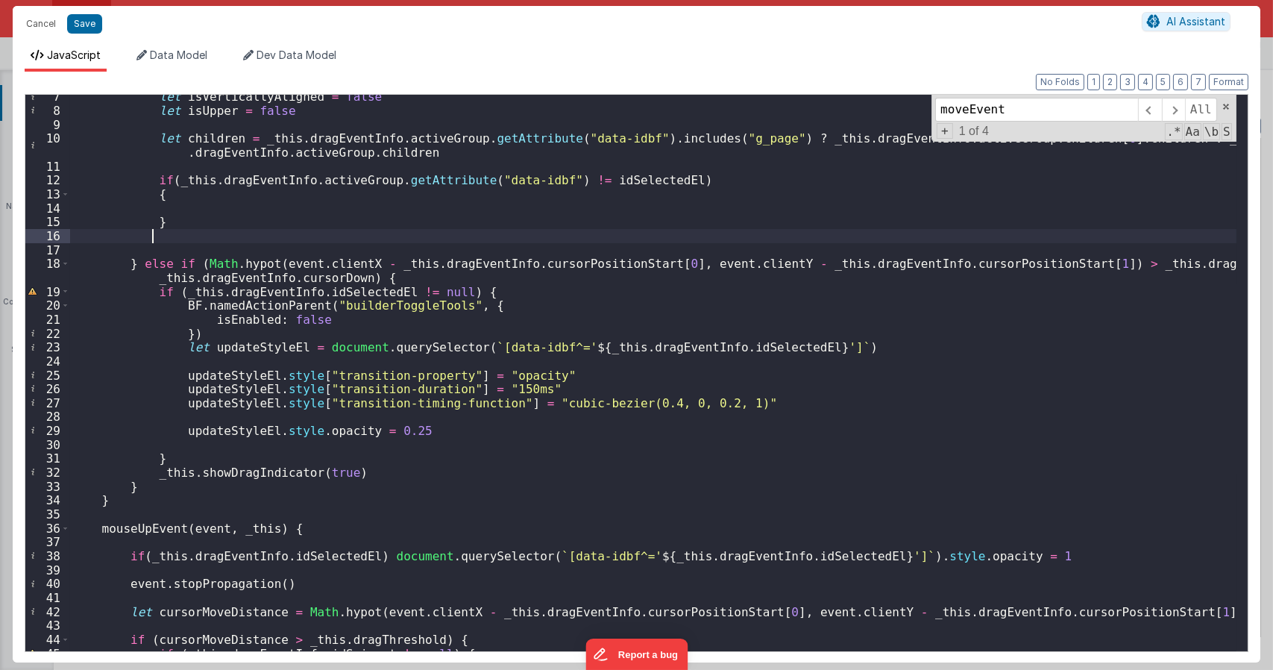
scroll to position [0, 0]
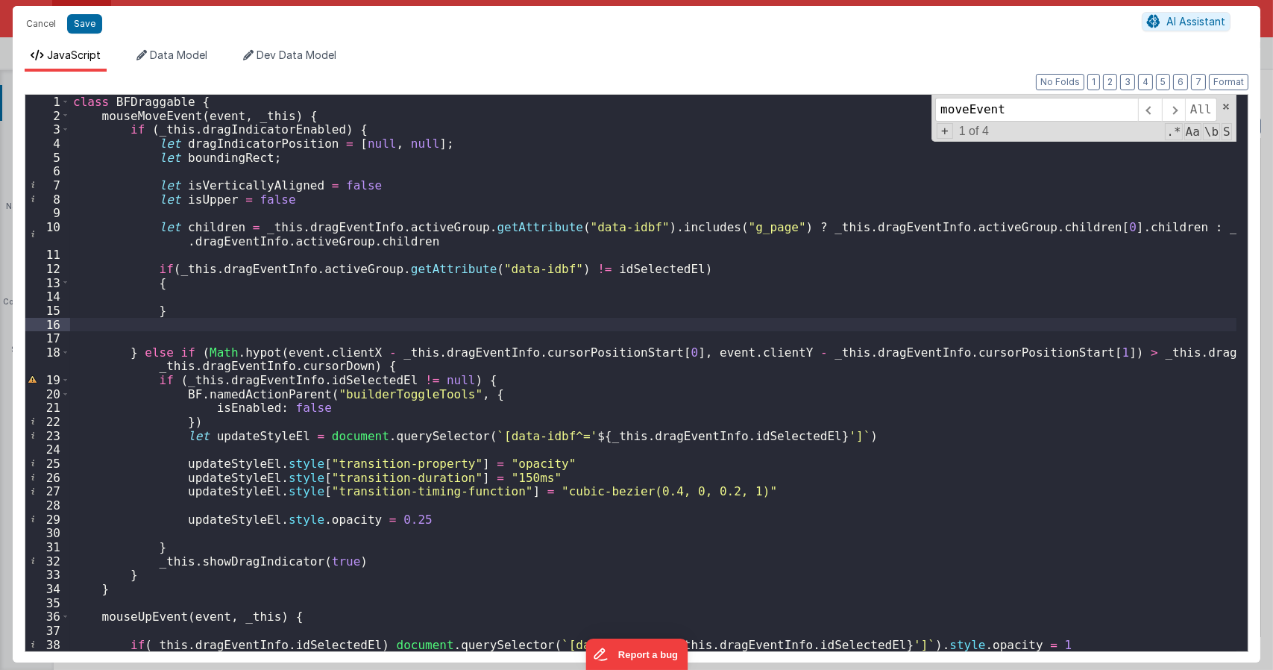
click at [197, 296] on div "class BFDraggable { mouseMoveEvent ( event , _this ) { if ( _this . dragIndicat…" at bounding box center [653, 387] width 1166 height 584
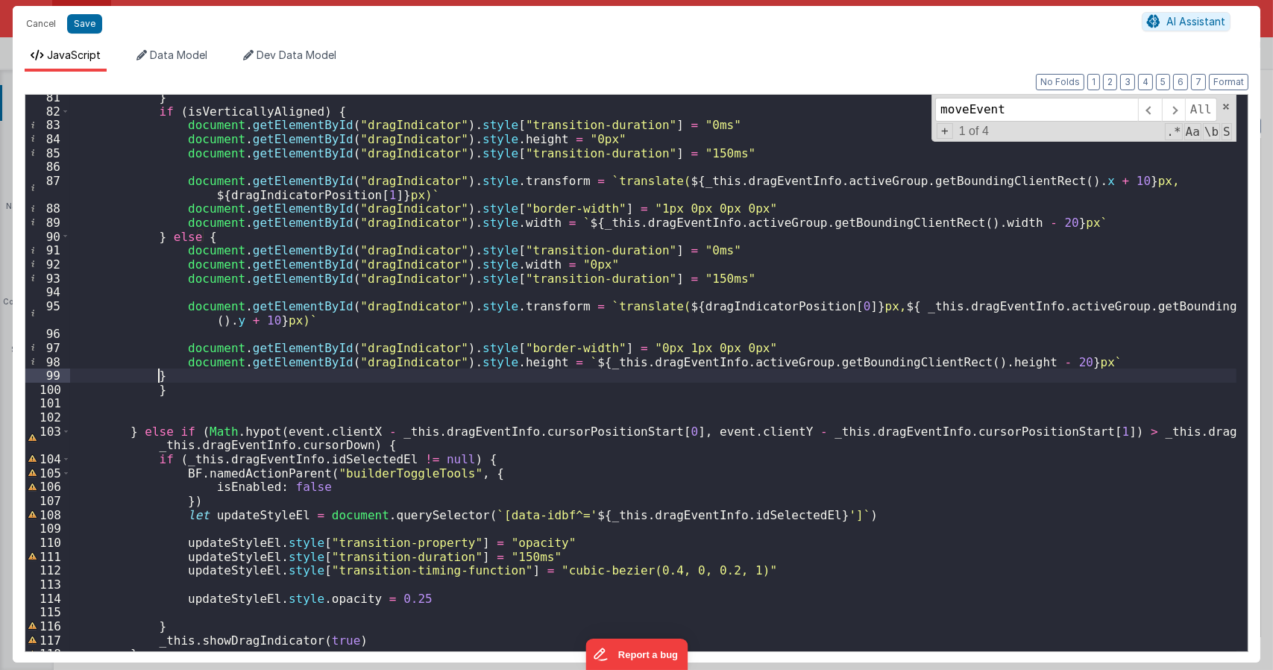
scroll to position [1131, 0]
type textarea "Dnd version - my baby, please don't touch"
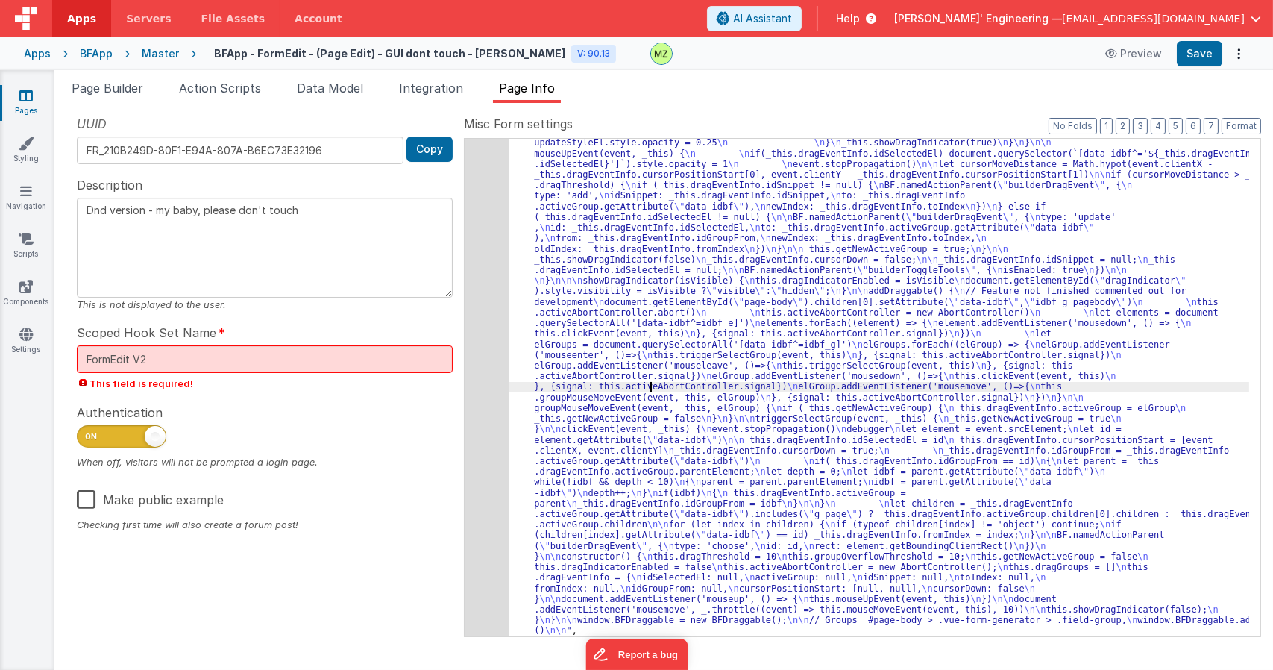
click at [653, 387] on div ""function" : "class BFDraggable { \n mouseMoveEvent(event, _this) { \n if (_thi…" at bounding box center [879, 381] width 740 height 1526
click at [602, 427] on div ""function" : "class BFDraggable { \n mouseMoveEvent(event, _this) { \n if (_thi…" at bounding box center [879, 381] width 740 height 1526
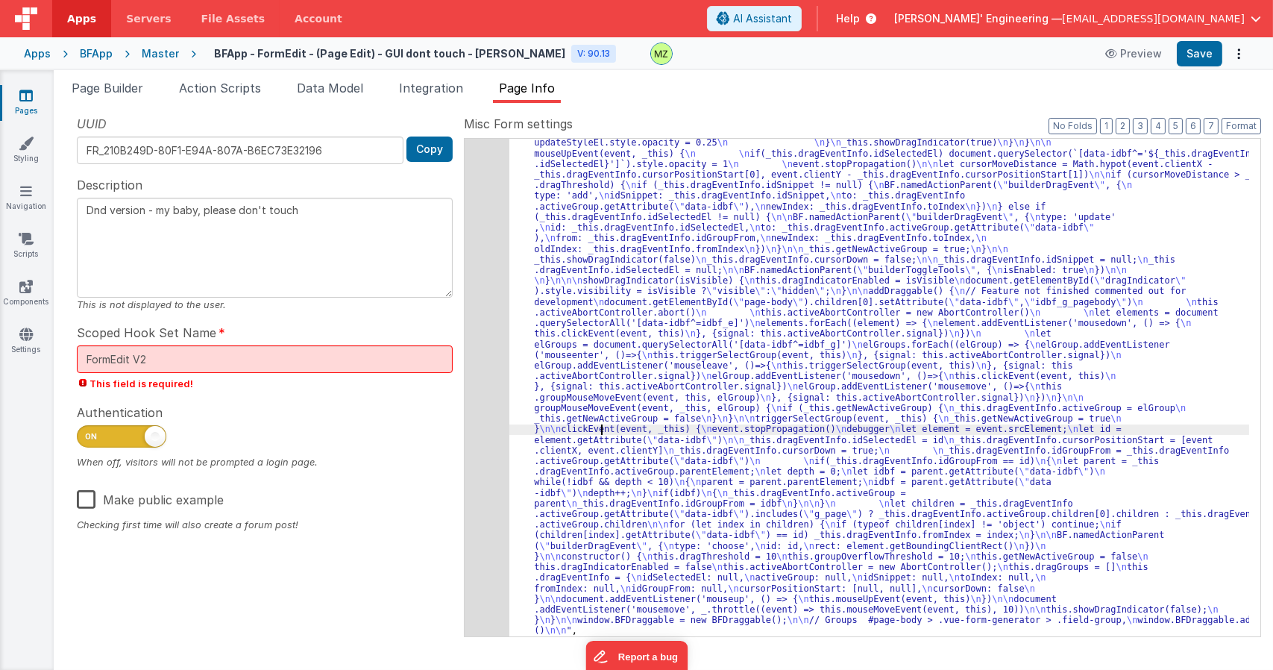
click at [493, 309] on div "226" at bounding box center [487, 127] width 45 height 1018
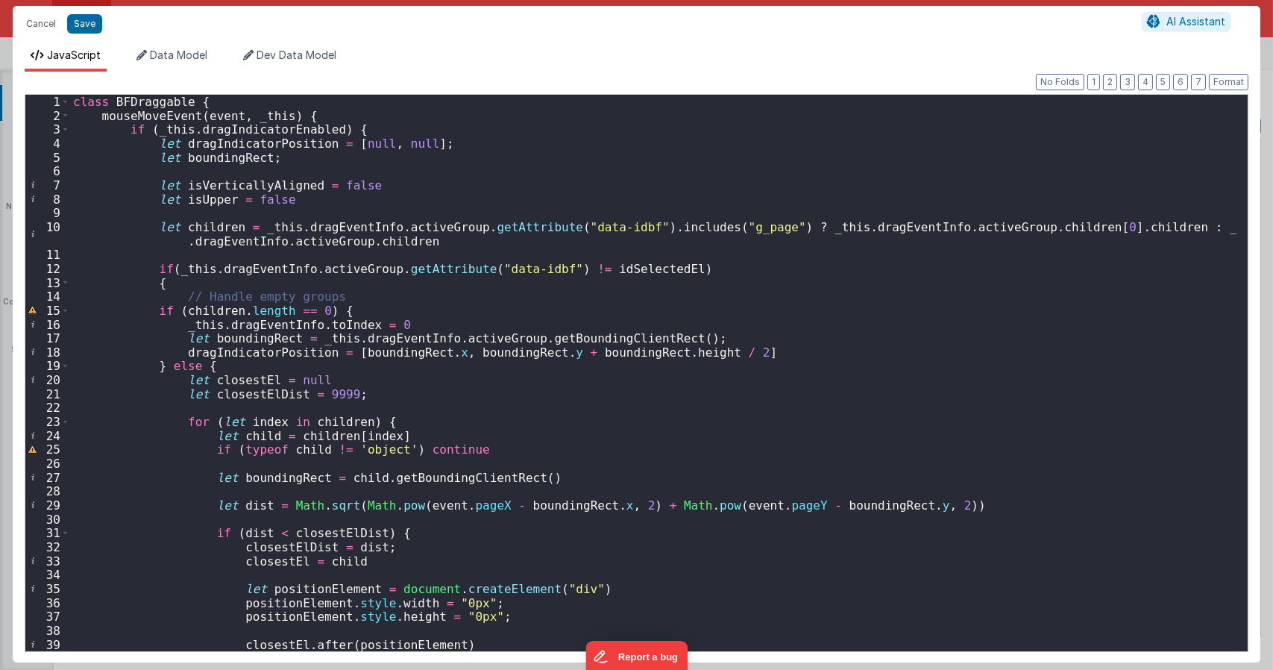
scroll to position [0, 0]
click at [63, 113] on span at bounding box center [65, 116] width 8 height 14
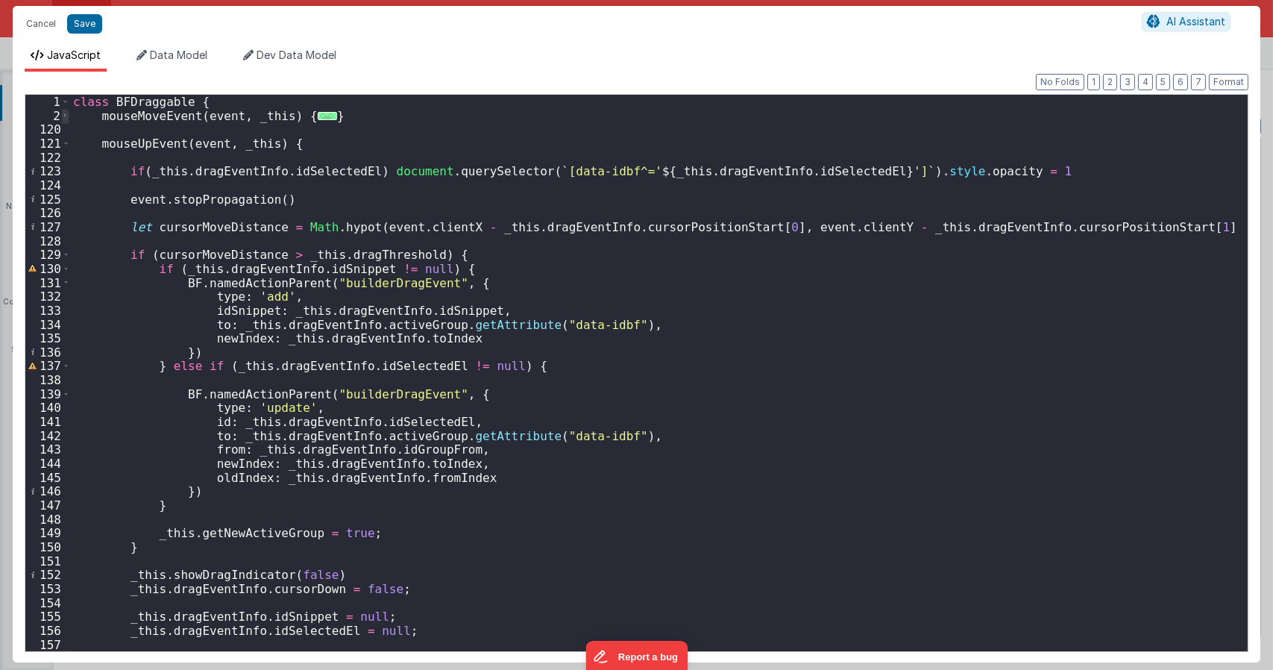
click at [67, 116] on span at bounding box center [65, 116] width 8 height 14
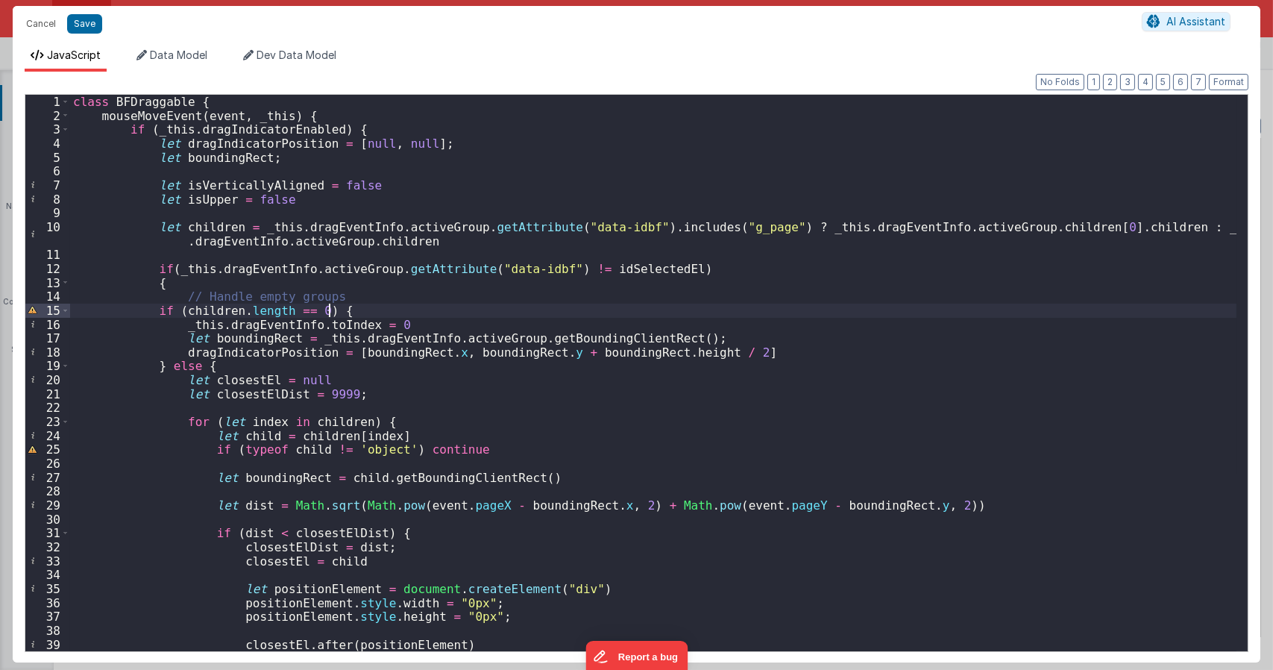
drag, startPoint x: 111, startPoint y: 204, endPoint x: 388, endPoint y: 310, distance: 296.9
click at [388, 310] on div "class BFDraggable { mouseMoveEvent ( event , _this ) { if ( _this . dragIndicat…" at bounding box center [653, 387] width 1166 height 584
click at [1235, 78] on button "Format" at bounding box center [1229, 82] width 40 height 16
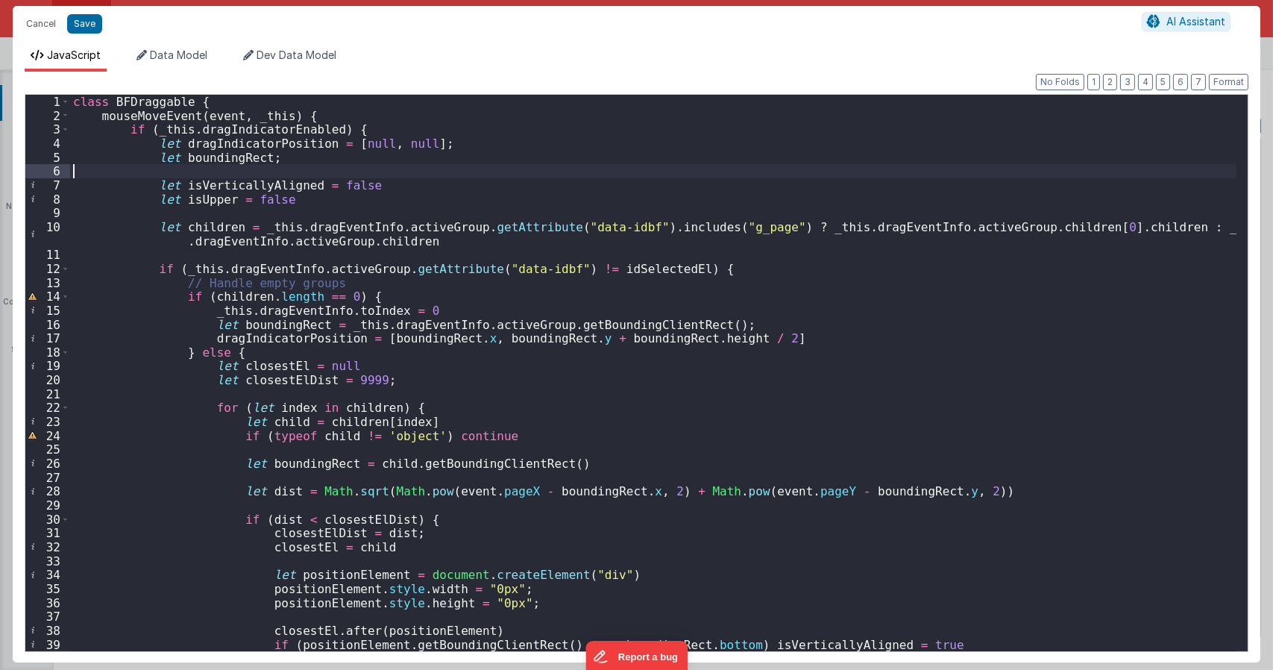
drag, startPoint x: 421, startPoint y: 161, endPoint x: 374, endPoint y: 183, distance: 51.4
click at [370, 189] on div "class BFDraggable { mouseMoveEvent ( event , _this ) { if ( _this . dragIndicat…" at bounding box center [653, 387] width 1166 height 584
click at [237, 254] on div "class BFDraggable { mouseMoveEvent ( event , _this ) { if ( _this . dragIndicat…" at bounding box center [653, 387] width 1166 height 584
drag, startPoint x: 180, startPoint y: 269, endPoint x: 657, endPoint y: 271, distance: 477.2
click at [657, 271] on div "class BFDraggable { mouseMoveEvent ( event , _this ) { if ( _this . dragIndicat…" at bounding box center [653, 387] width 1166 height 584
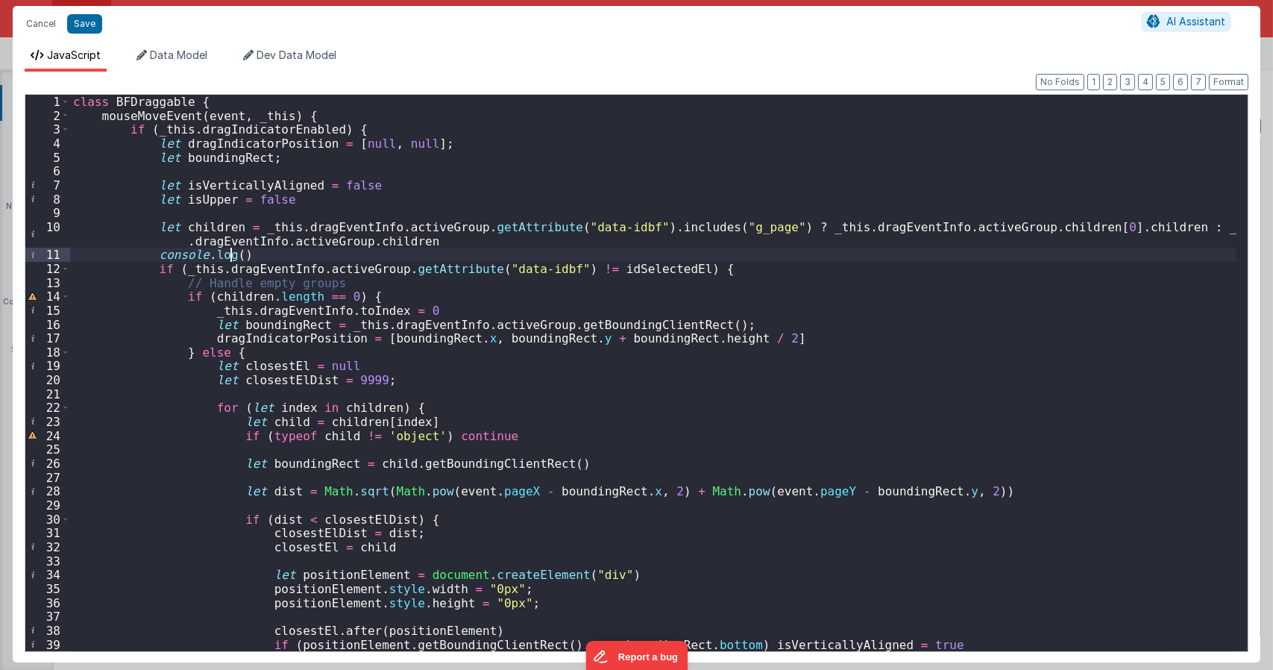
click at [232, 259] on div "class BFDraggable { mouseMoveEvent ( event , _this ) { if ( _this . dragIndicat…" at bounding box center [653, 387] width 1166 height 584
click at [454, 409] on div "class BFDraggable { mouseMoveEvent ( event , _this ) { if ( _this . dragIndicat…" at bounding box center [653, 387] width 1166 height 584
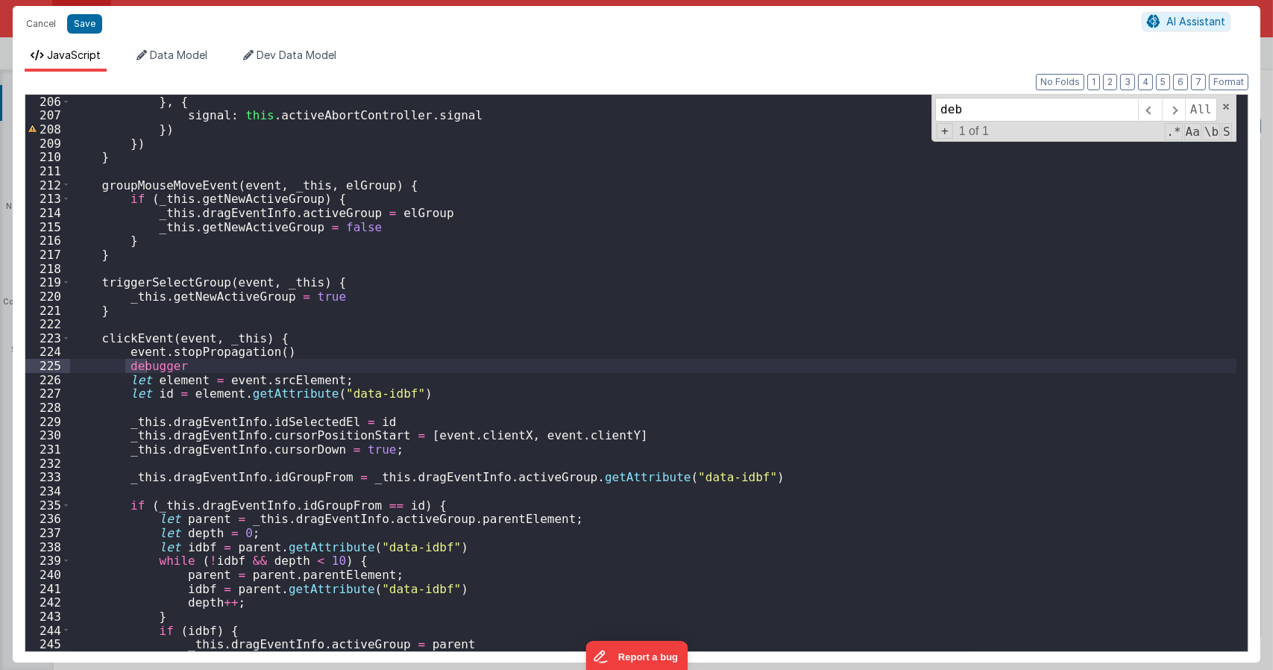
scroll to position [2909, 0]
type input "debugger"
click at [165, 363] on div "} , { signal : this . activeAbortController . signal }) }) } groupMouseMoveEven…" at bounding box center [653, 373] width 1166 height 556
click at [165, 363] on div "} , { signal : this . activeAbortController . signal }) }) } groupMouseMoveEven…" at bounding box center [653, 387] width 1166 height 584
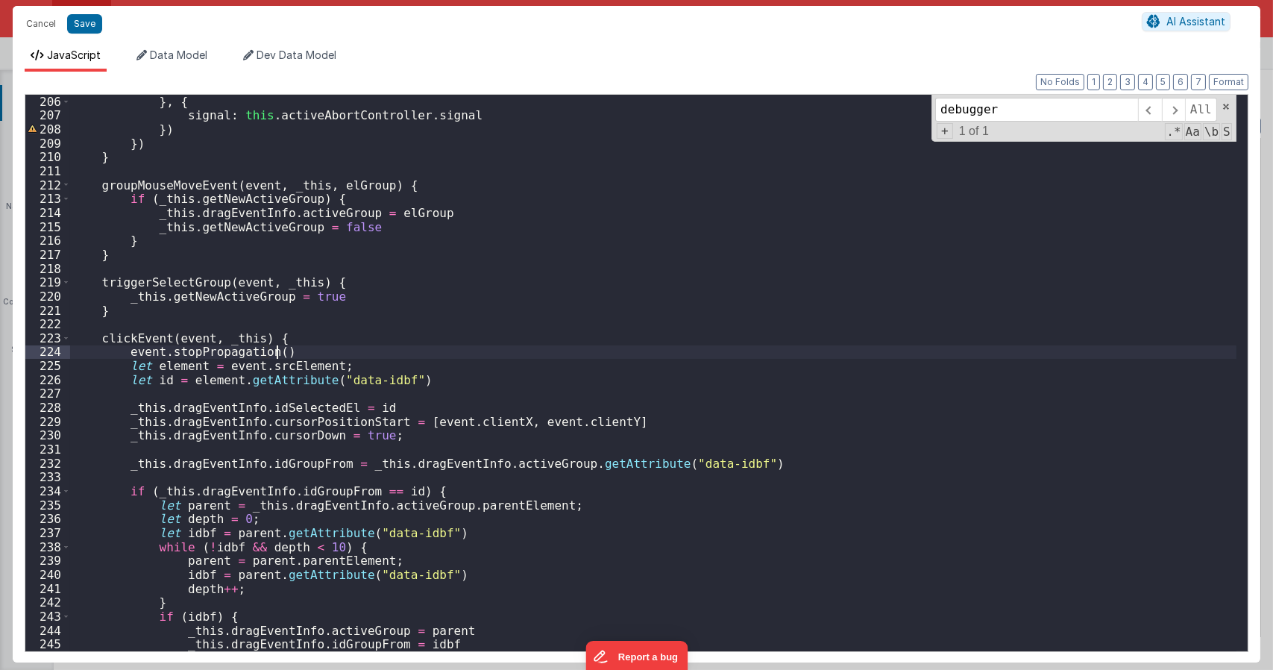
type textarea "Dnd version - my baby, please don't touch"
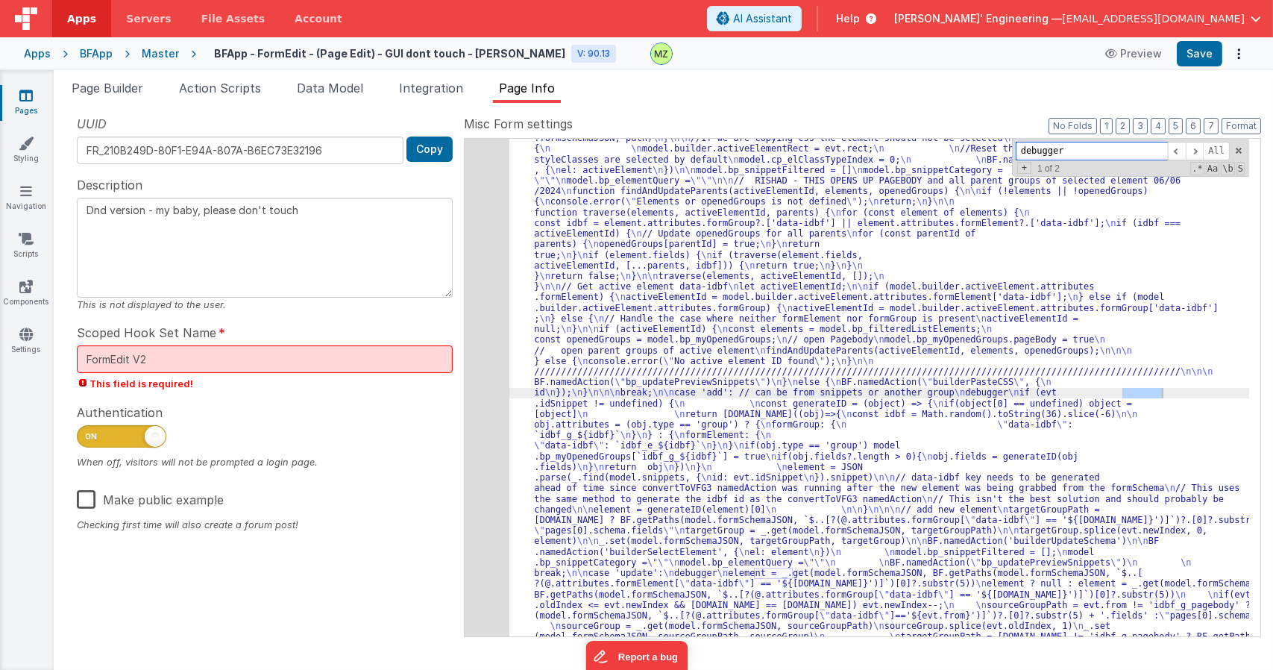
scroll to position [2294, 0]
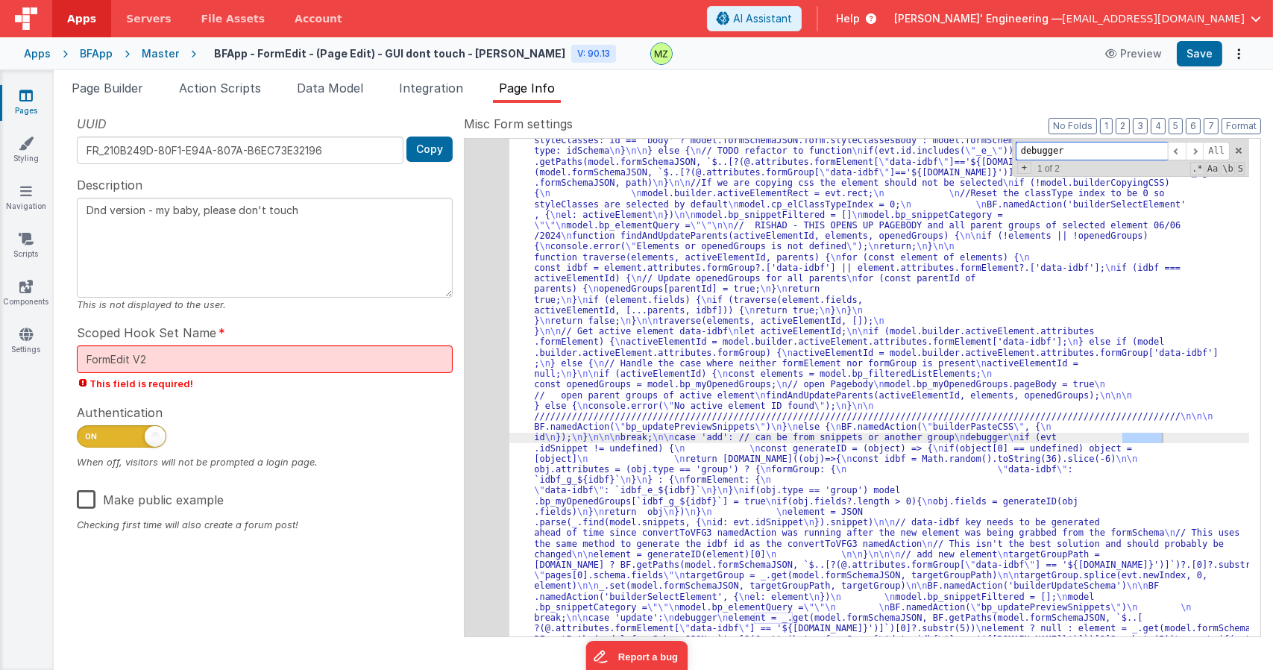
type input "debugger"
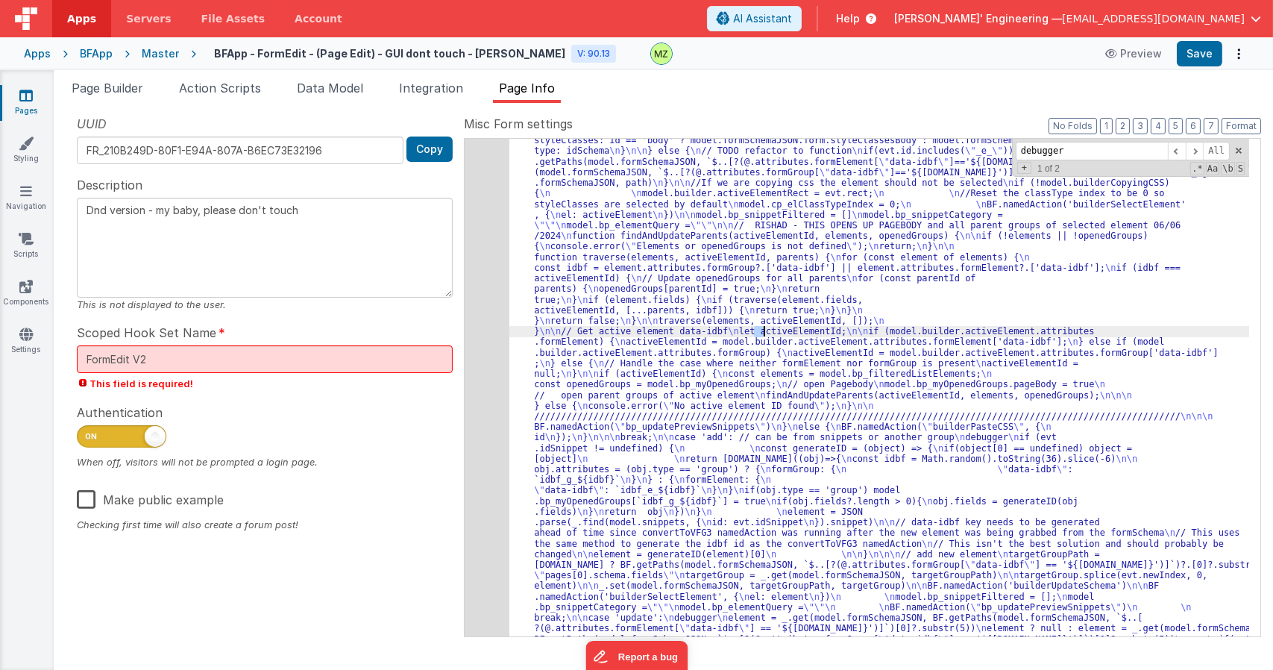
click at [497, 292] on div "147" at bounding box center [487, 405] width 45 height 647
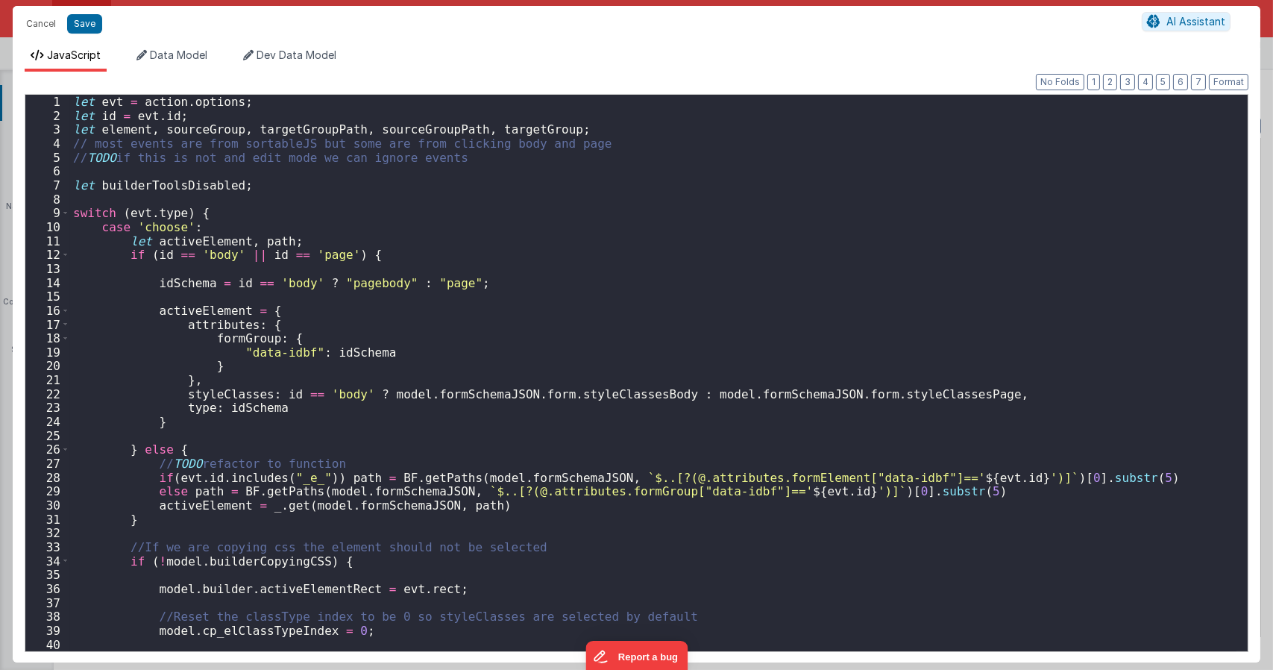
scroll to position [2397, 0]
click at [465, 311] on div "let evt = action . options ; let id = evt . id ; let element , sourceGroup , ta…" at bounding box center [653, 387] width 1166 height 584
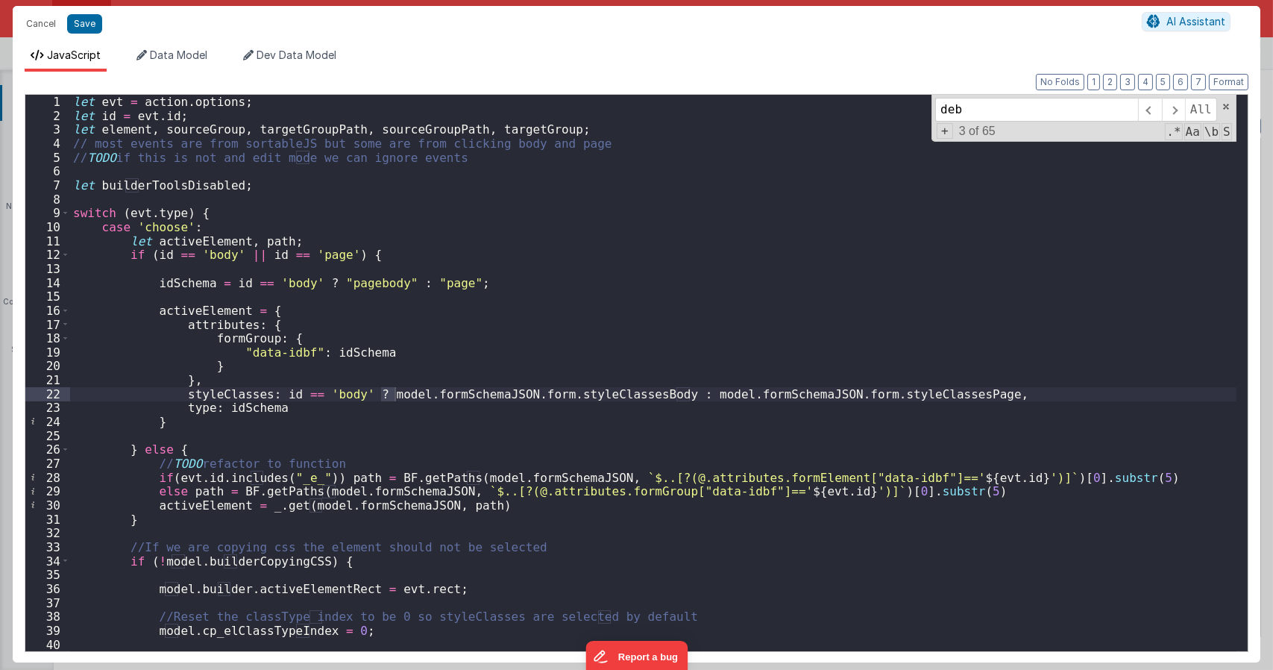
scroll to position [1378, 0]
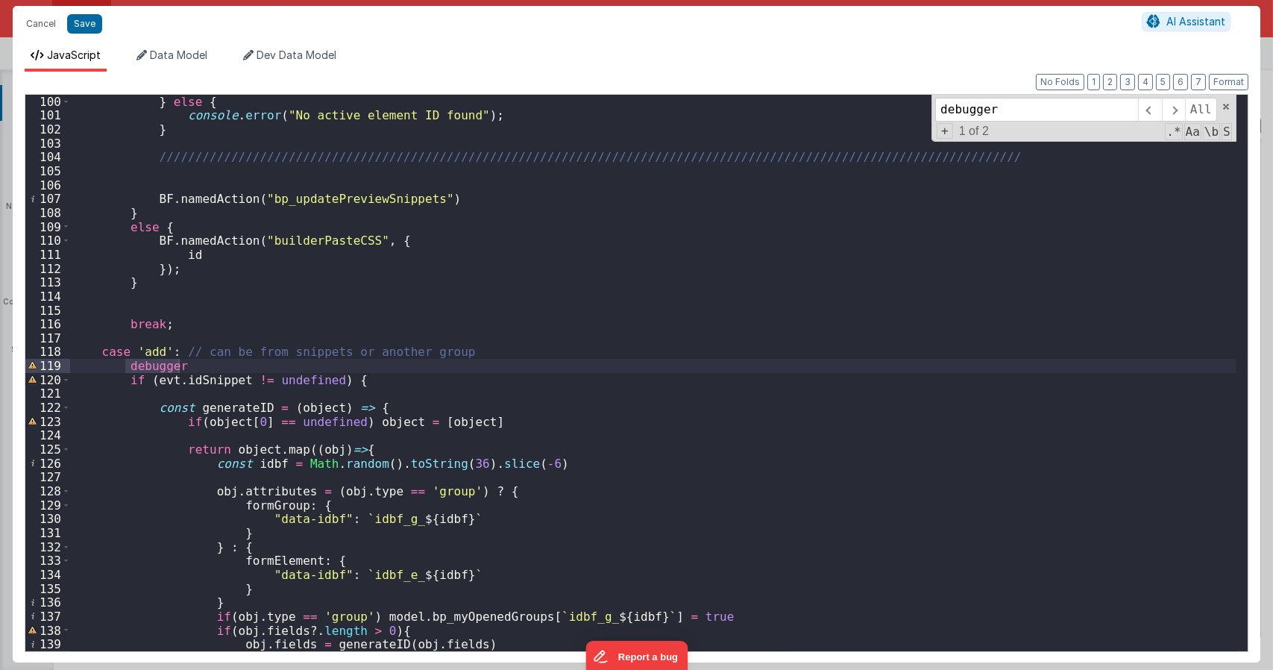
type input "debugger"
click at [162, 360] on div "} else { console . error ( "No active element ID found" ) ; } /////////////////…" at bounding box center [653, 373] width 1166 height 556
click at [162, 360] on div "} else { console . error ( "No active element ID found" ) ; } /////////////////…" at bounding box center [653, 387] width 1166 height 584
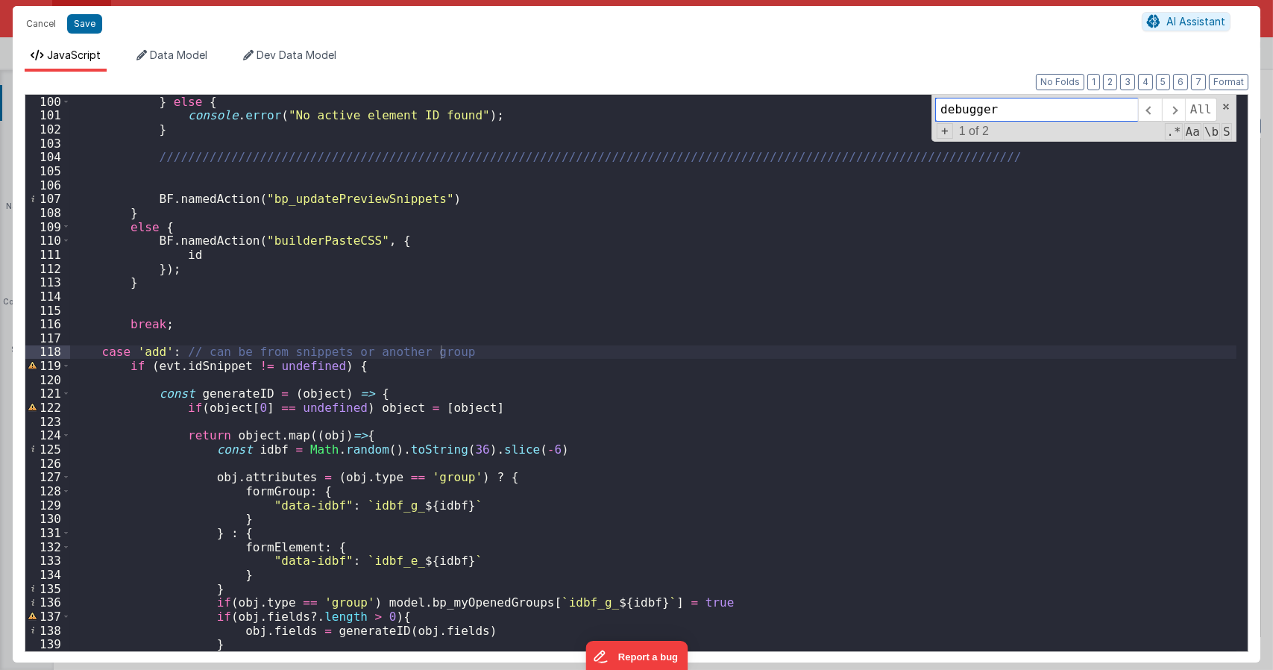
click at [1004, 106] on input "debugger" at bounding box center [1036, 110] width 203 height 24
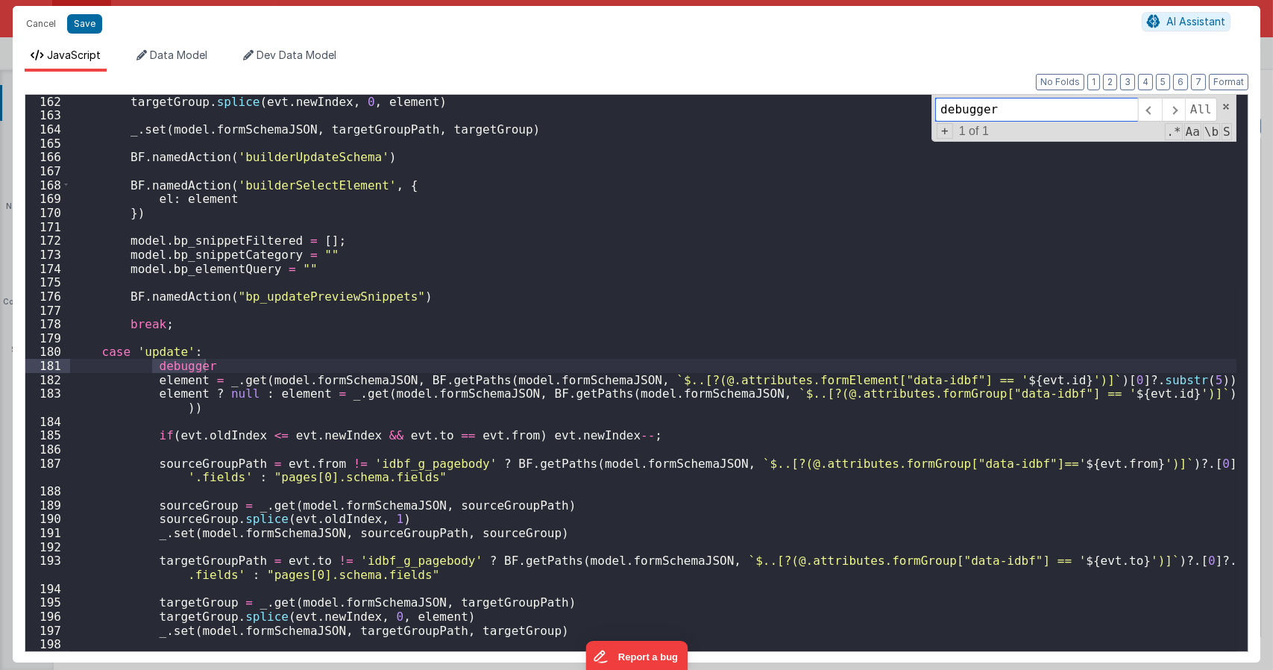
scroll to position [2255, 0]
click at [179, 366] on div "targetGroup . splice ( evt . newIndex , 0 , element ) _ . set ( model . formSch…" at bounding box center [653, 373] width 1166 height 556
click at [180, 366] on div "targetGroup . splice ( evt . newIndex , 0 , element ) _ . set ( model . formSch…" at bounding box center [653, 387] width 1166 height 584
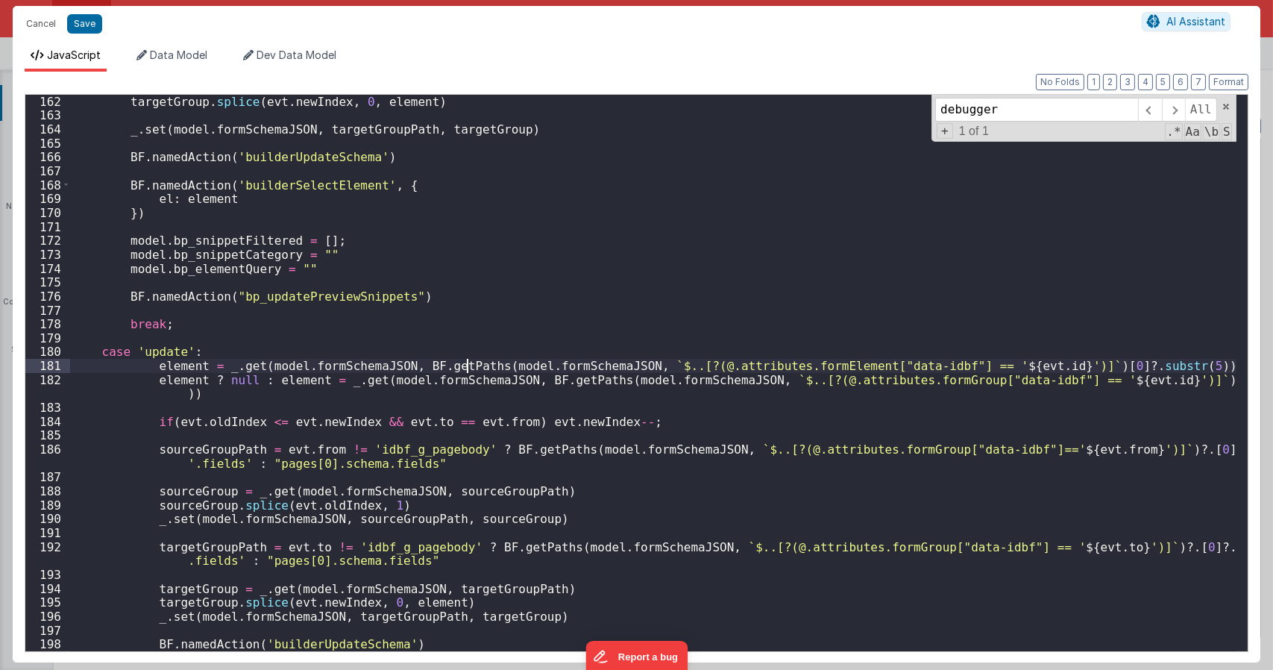
click at [470, 359] on div "targetGroup . splice ( evt . newIndex , 0 , element ) _ . set ( model . formSch…" at bounding box center [653, 387] width 1166 height 584
click at [1026, 115] on input "debugger" at bounding box center [1036, 110] width 203 height 24
type textarea "Dnd version - my baby, please don't touch"
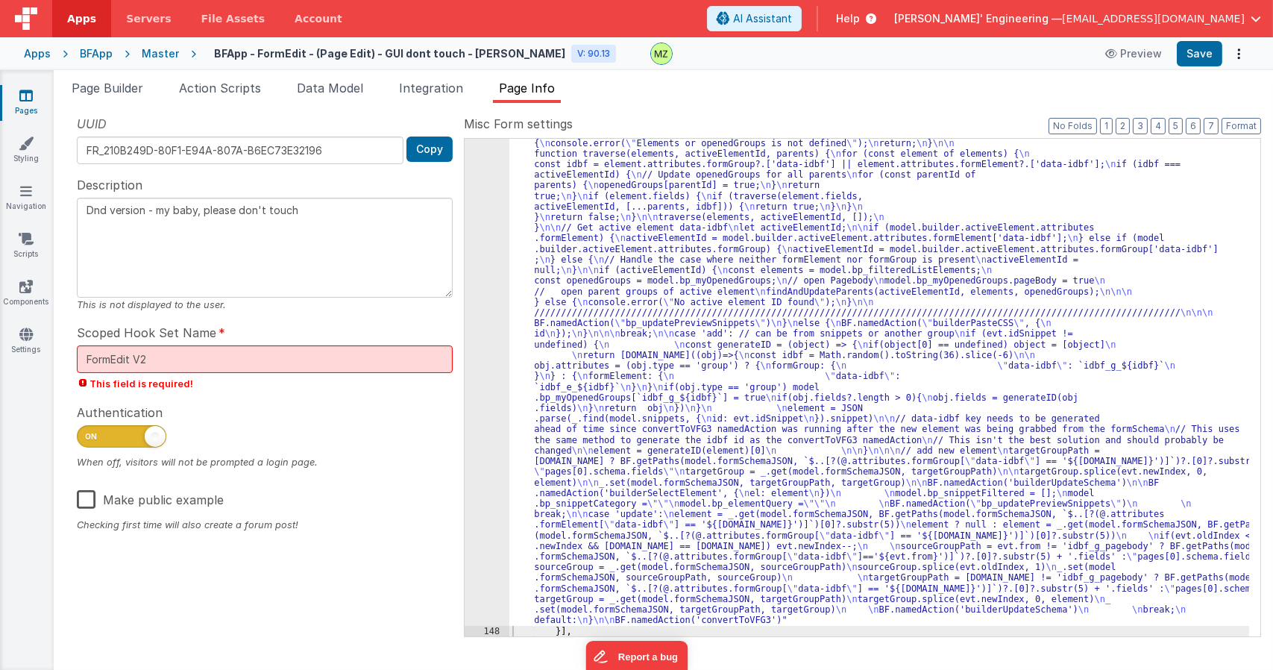
click at [592, 488] on div ""function" : "let evt = action.options; \n let id = evt.id; \n let element, sou…" at bounding box center [879, 555] width 740 height 1155
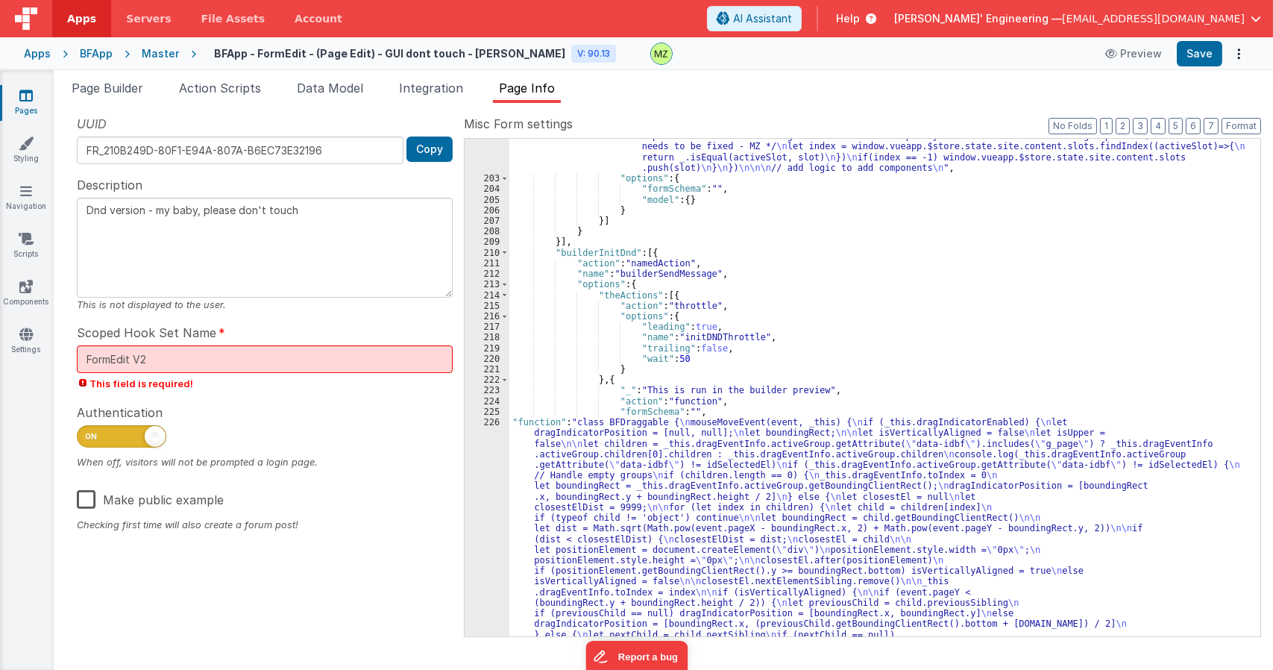
scroll to position [3963, 0]
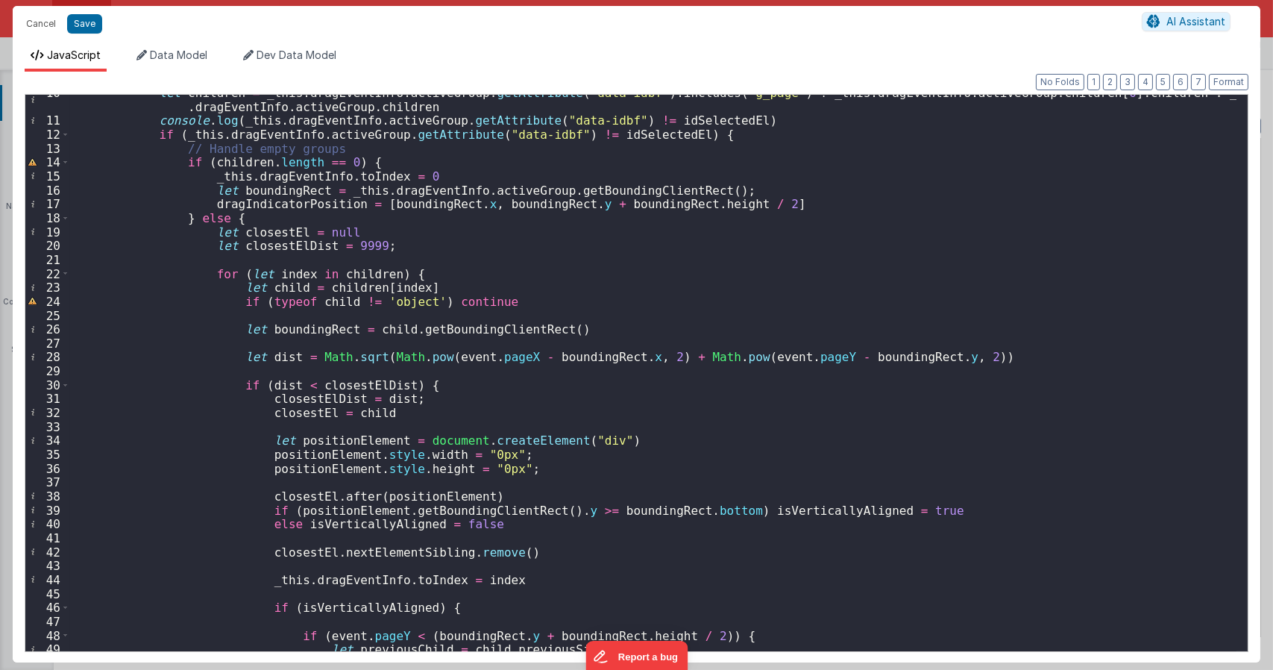
scroll to position [0, 0]
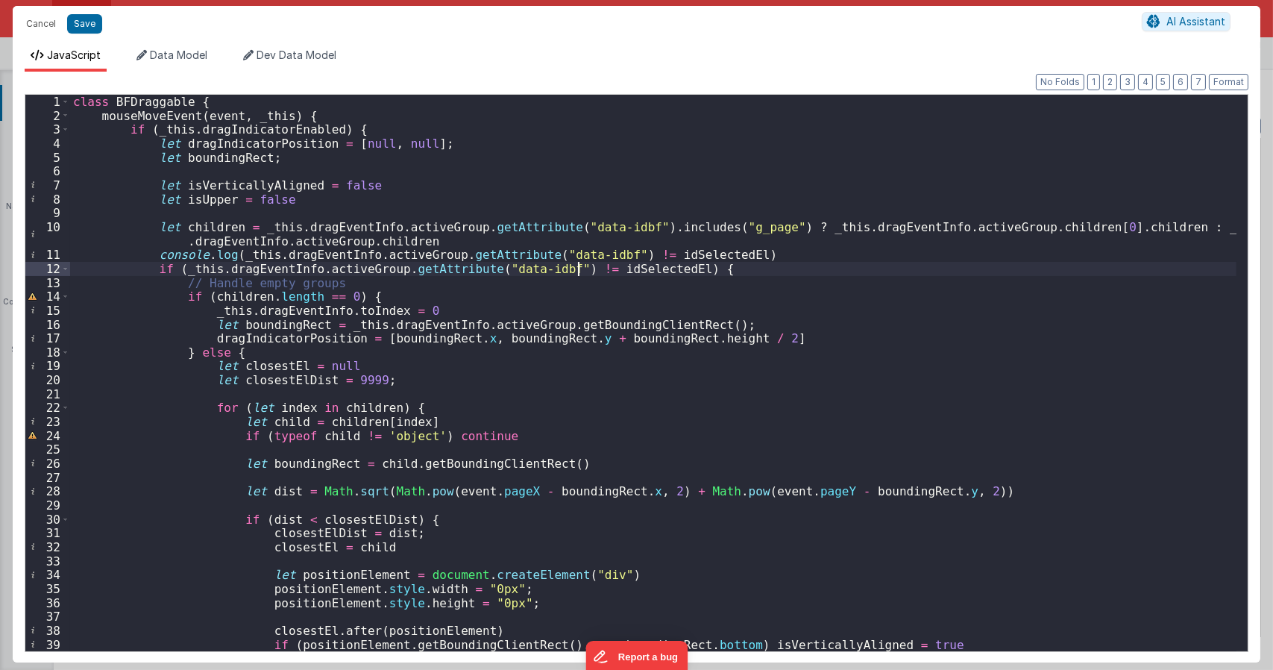
click at [579, 268] on div "class BFDraggable { mouseMoveEvent ( event , _this ) { if ( _this . dragIndicat…" at bounding box center [653, 387] width 1166 height 584
click at [597, 265] on div "class BFDraggable { mouseMoveEvent ( event , _this ) { if ( _this . dragIndicat…" at bounding box center [653, 387] width 1166 height 584
paste textarea
click at [581, 264] on div "class BFDraggable { mouseMoveEvent ( event , _this ) { if ( _this . dragIndicat…" at bounding box center [653, 387] width 1166 height 584
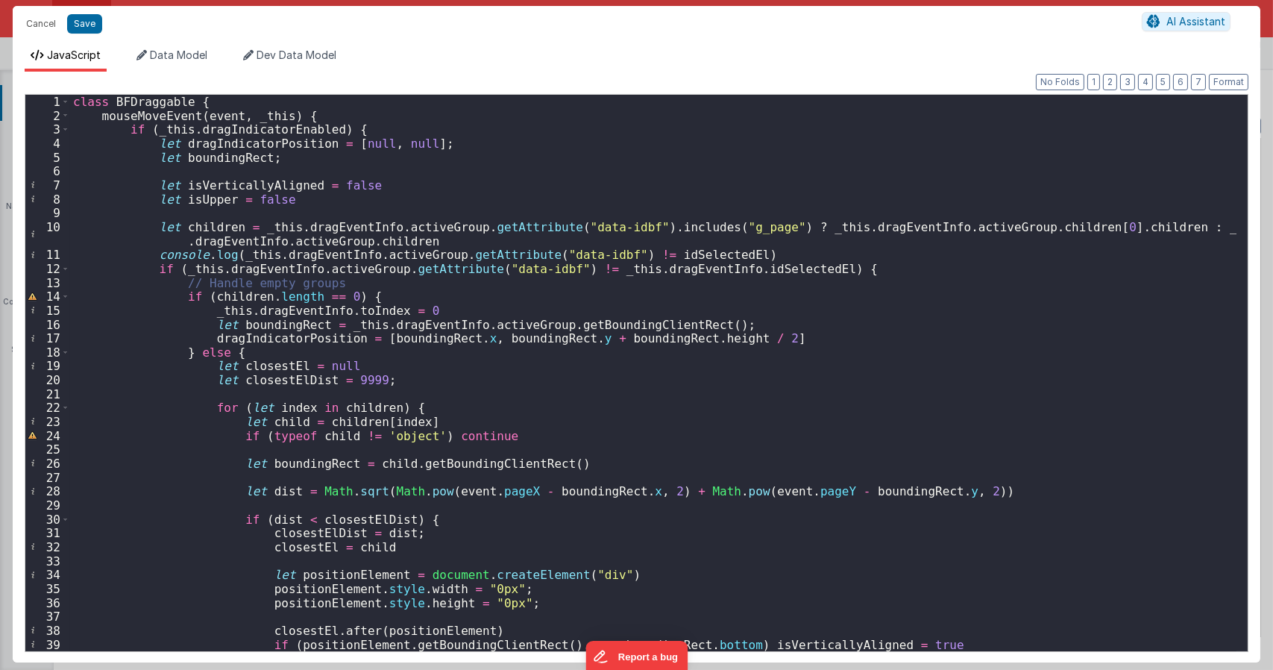
click at [429, 461] on div "class BFDraggable { mouseMoveEvent ( event , _this ) { if ( _this . dragIndicat…" at bounding box center [653, 387] width 1166 height 584
drag, startPoint x: 579, startPoint y: 269, endPoint x: 790, endPoint y: 265, distance: 210.3
click at [790, 265] on div "class BFDraggable { mouseMoveEvent ( event , _this ) { if ( _this . dragIndicat…" at bounding box center [653, 387] width 1166 height 584
click at [646, 250] on div "class BFDraggable { mouseMoveEvent ( event , _this ) { if ( _this . dragIndicat…" at bounding box center [653, 387] width 1166 height 584
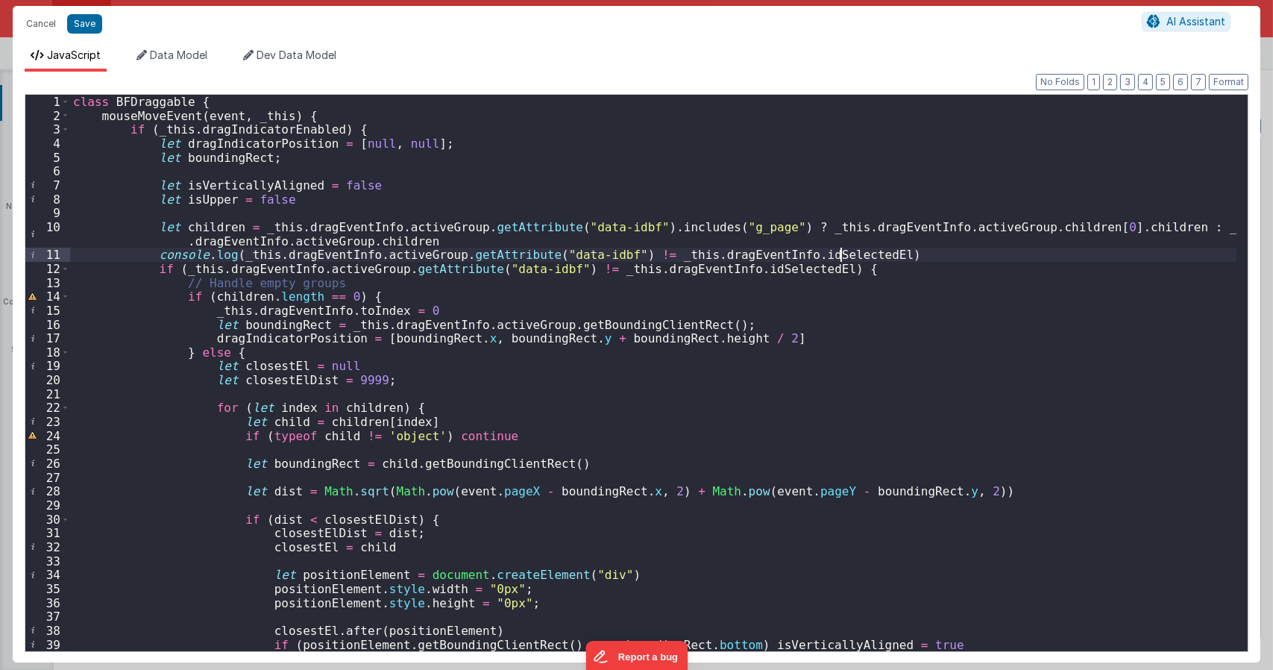
type textarea "Dnd version - my baby, please don't touch"
